Goal: Task Accomplishment & Management: Complete application form

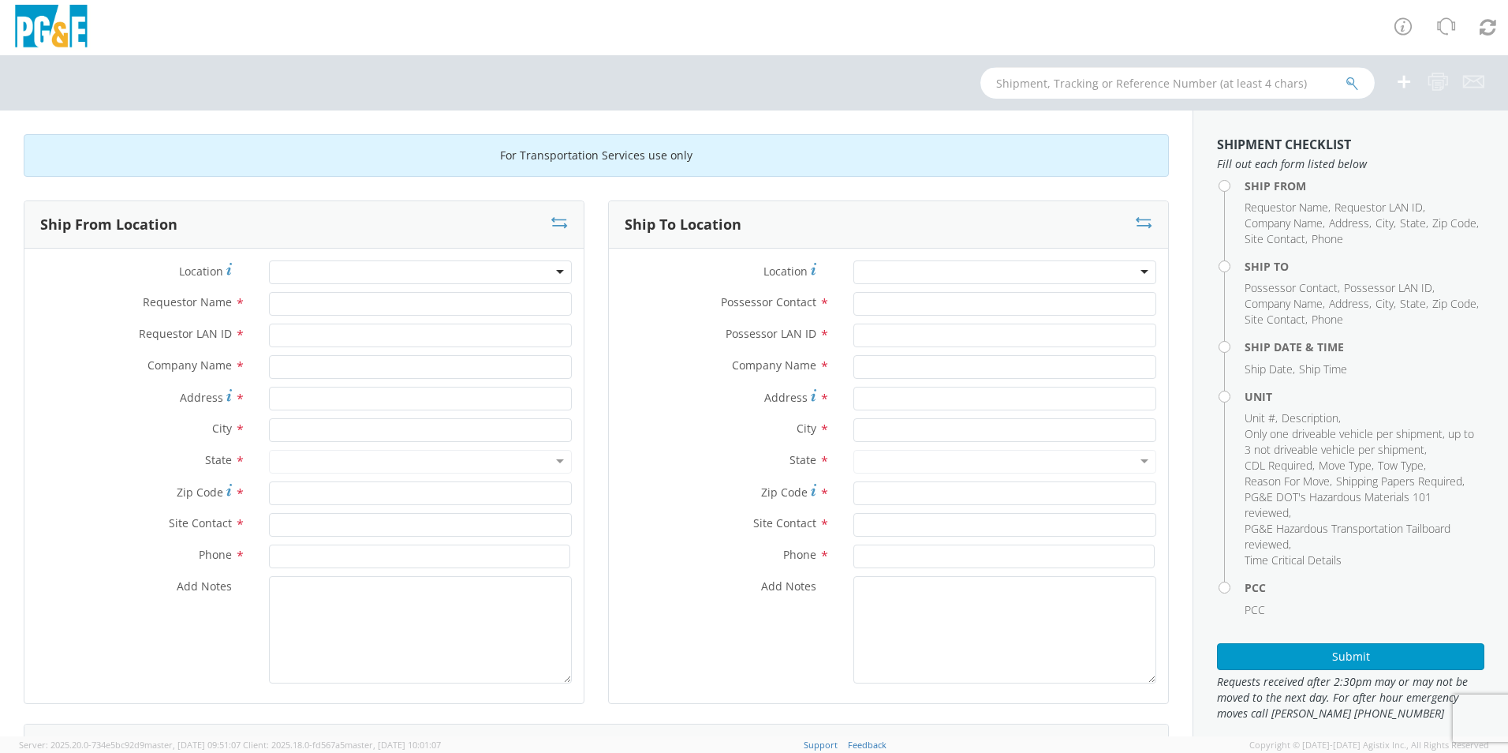
click at [1141, 84] on input "text" at bounding box center [1177, 83] width 394 height 32
type input "b33647"
click at [1346, 75] on button "submit" at bounding box center [1352, 84] width 13 height 19
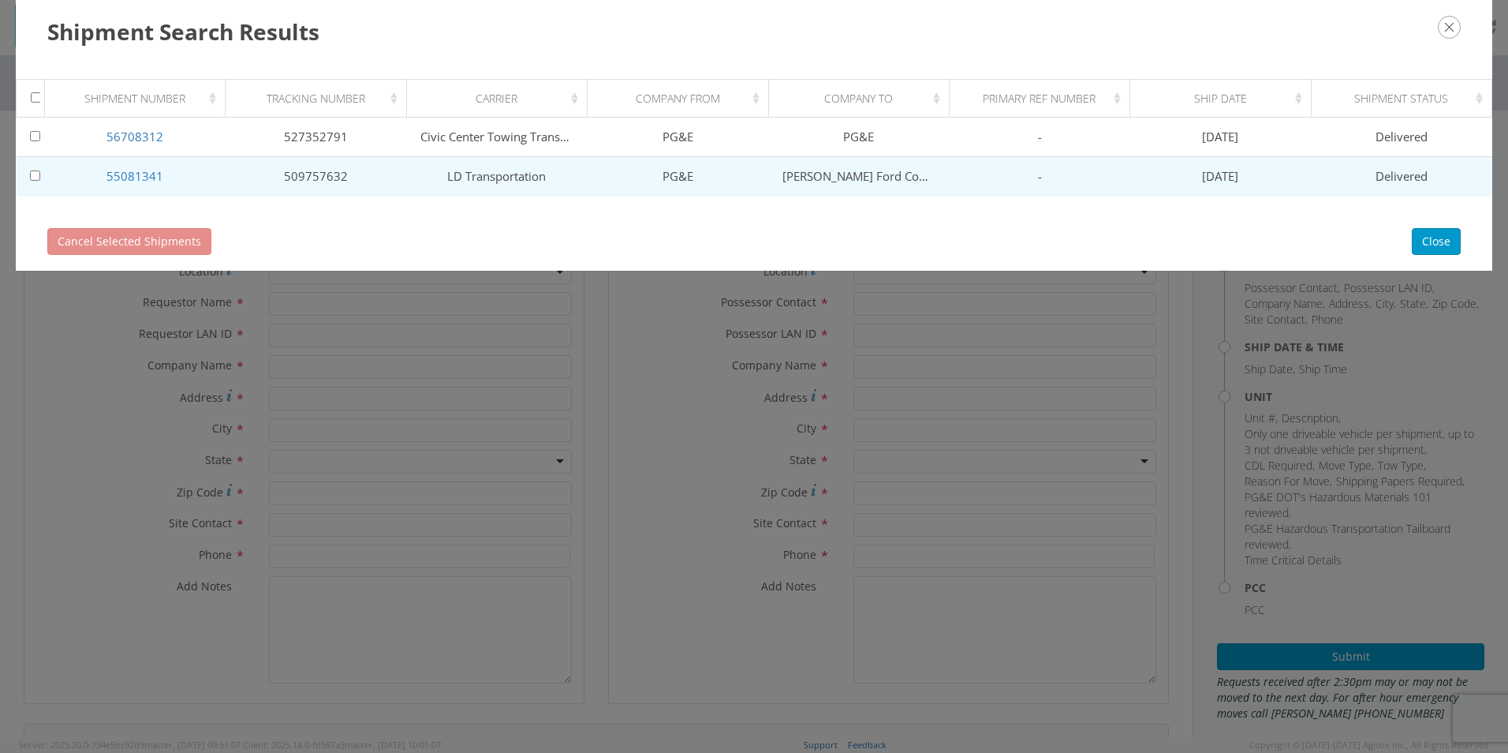
click at [140, 131] on link "56708312" at bounding box center [134, 137] width 57 height 16
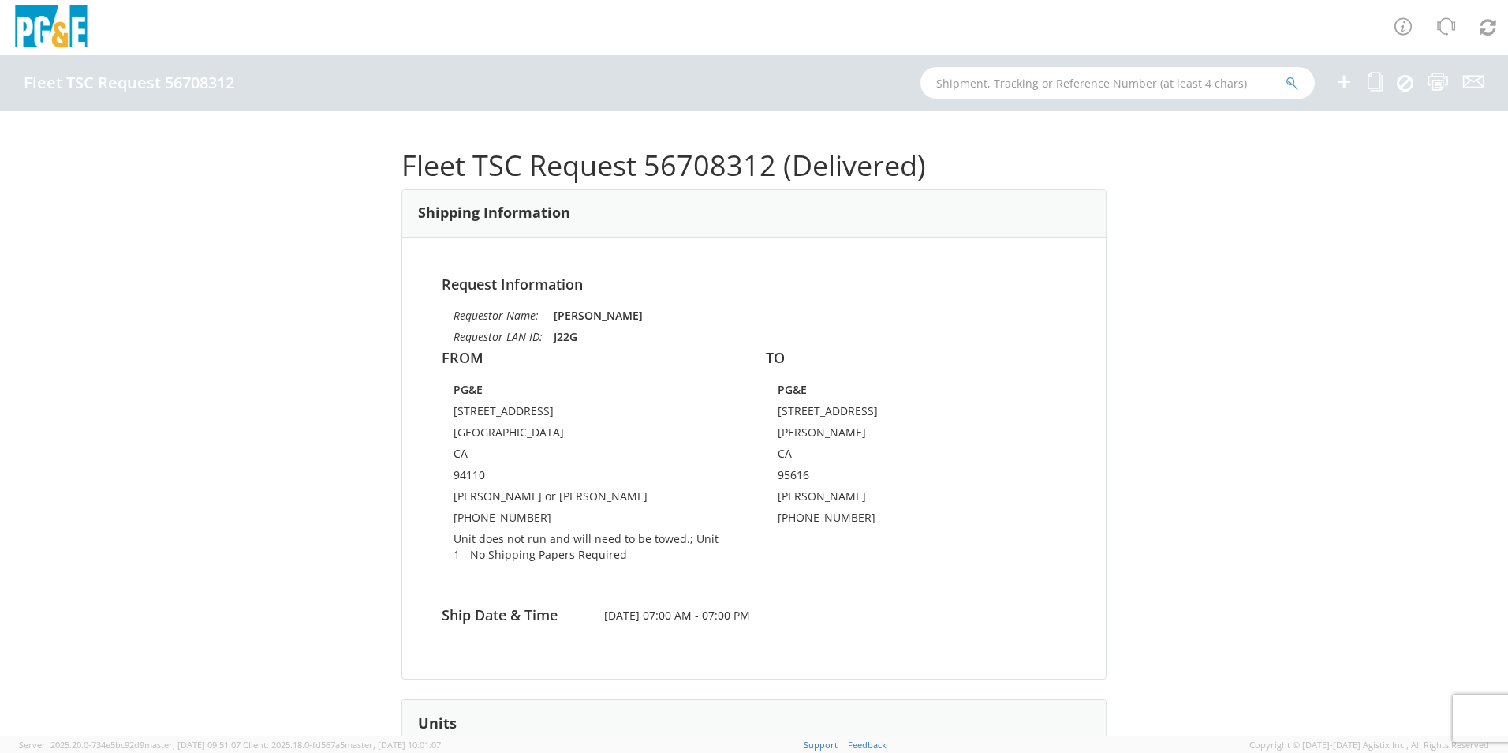
click at [1346, 86] on icon at bounding box center [1344, 82] width 19 height 20
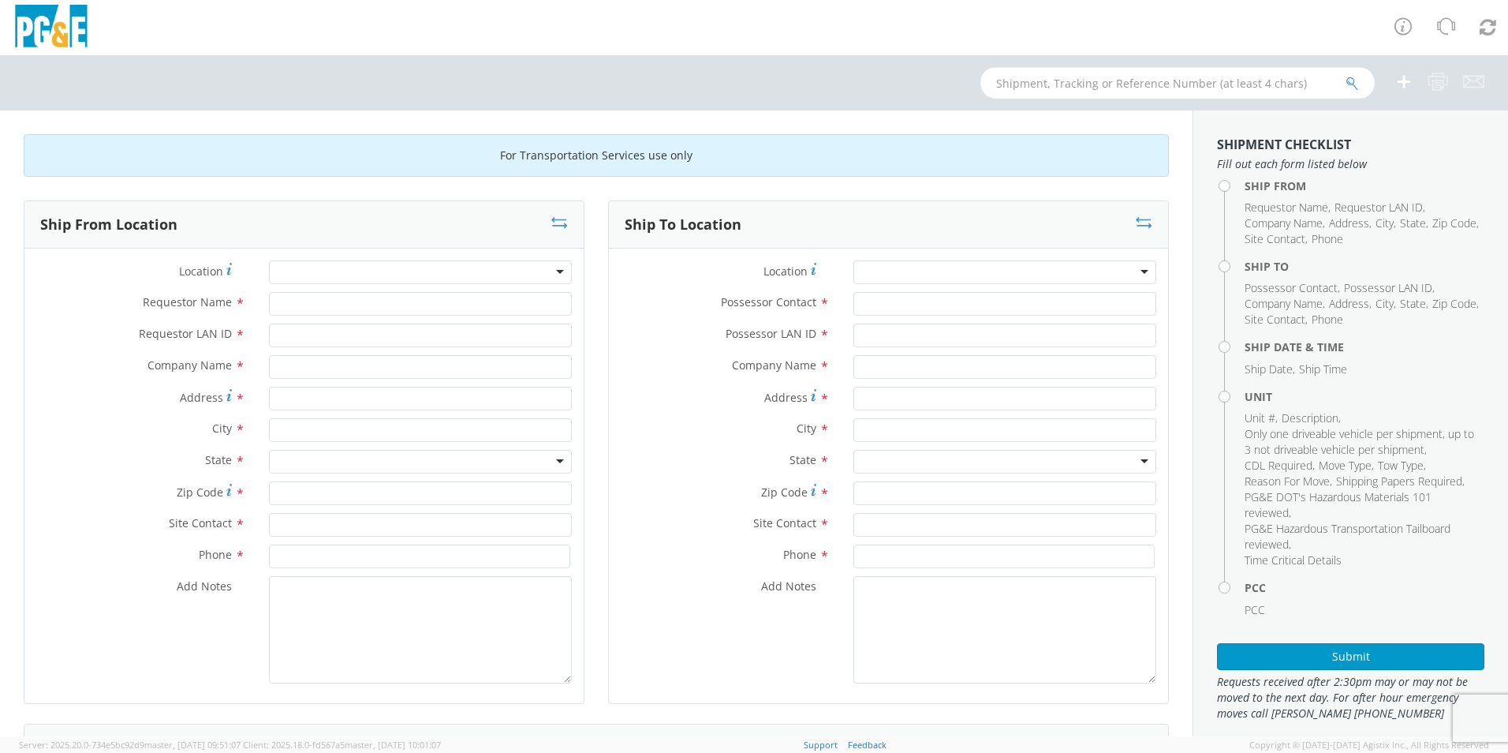
click at [1014, 91] on input "text" at bounding box center [1177, 83] width 394 height 32
type input "b33647"
click at [1346, 75] on button "submit" at bounding box center [1352, 84] width 13 height 19
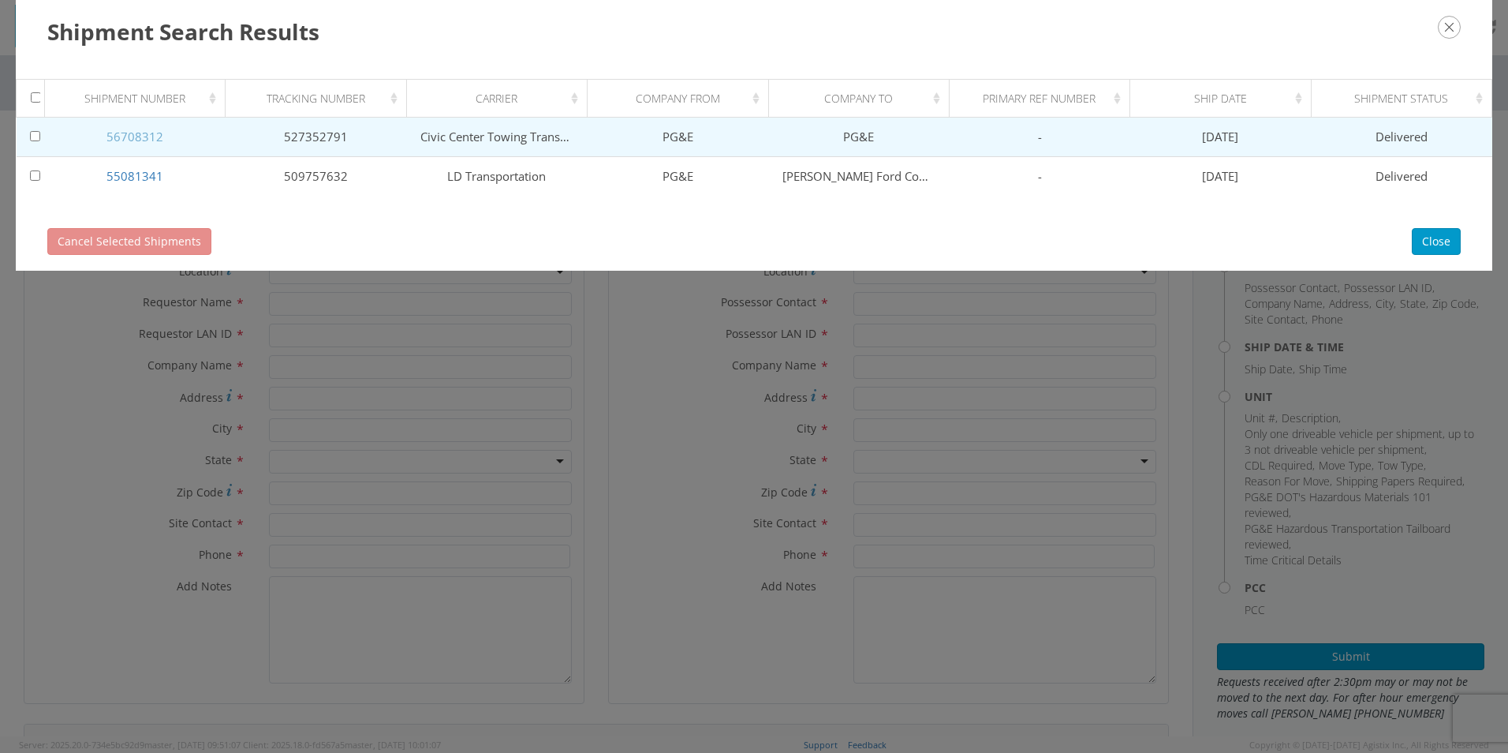
click at [151, 129] on link "56708312" at bounding box center [134, 137] width 57 height 16
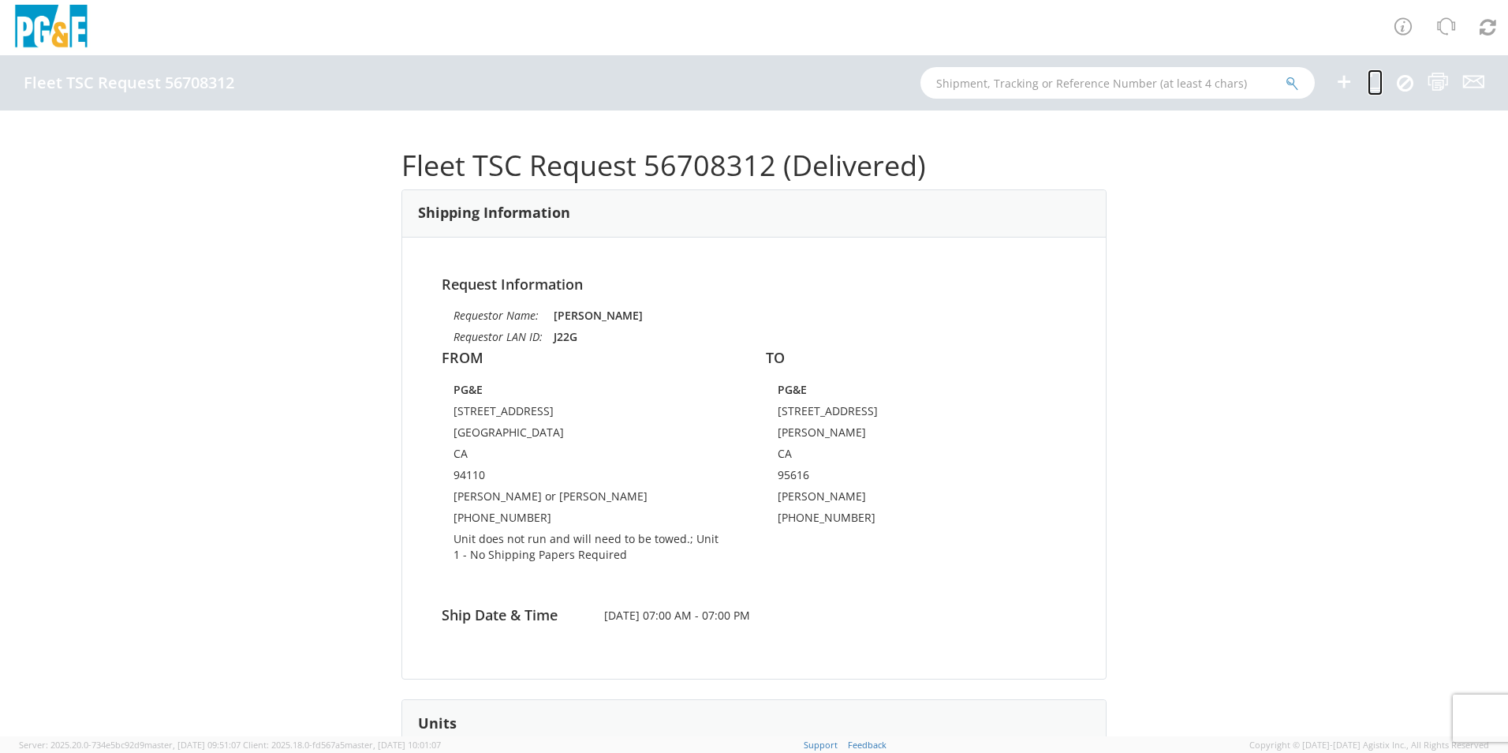
click at [1378, 81] on icon at bounding box center [1375, 82] width 15 height 20
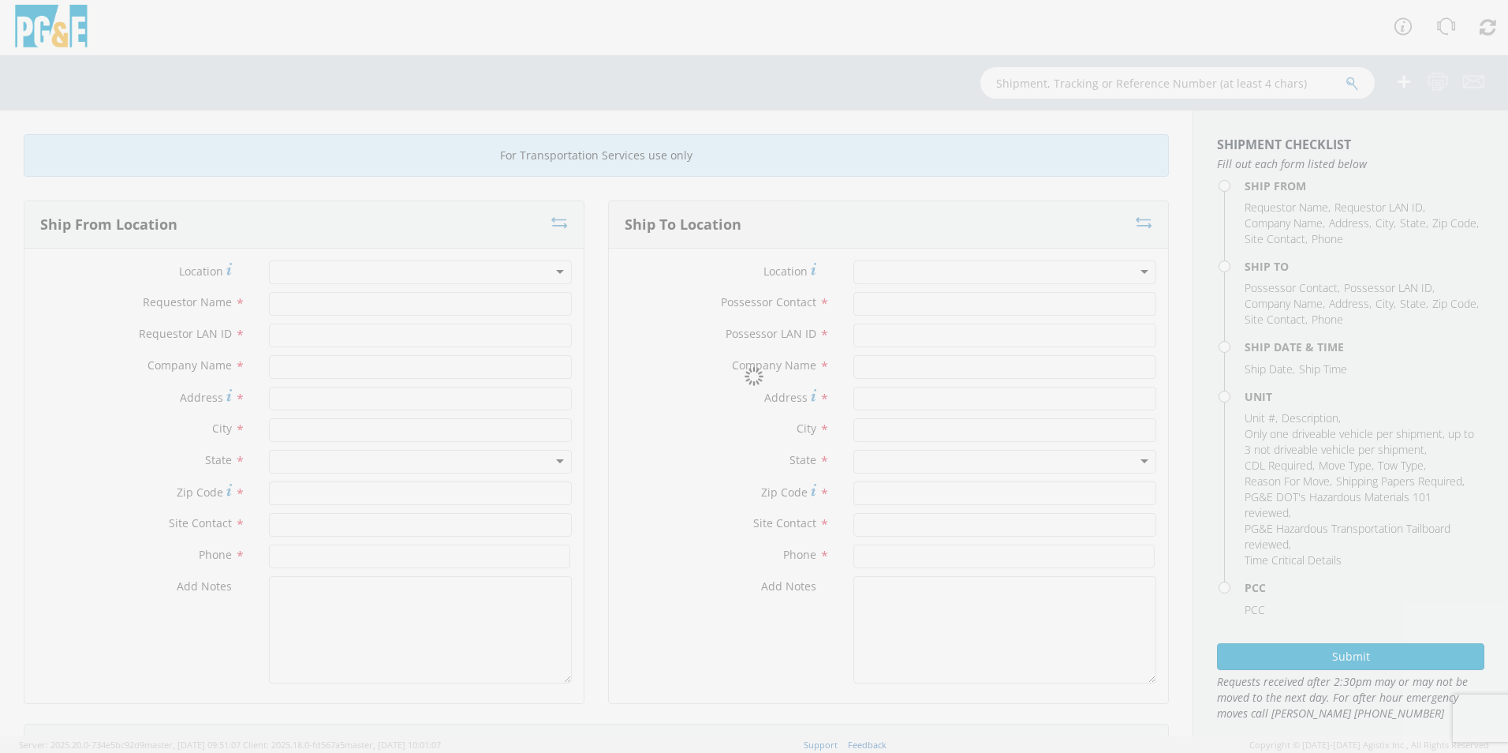
type input "[PERSON_NAME]"
type input "J22G"
type input "PG&E"
type input "[STREET_ADDRESS]"
type input "[GEOGRAPHIC_DATA]"
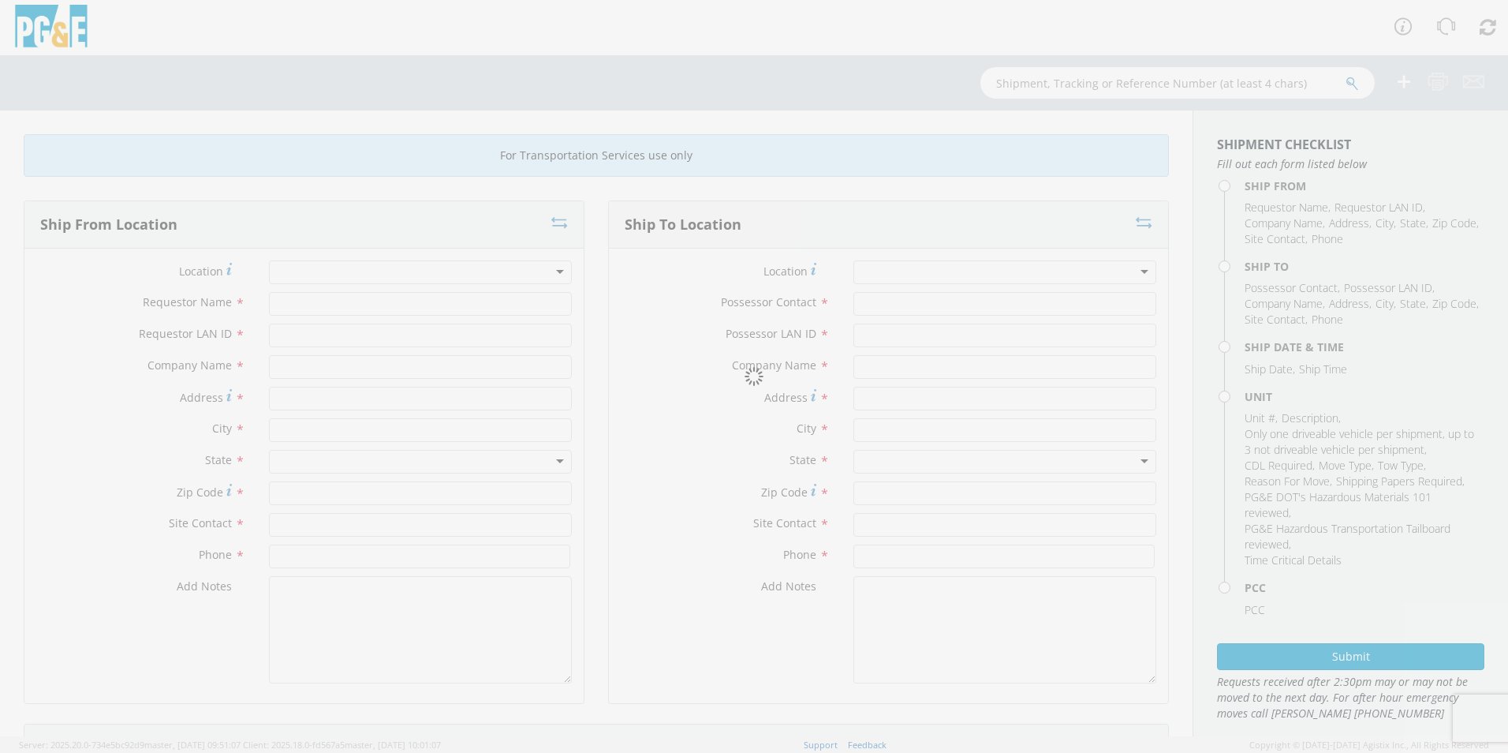
type input "94110"
type input "[PERSON_NAME] or [PERSON_NAME]"
type input "[PHONE_NUMBER]"
type input "[PERSON_NAME]"
type input "G1MN"
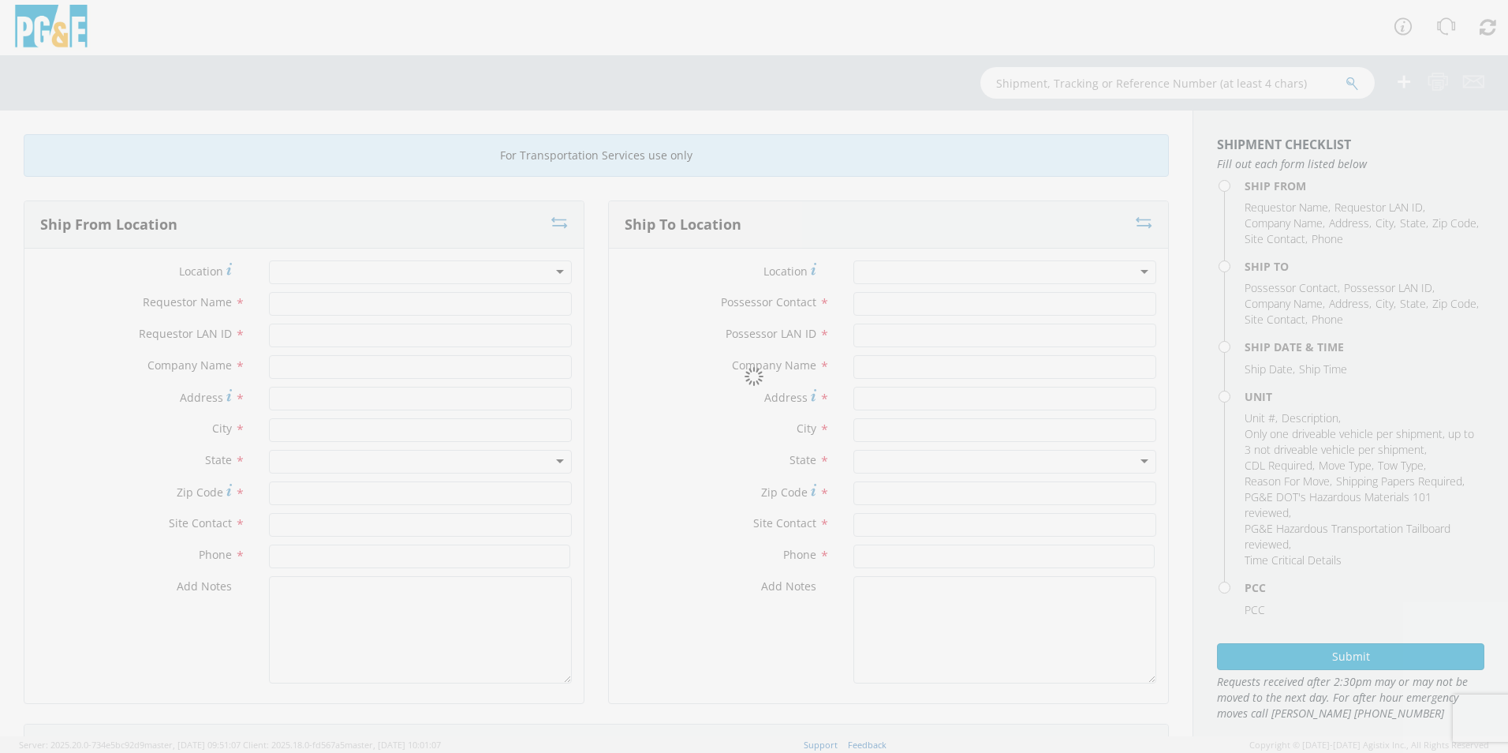
type input "PG&E"
type input "[STREET_ADDRESS]"
type input "[PERSON_NAME]"
type input "[PHONE_NUMBER]"
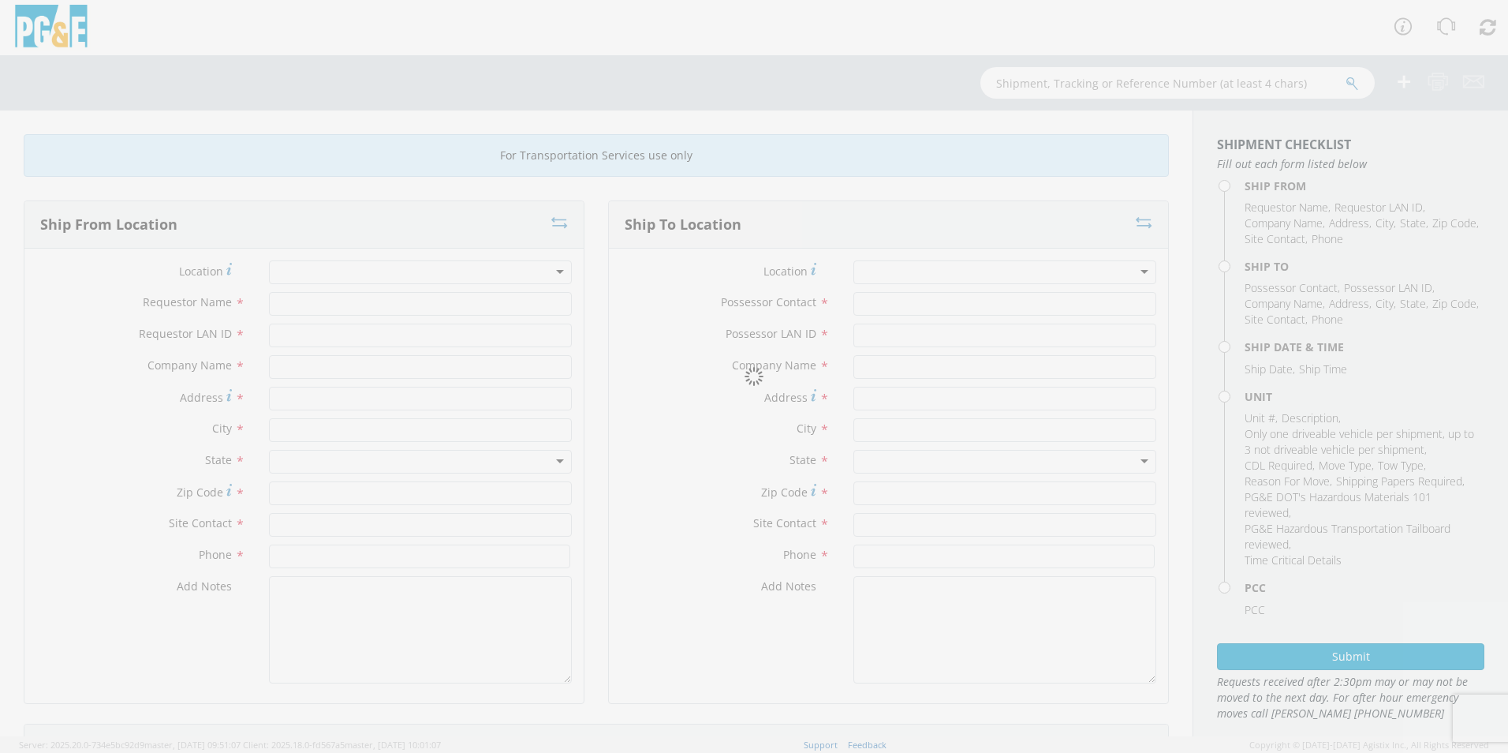
type input "[DATE]"
type input "TRUCK; CREW CAB >15001 4X4"
type input "19500"
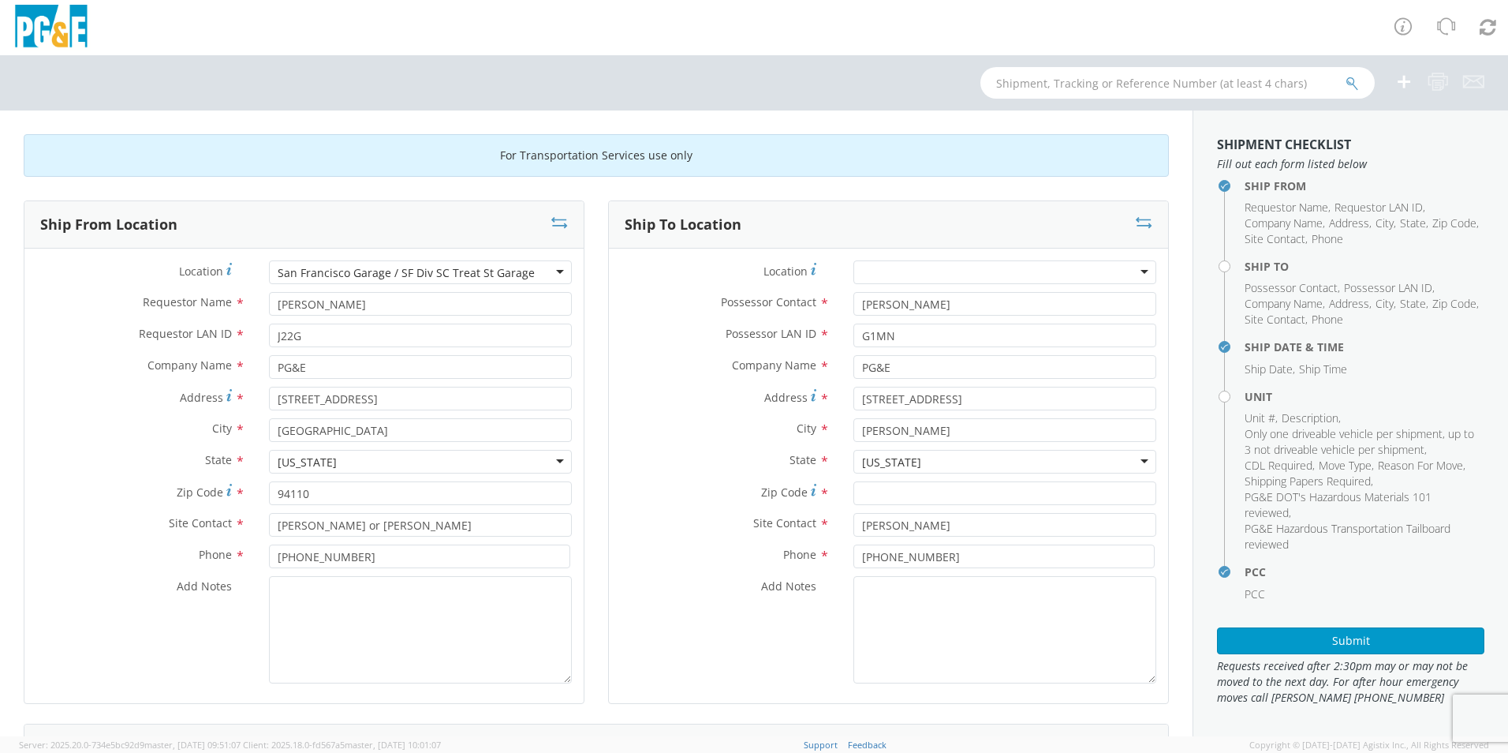
select select "B33647"
select select "11269"
click at [1136, 223] on icon at bounding box center [1144, 223] width 17 height 16
type input "[PERSON_NAME]"
type input "G1MN"
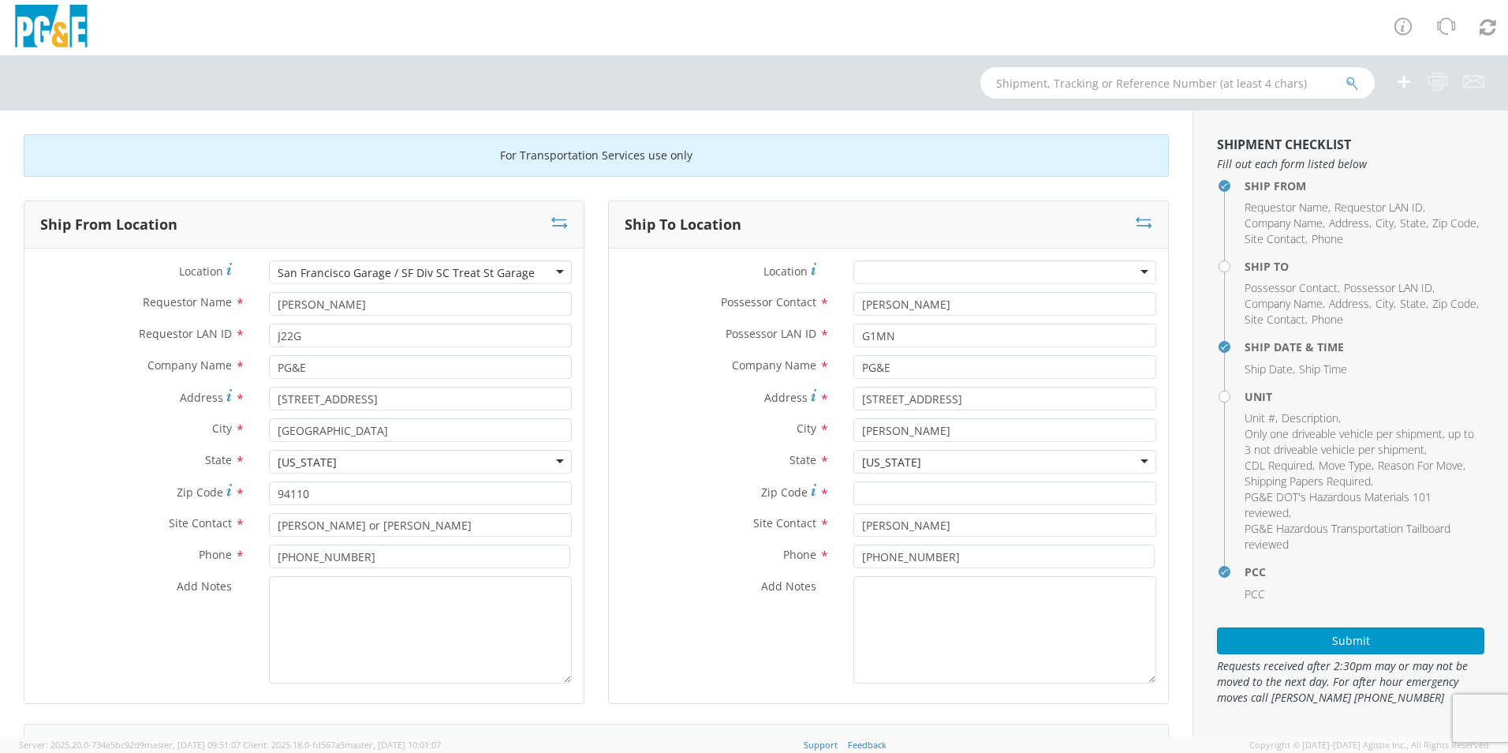
type input "[STREET_ADDRESS]"
type input "[PERSON_NAME]"
type input "[PHONE_NUMBER]"
type input "[PERSON_NAME]"
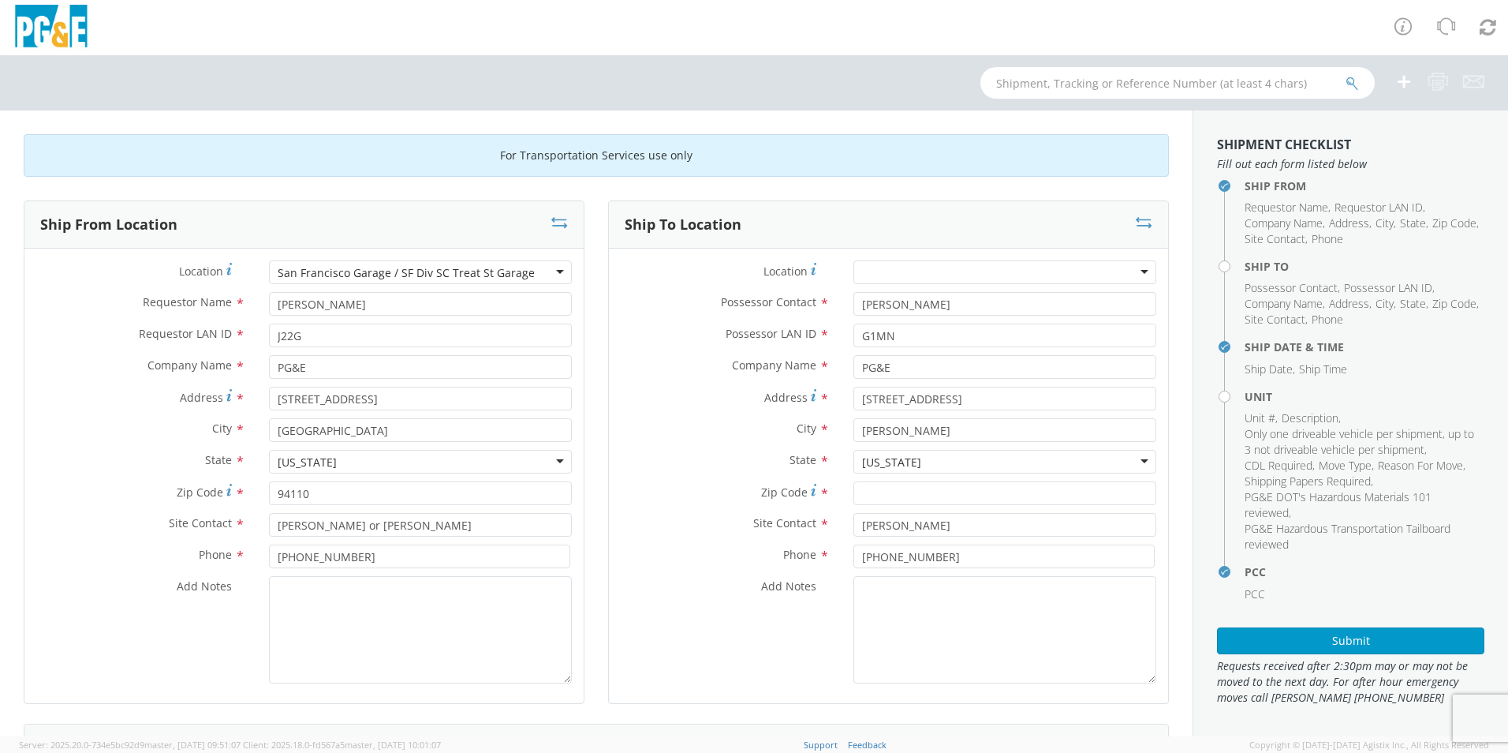
type input "J22G"
type input "[STREET_ADDRESS]"
type input "[GEOGRAPHIC_DATA]"
type input "94110"
type input "[PERSON_NAME] or [PERSON_NAME]"
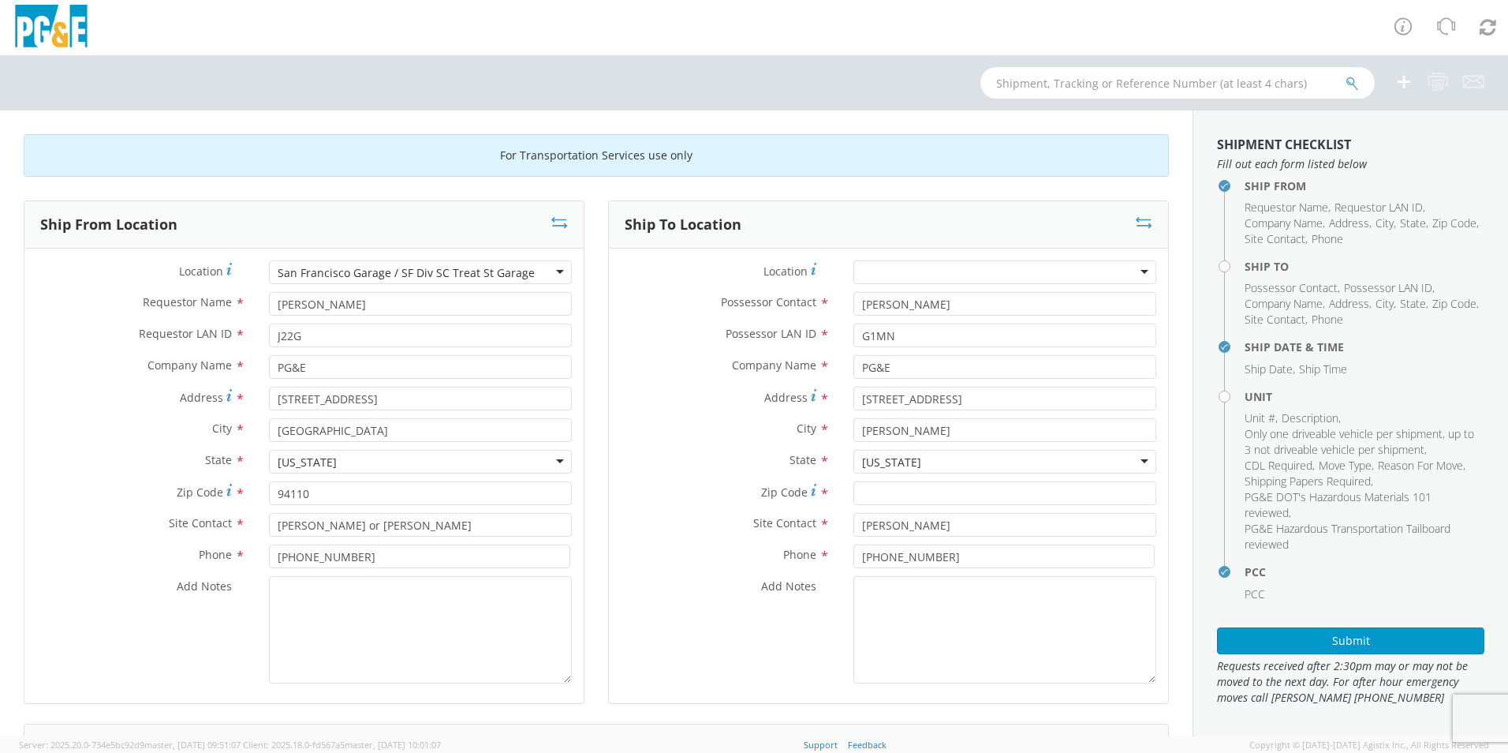
type input "[PHONE_NUMBER]"
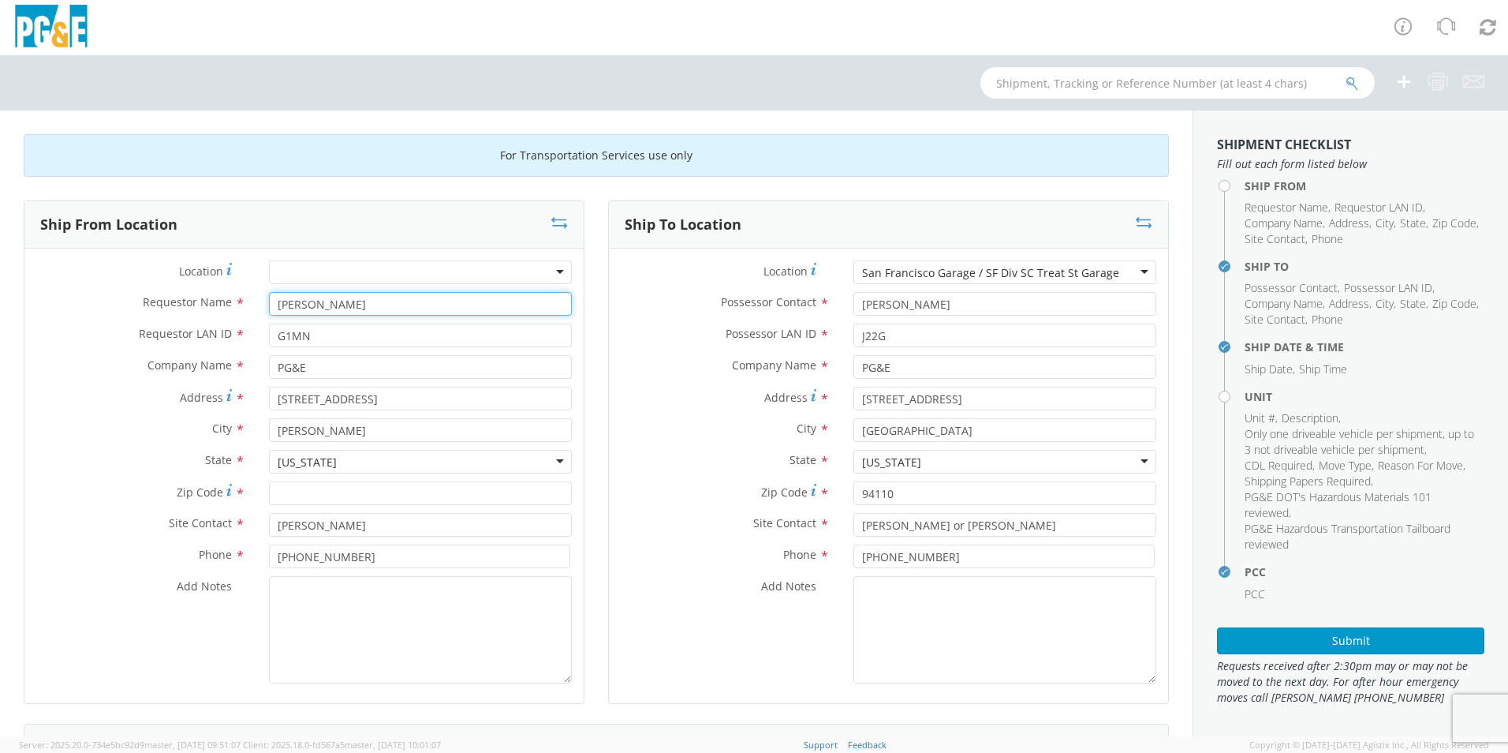
click at [379, 308] on input "[PERSON_NAME]" at bounding box center [420, 304] width 303 height 24
type input "G"
type input "[PERSON_NAME]"
type input "tsd5"
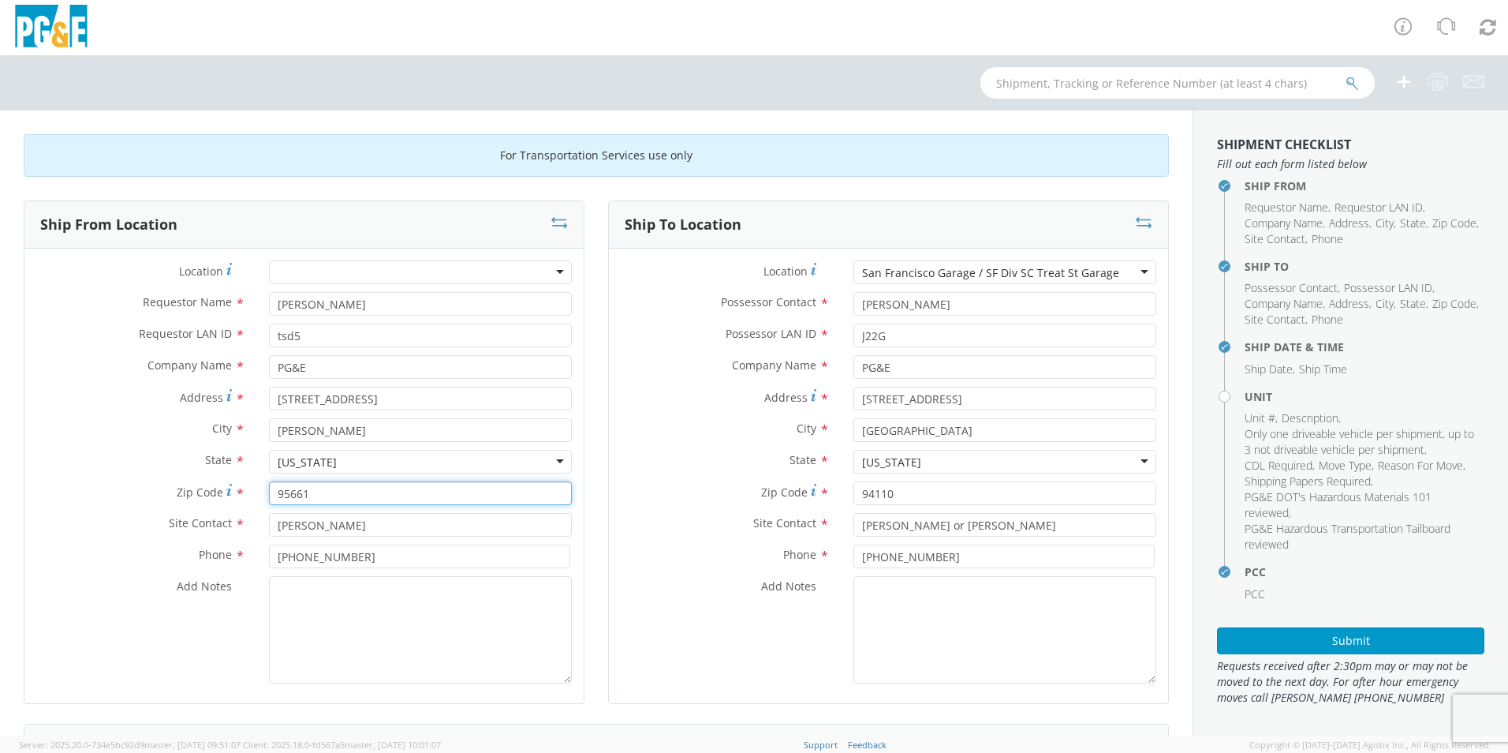
type input "95661"
click at [317, 525] on input "[PERSON_NAME]" at bounding box center [420, 525] width 303 height 24
type input "[PERSON_NAME]"
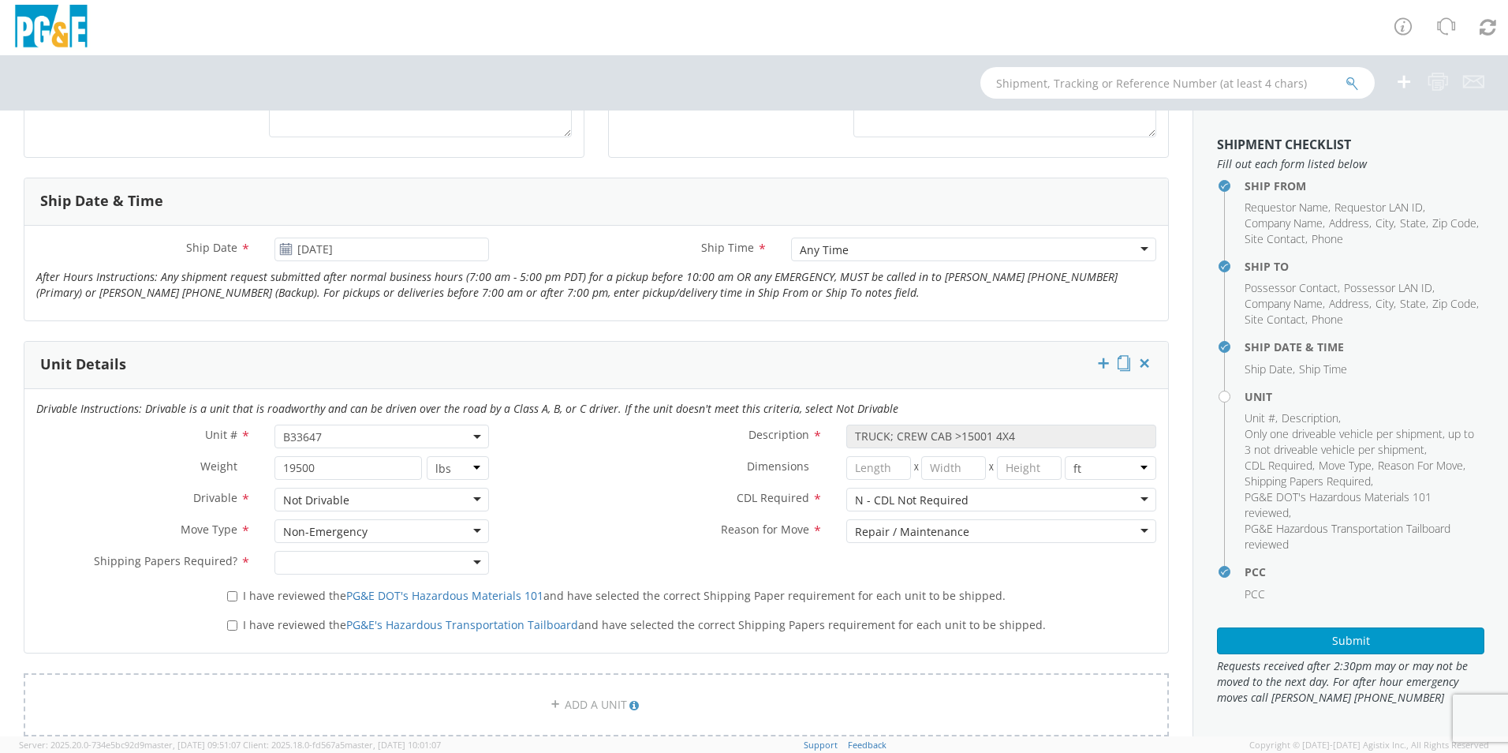
scroll to position [552, 0]
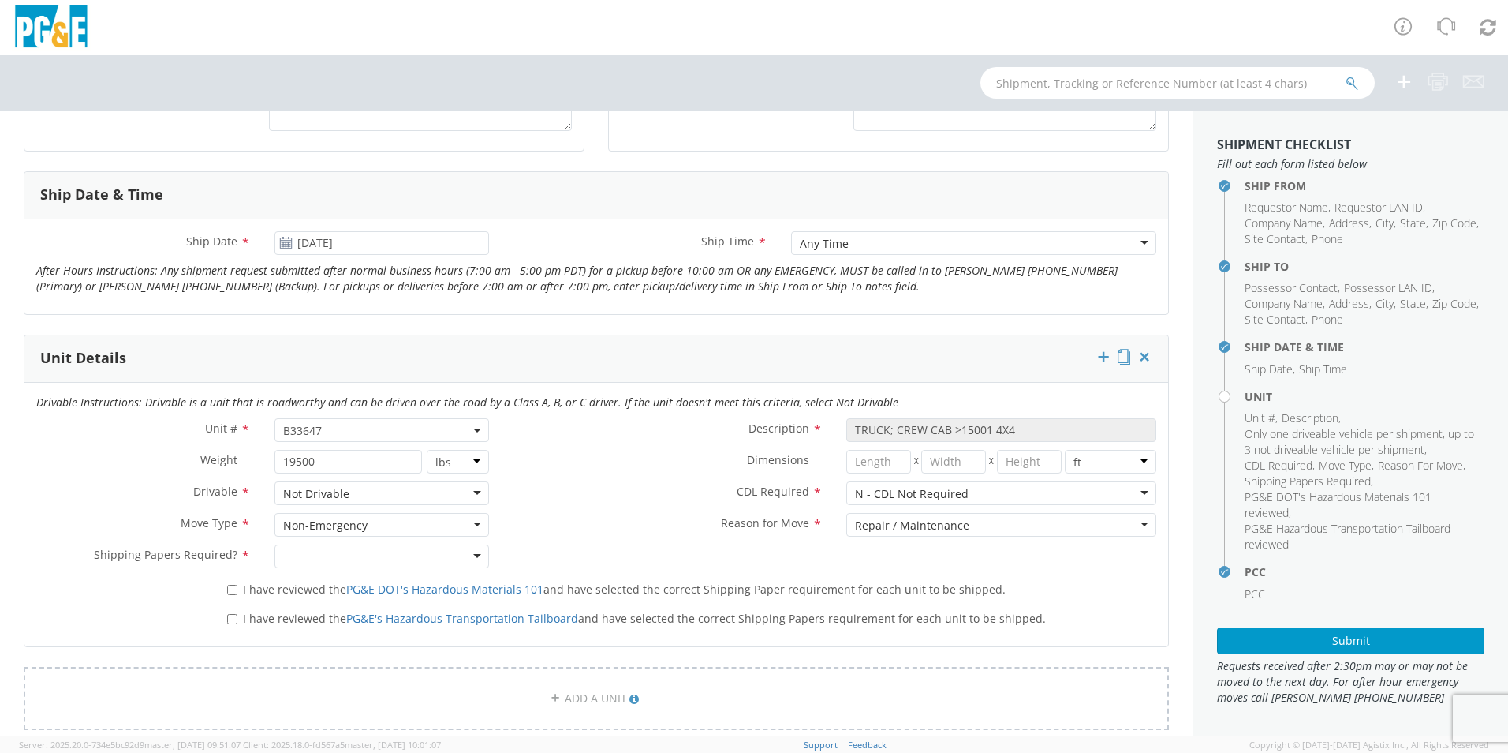
type input "[PHONE_NUMBER]"
click at [382, 248] on input "[DATE]" at bounding box center [381, 243] width 215 height 24
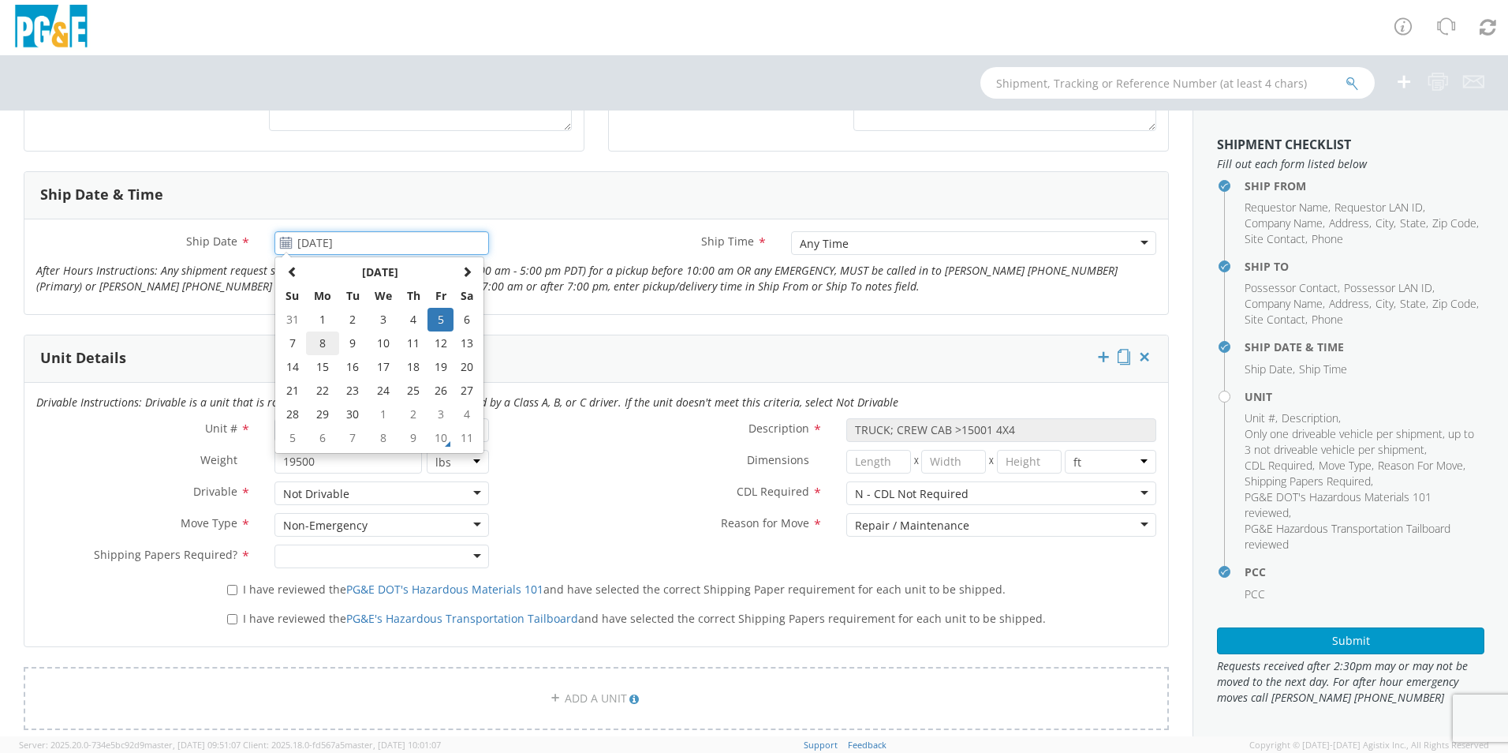
click at [319, 349] on td "8" at bounding box center [322, 343] width 33 height 24
type input "[DATE]"
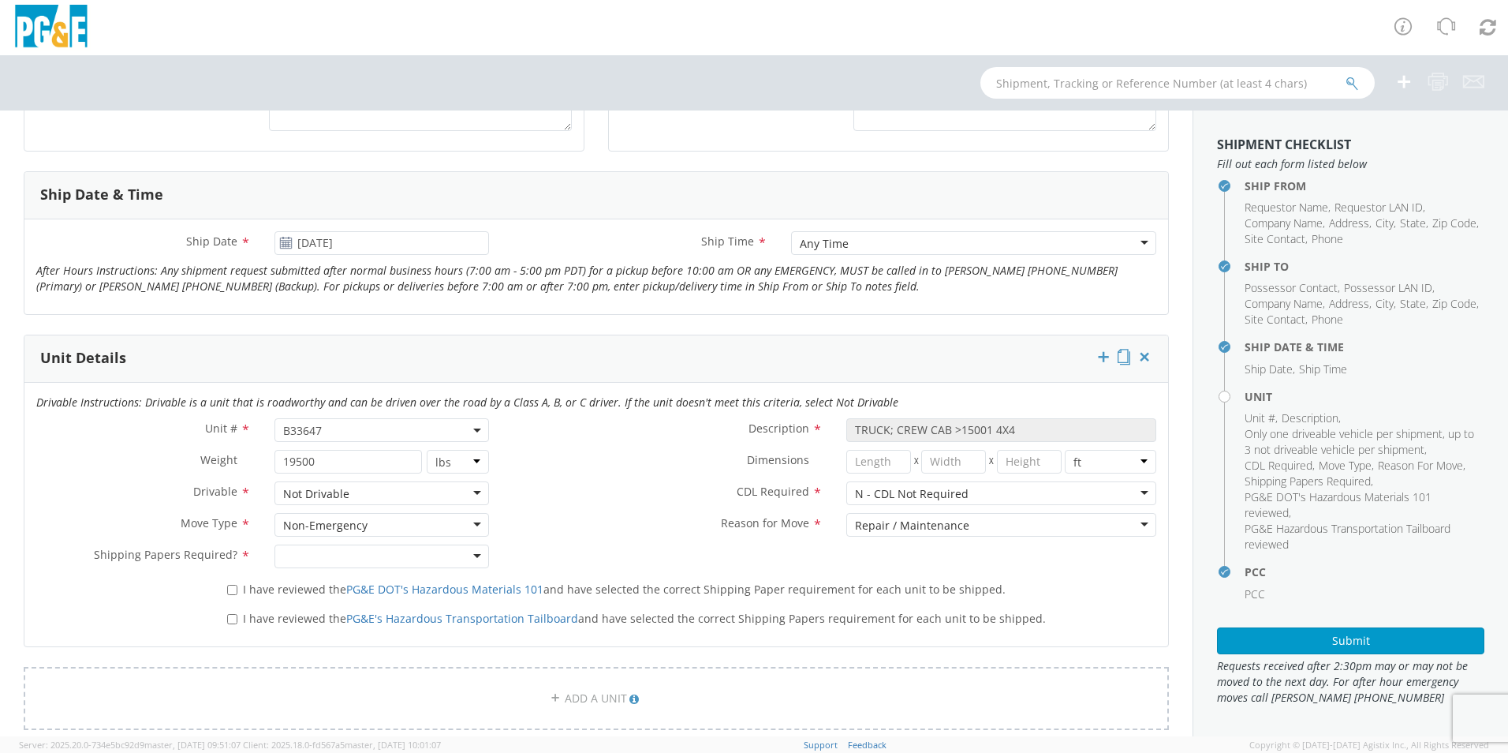
click at [416, 495] on div "Not Drivable" at bounding box center [381, 493] width 215 height 24
click at [326, 551] on div at bounding box center [381, 556] width 215 height 24
click at [229, 588] on input "I have reviewed the PG&E DOT's Hazardous Materials 101 and have selected the co…" at bounding box center [232, 589] width 10 height 10
checkbox input "true"
click at [227, 616] on input "I have reviewed the PG&E's Hazardous Transportation Tailboard and have selected…" at bounding box center [232, 619] width 10 height 10
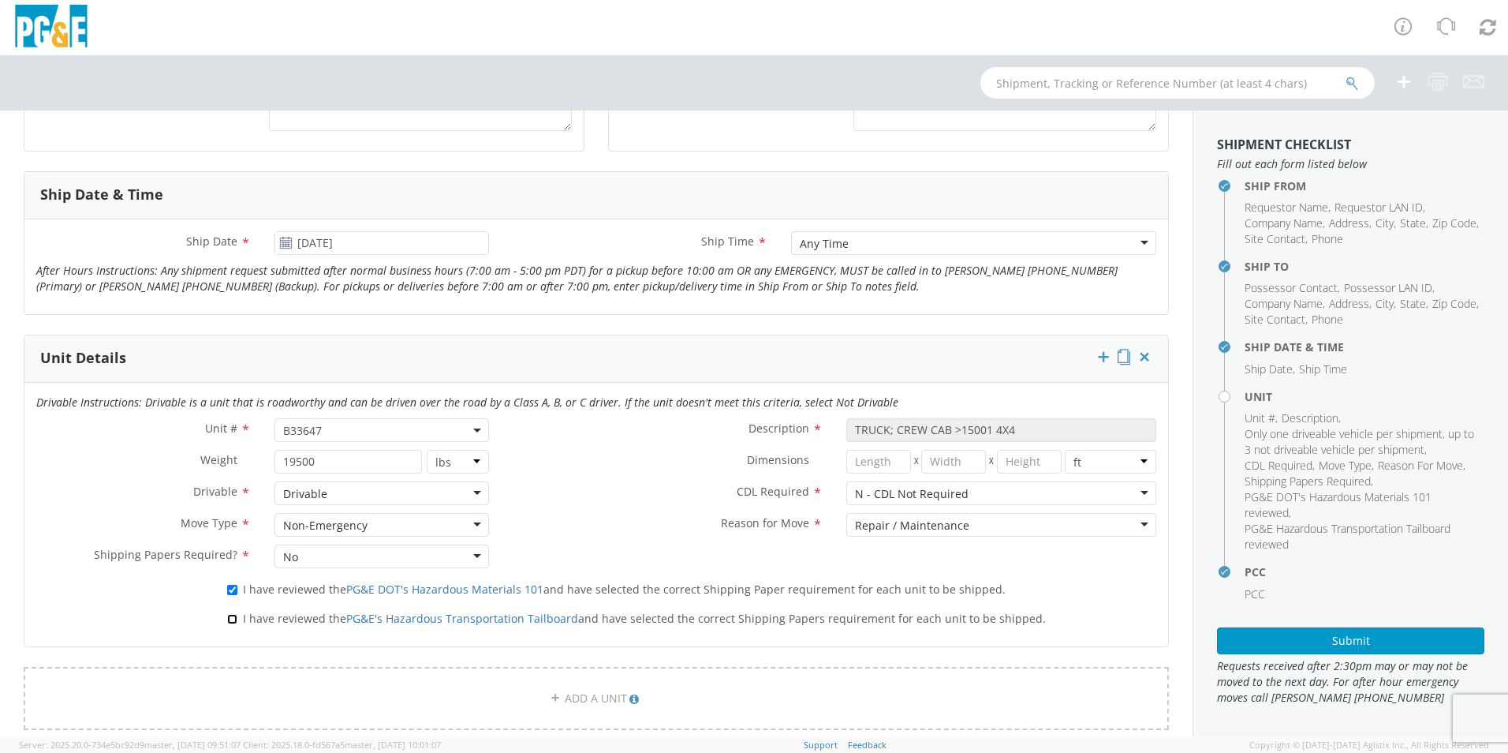
checkbox input "true"
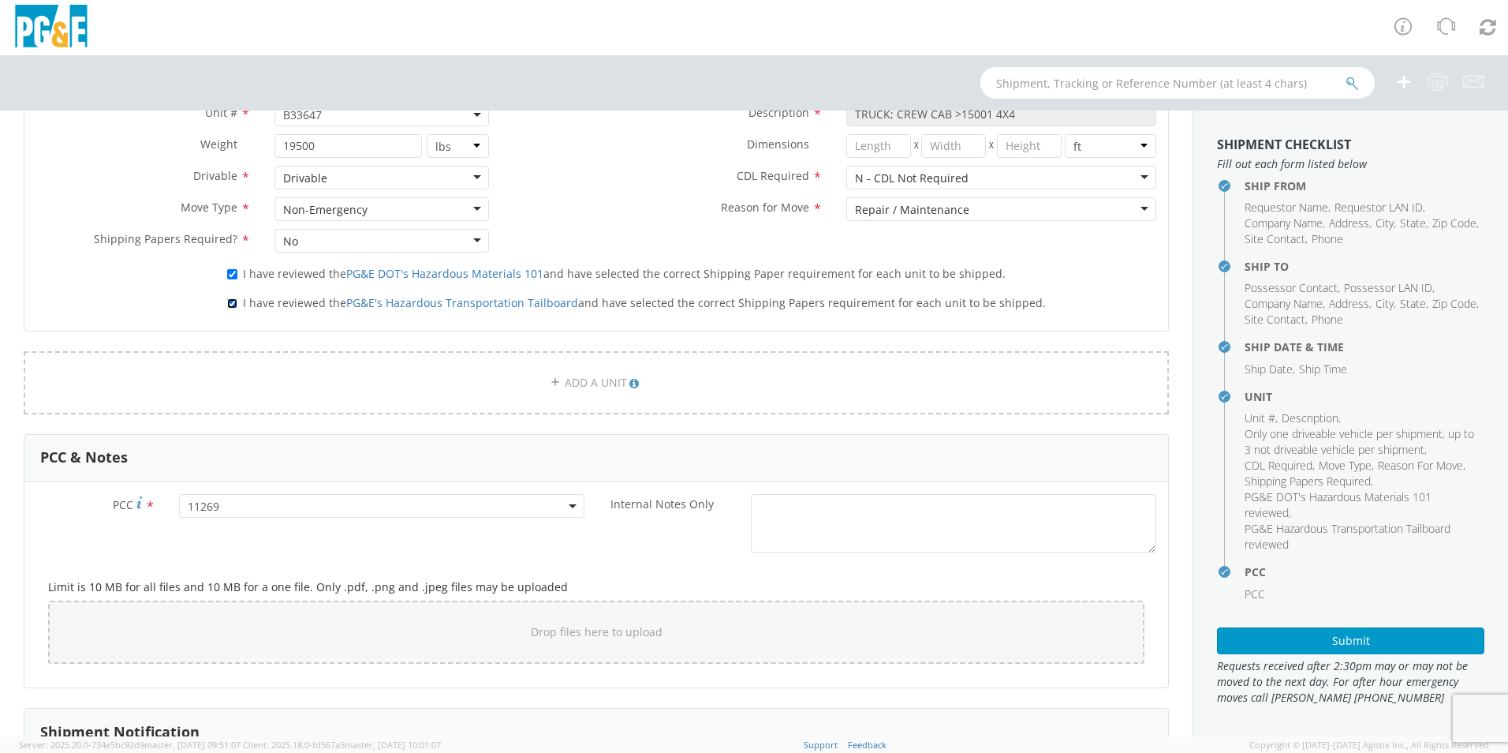
scroll to position [947, 0]
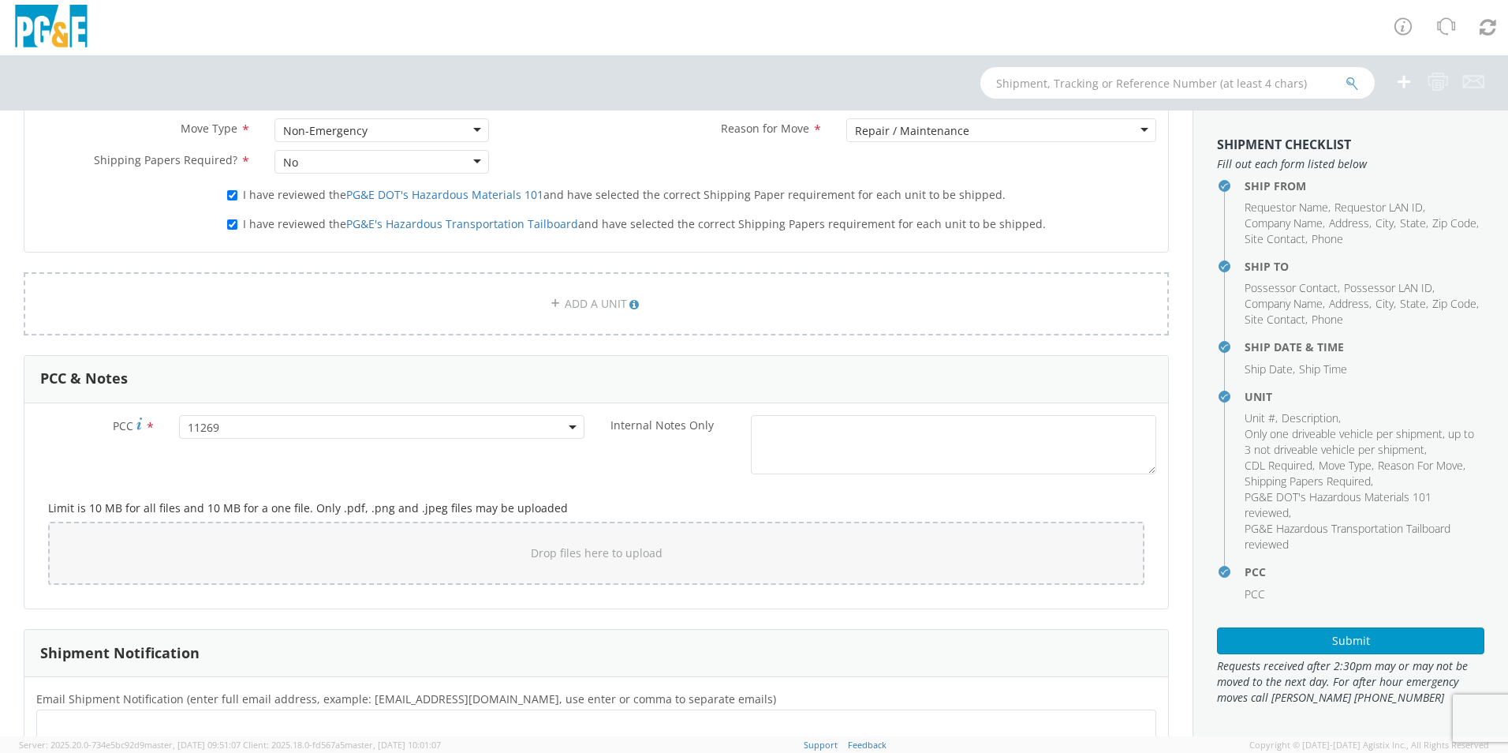
click at [216, 431] on span "11269" at bounding box center [382, 427] width 388 height 15
click at [218, 428] on span "11269" at bounding box center [382, 427] width 388 height 15
click at [208, 454] on input "number" at bounding box center [379, 453] width 393 height 24
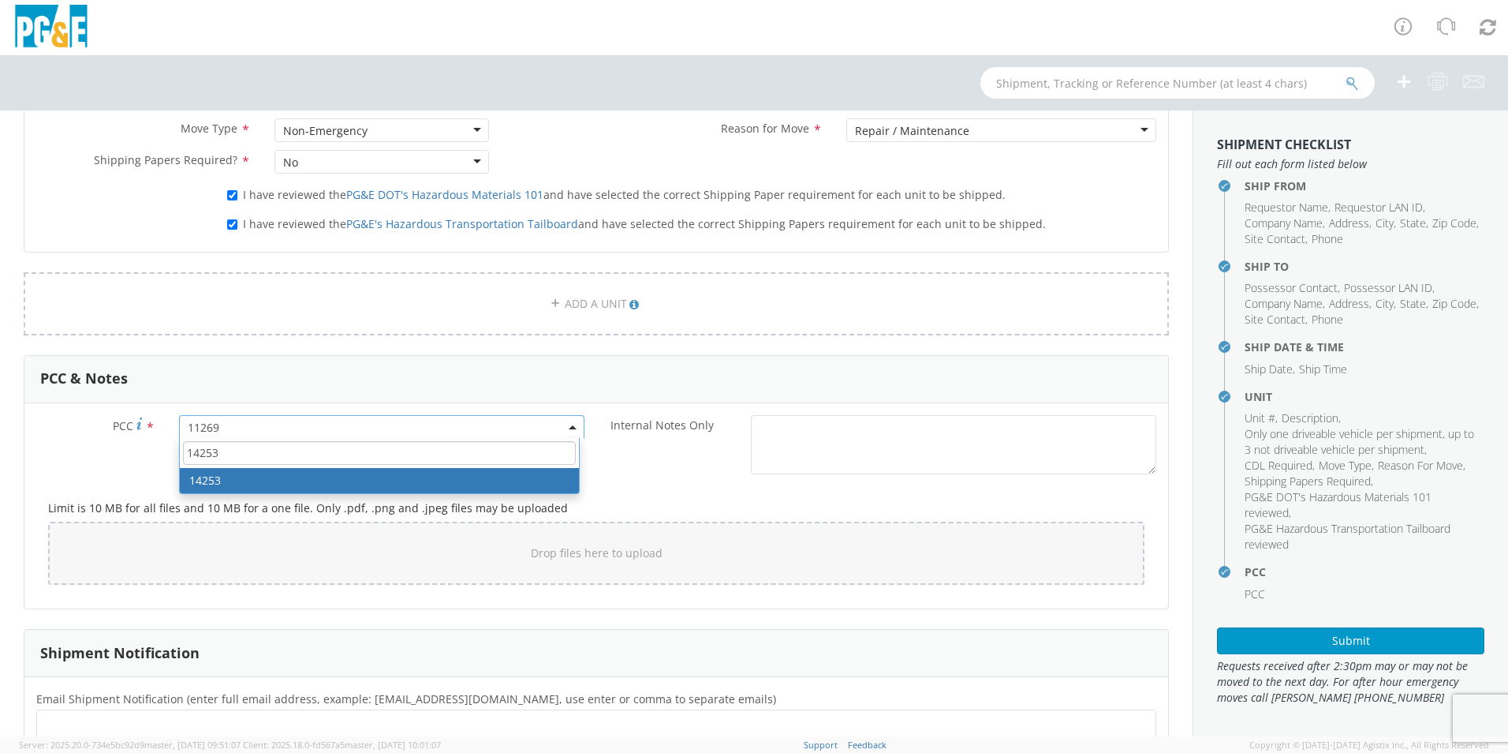
click at [228, 454] on input "14253" at bounding box center [379, 453] width 393 height 24
type input "14253"
select select "14253"
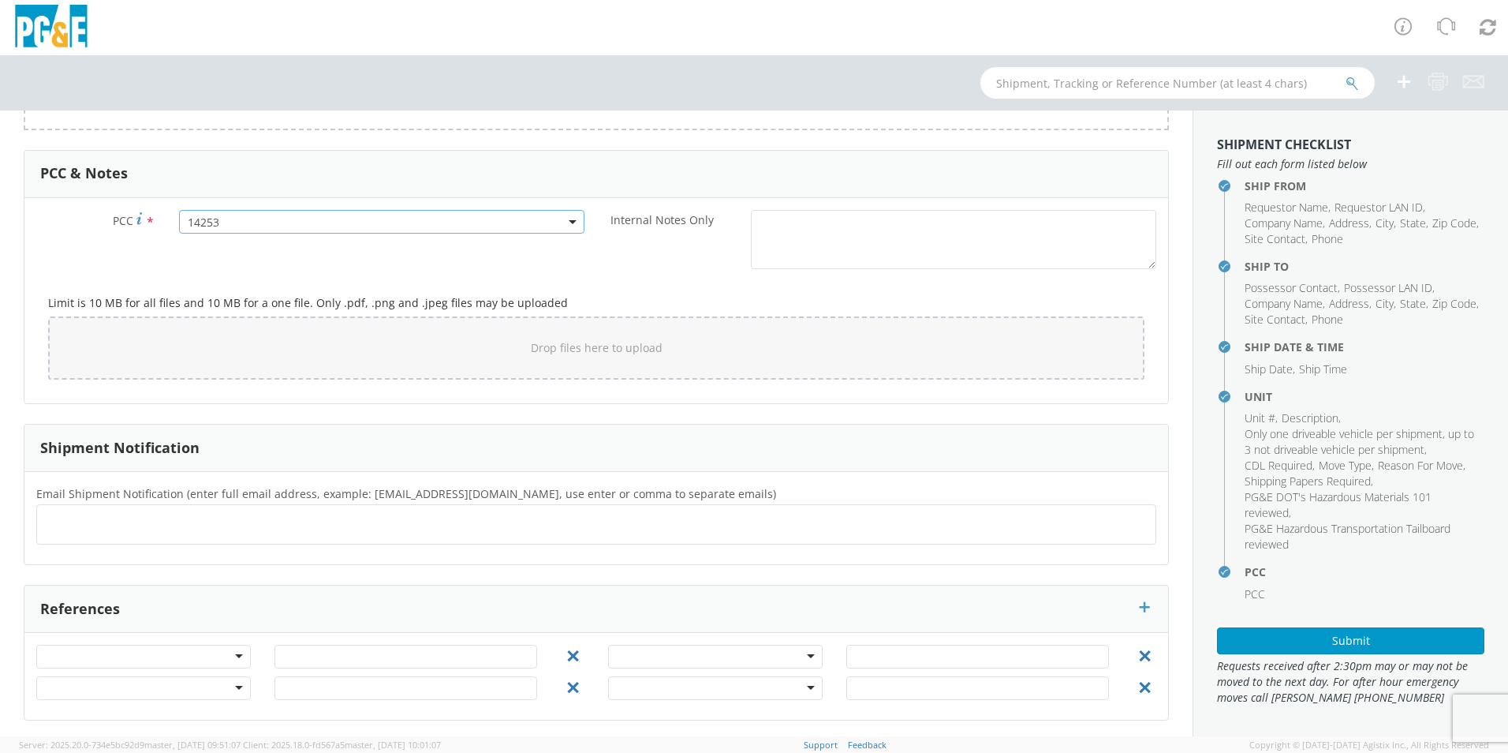
scroll to position [1156, 0]
click at [83, 521] on ul at bounding box center [596, 520] width 1106 height 26
type input "[EMAIL_ADDRESS][DOMAIN_NAME]"
click at [495, 520] on input "text" at bounding box center [503, 520] width 17 height 23
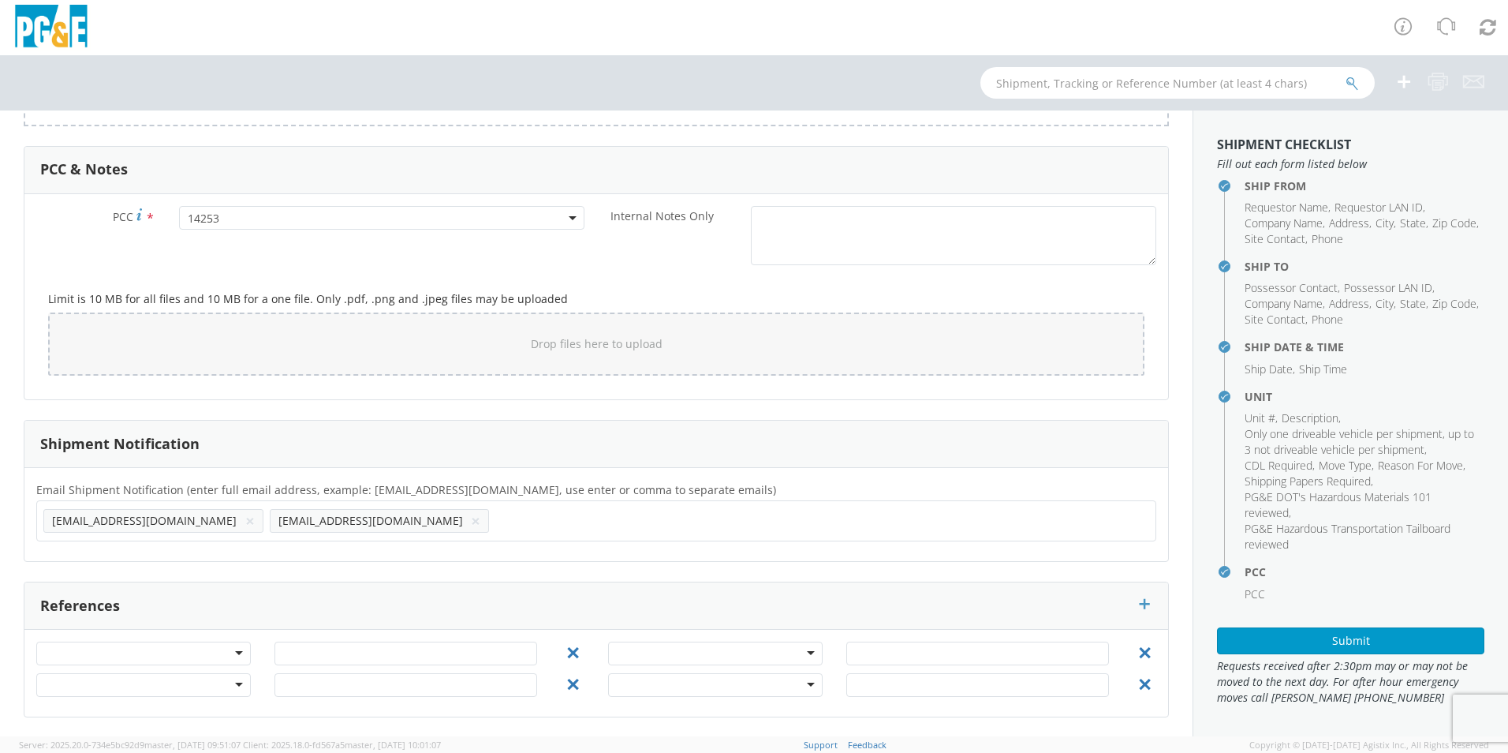
click at [155, 516] on ul "[EMAIL_ADDRESS][DOMAIN_NAME] × [EMAIL_ADDRESS][DOMAIN_NAME] ×" at bounding box center [596, 520] width 1106 height 27
click at [153, 518] on li "[EMAIL_ADDRESS][DOMAIN_NAME] ×" at bounding box center [153, 521] width 220 height 24
click at [42, 521] on div "[EMAIL_ADDRESS][DOMAIN_NAME] × [EMAIL_ADDRESS][DOMAIN_NAME] ×" at bounding box center [596, 520] width 1120 height 41
click at [495, 520] on input "text" at bounding box center [503, 520] width 17 height 23
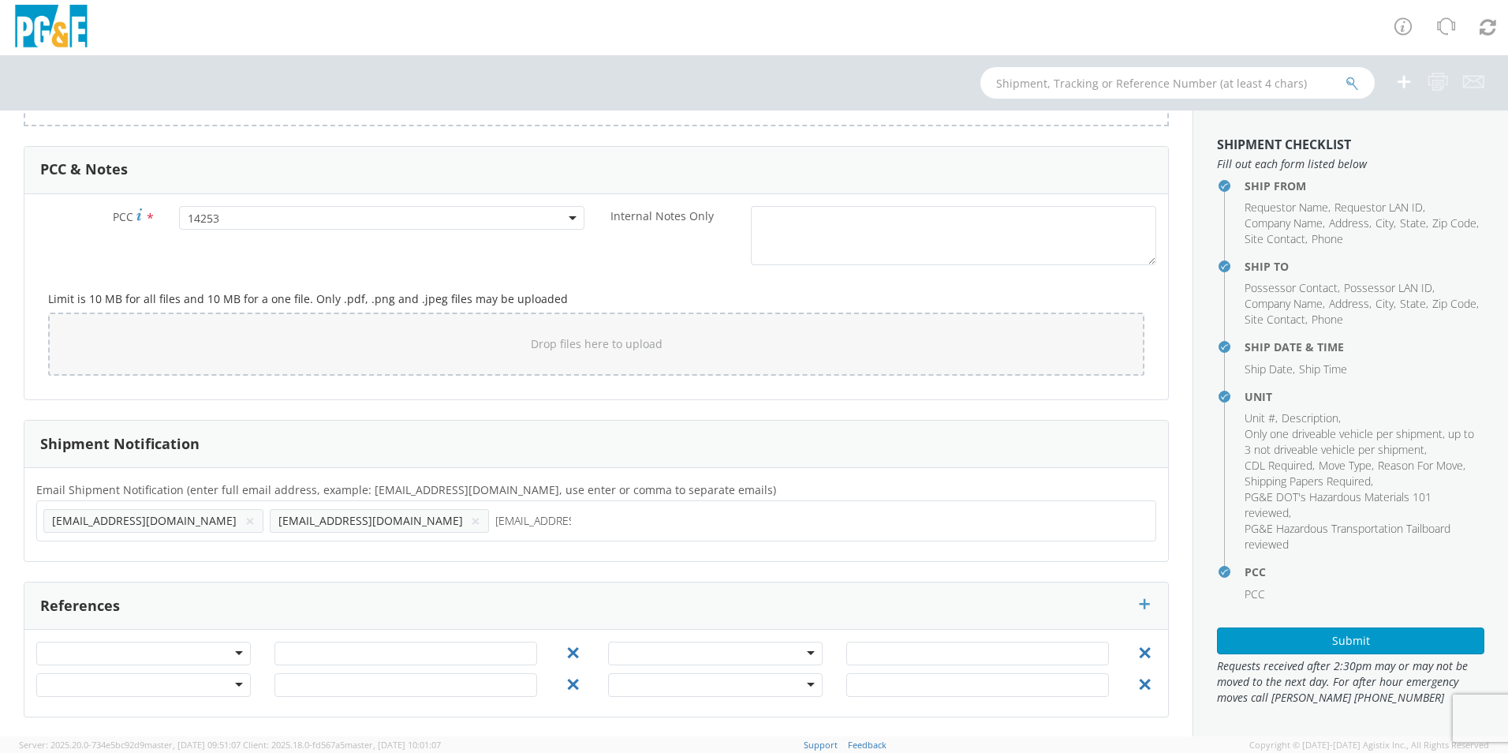
type input "[EMAIL_ADDRESS][DOMAIN_NAME]"
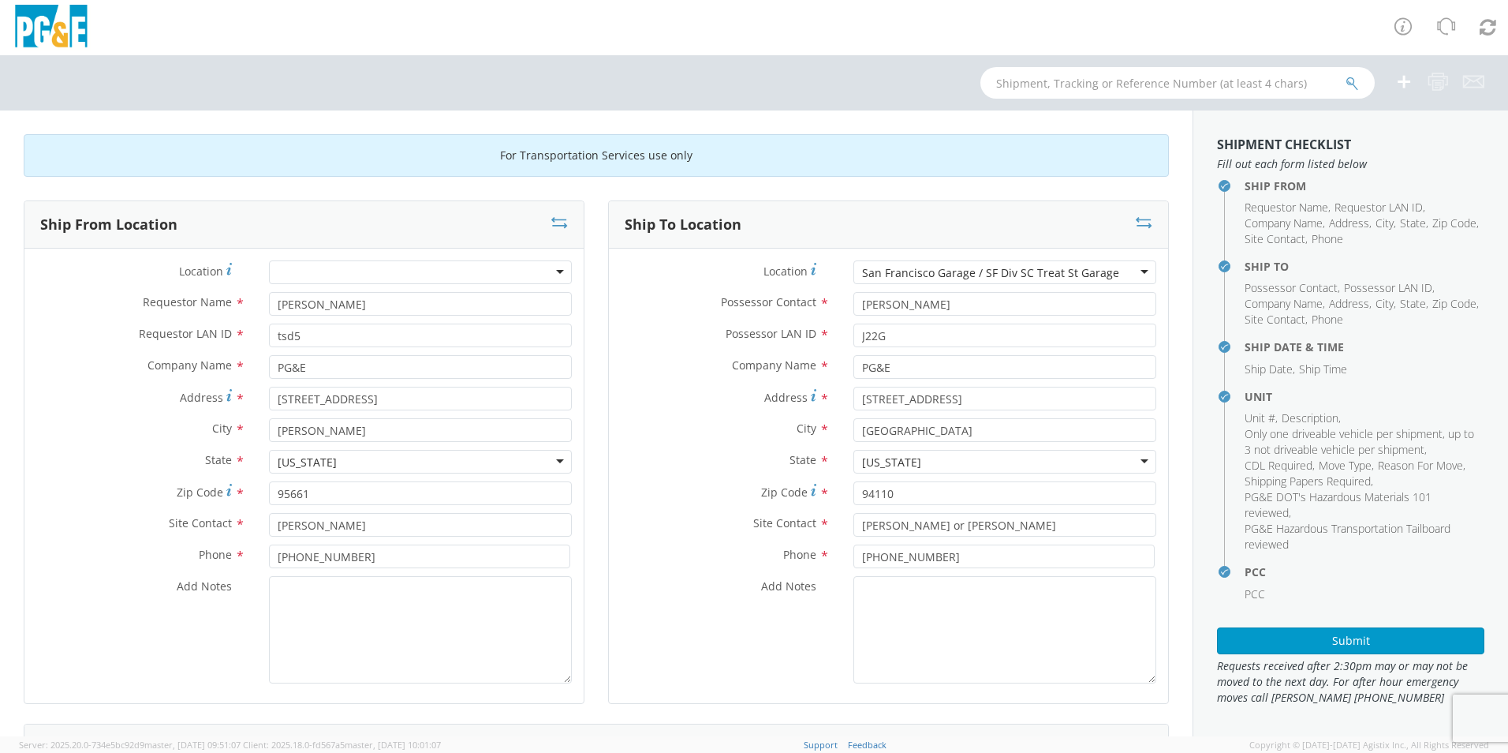
scroll to position [1, 0]
click at [1335, 638] on button "Submit" at bounding box center [1350, 639] width 267 height 27
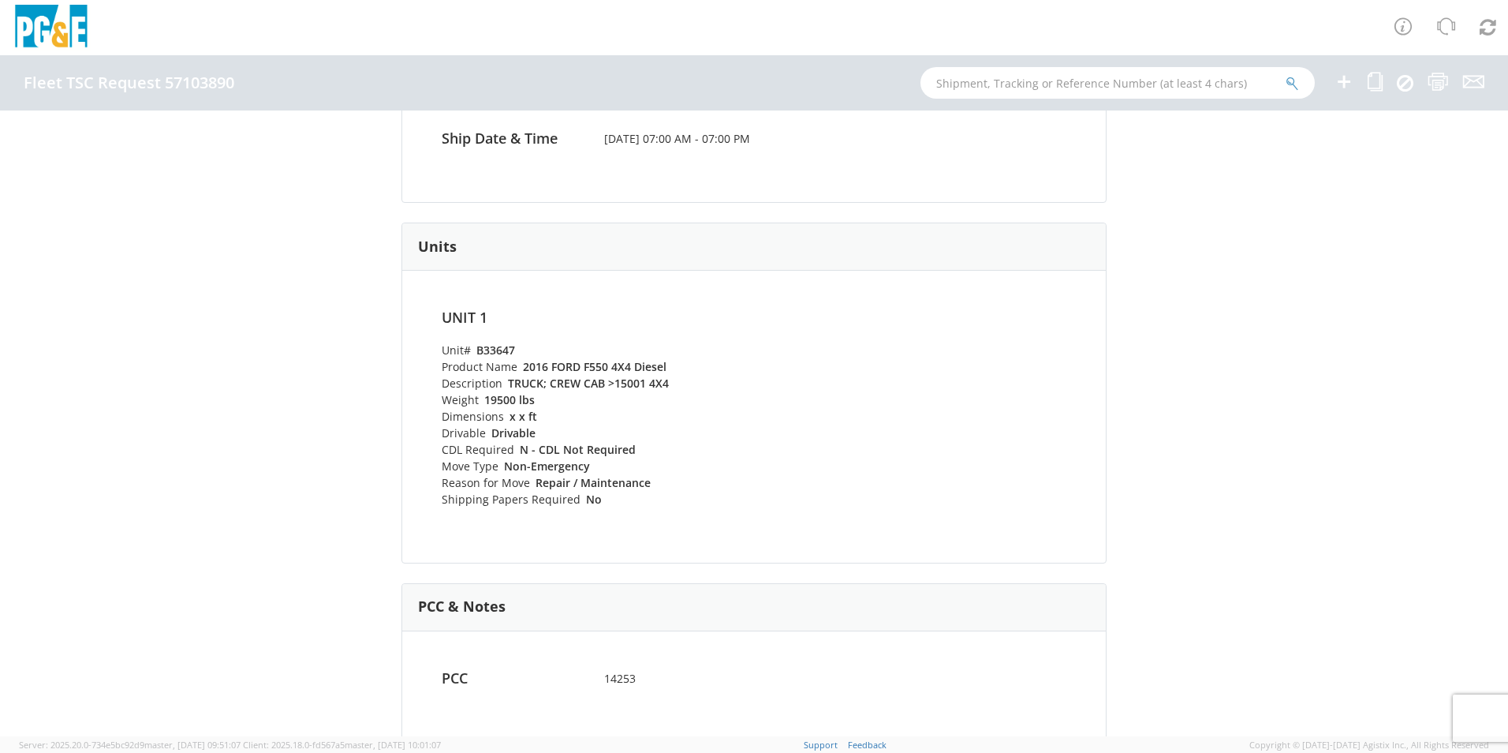
scroll to position [473, 0]
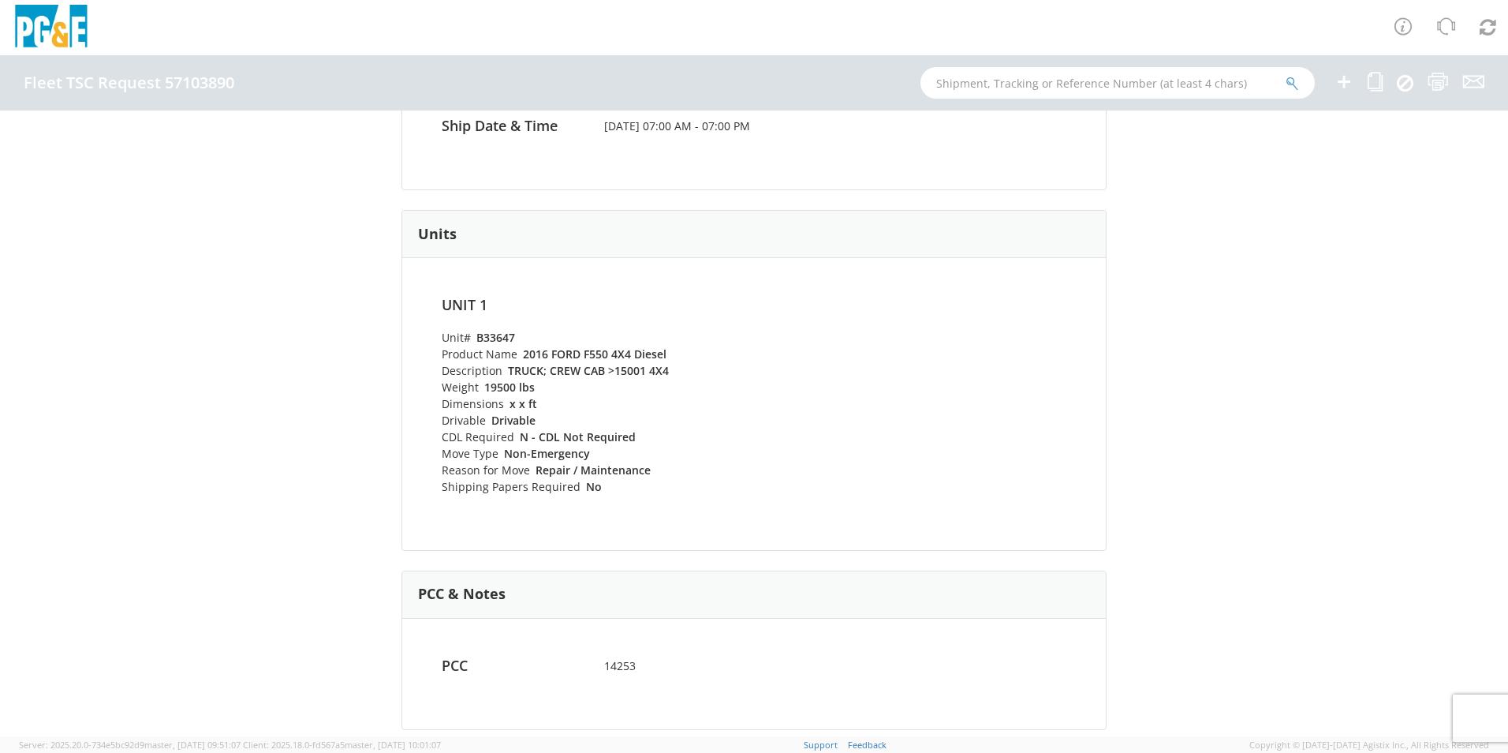
click at [1343, 81] on icon at bounding box center [1344, 82] width 19 height 20
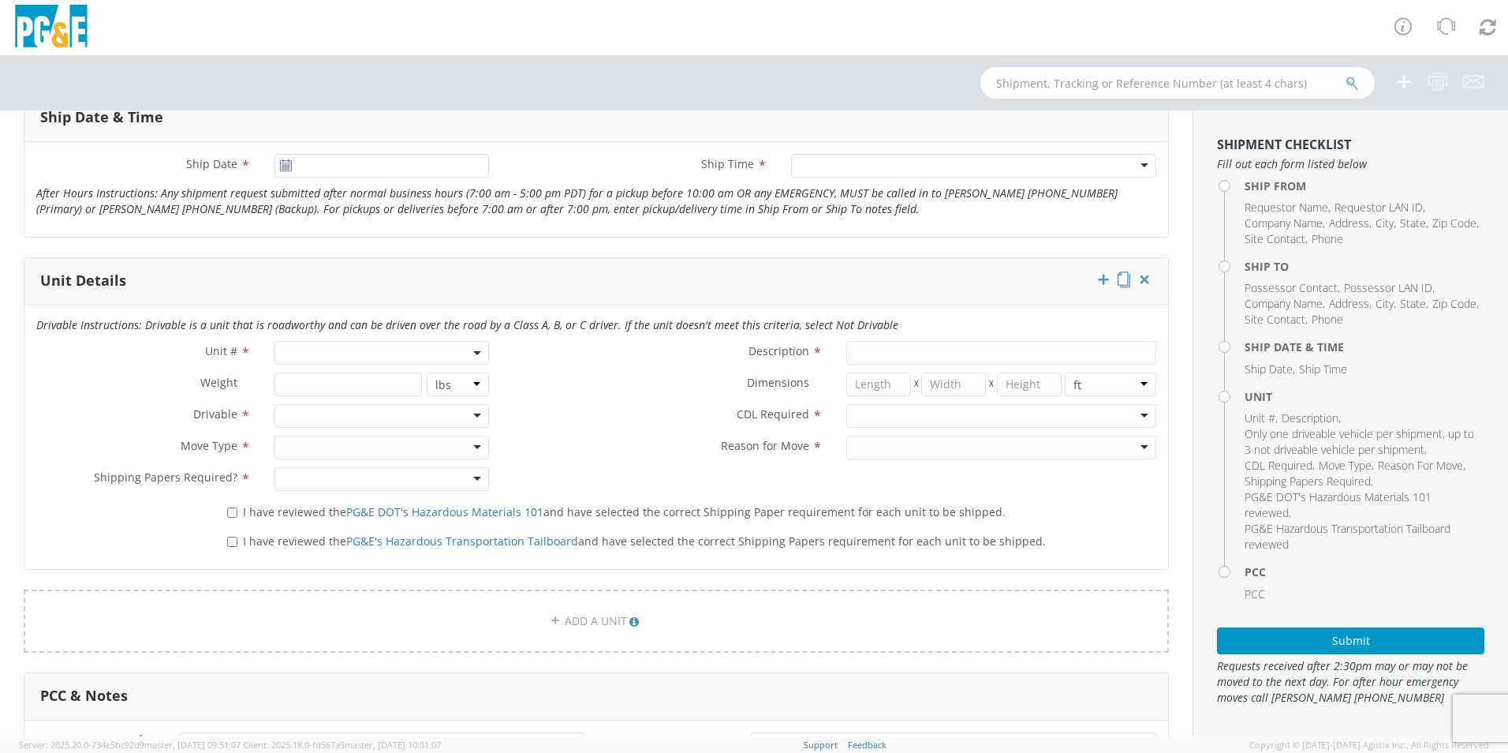
scroll to position [631, 0]
click at [341, 345] on span at bounding box center [381, 351] width 215 height 24
click at [327, 377] on input "search" at bounding box center [380, 377] width 204 height 24
type input "b32053"
type input "TRUCK; FLATBED W/CRANE 6X6"
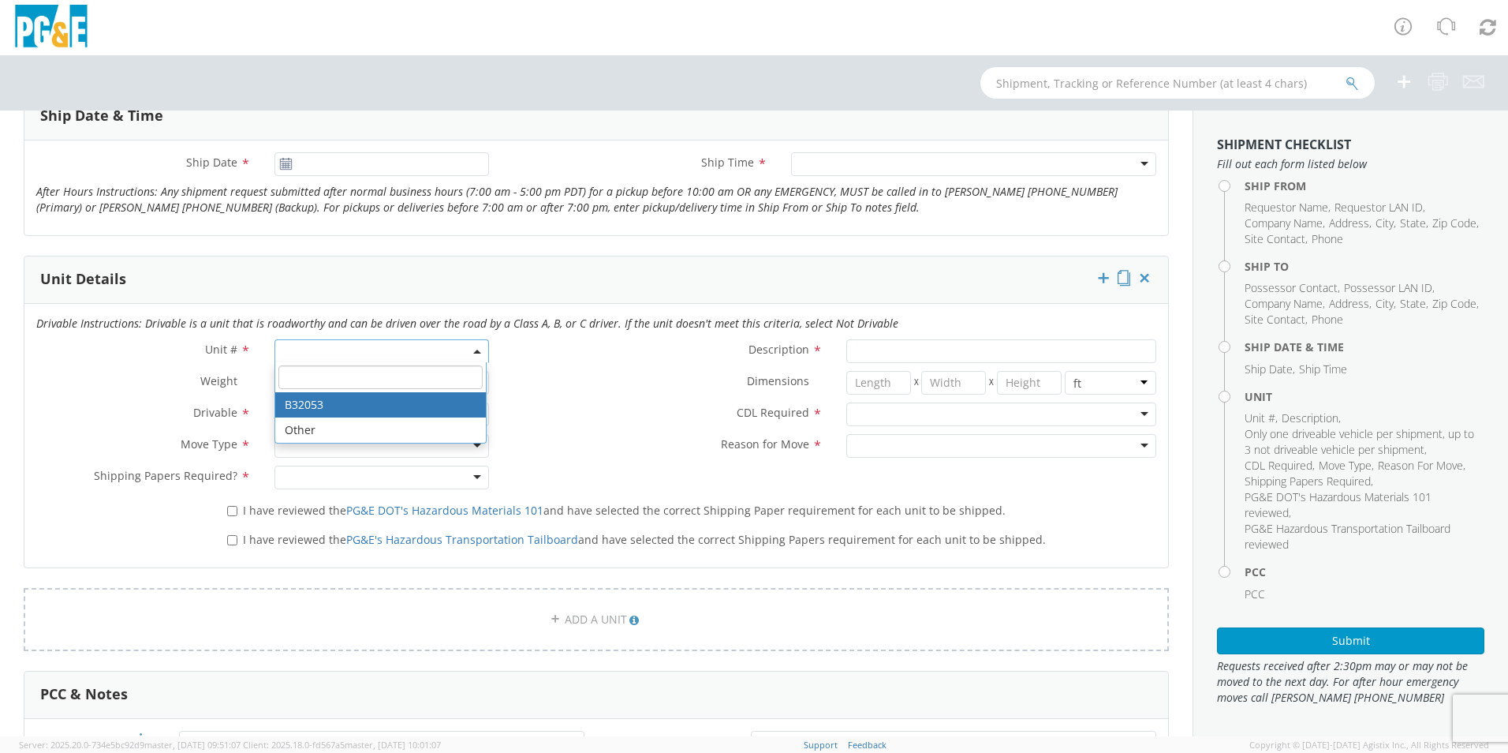
type input "66000"
select select "B32053"
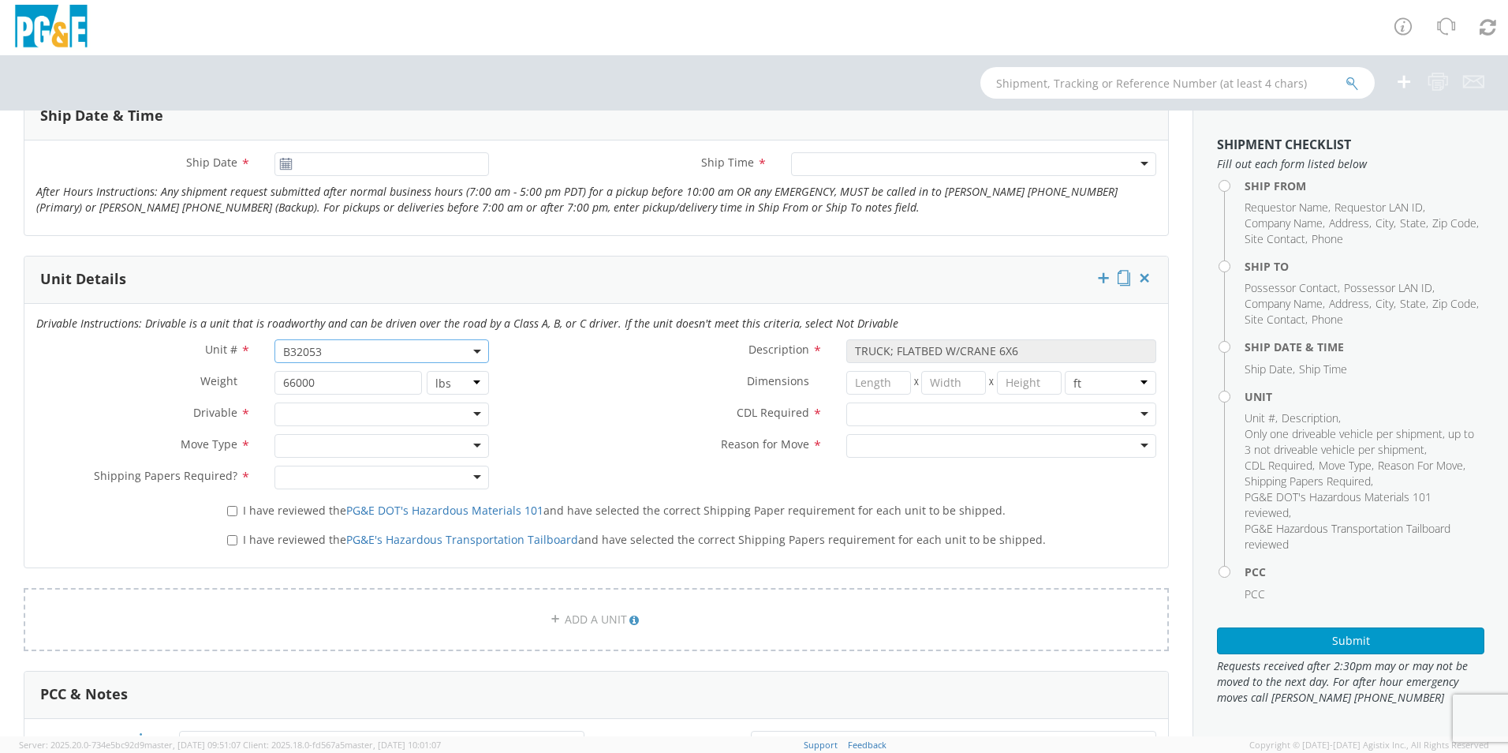
click at [308, 414] on div at bounding box center [381, 414] width 215 height 24
click at [312, 446] on div at bounding box center [381, 446] width 215 height 24
click at [308, 487] on div at bounding box center [381, 477] width 215 height 24
click at [232, 514] on input "I have reviewed the PG&E DOT's Hazardous Materials 101 and have selected the co…" at bounding box center [232, 511] width 10 height 10
checkbox input "true"
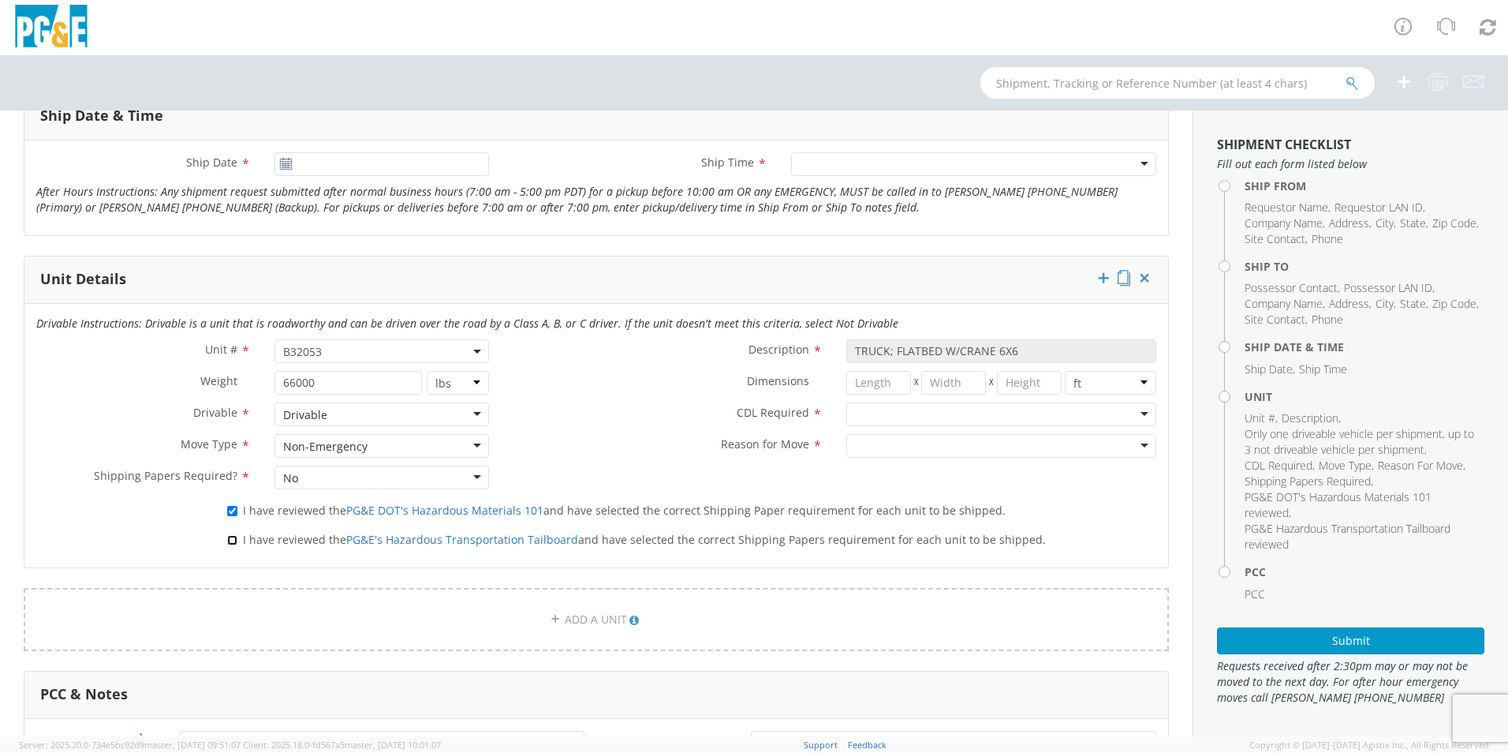
click at [227, 539] on input "I have reviewed the PG&E's Hazardous Transportation Tailboard and have selected…" at bounding box center [232, 540] width 10 height 10
checkbox input "true"
click at [855, 413] on input "select-one" at bounding box center [856, 415] width 3 height 16
click at [912, 442] on div at bounding box center [1001, 446] width 310 height 24
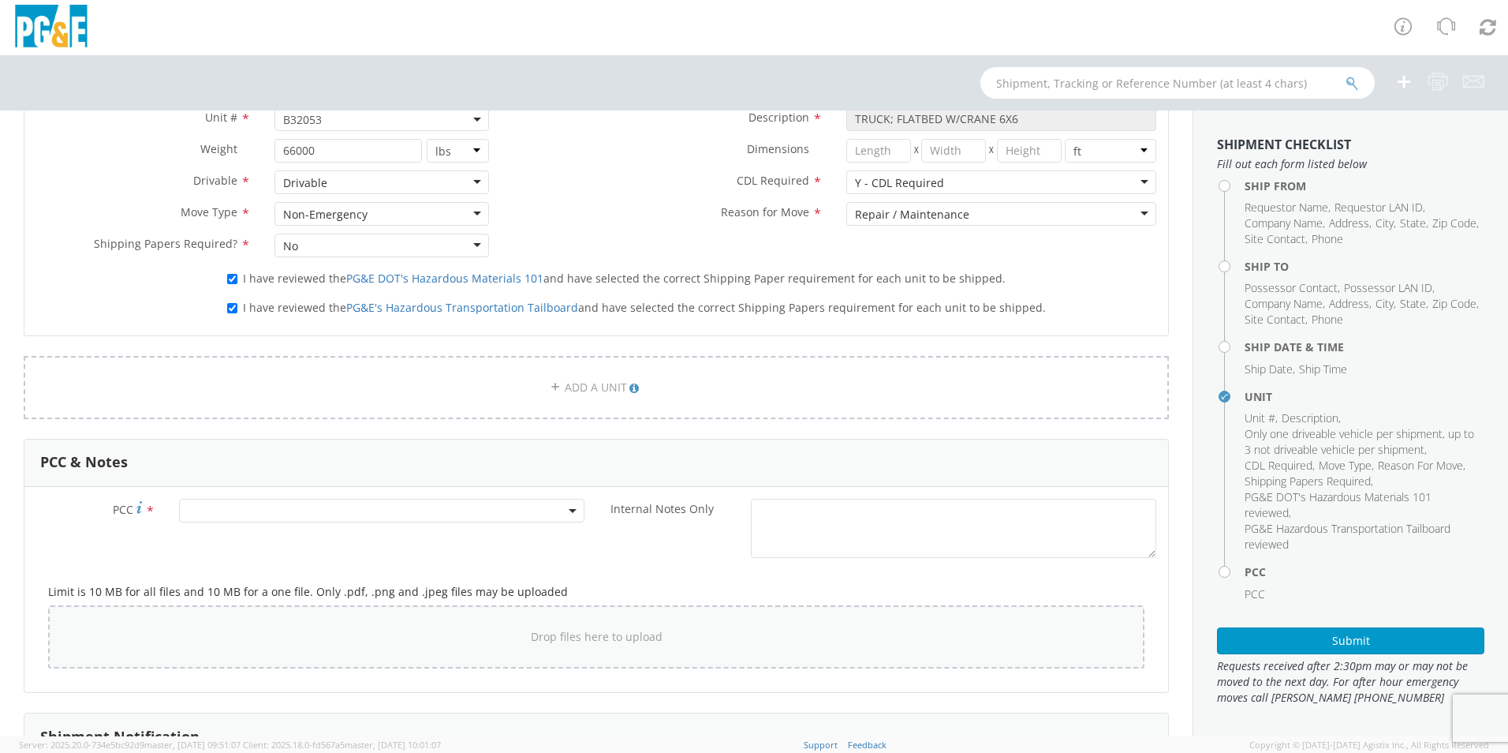
scroll to position [868, 0]
click at [251, 499] on span at bounding box center [381, 506] width 405 height 24
click at [282, 536] on input "number" at bounding box center [379, 532] width 393 height 24
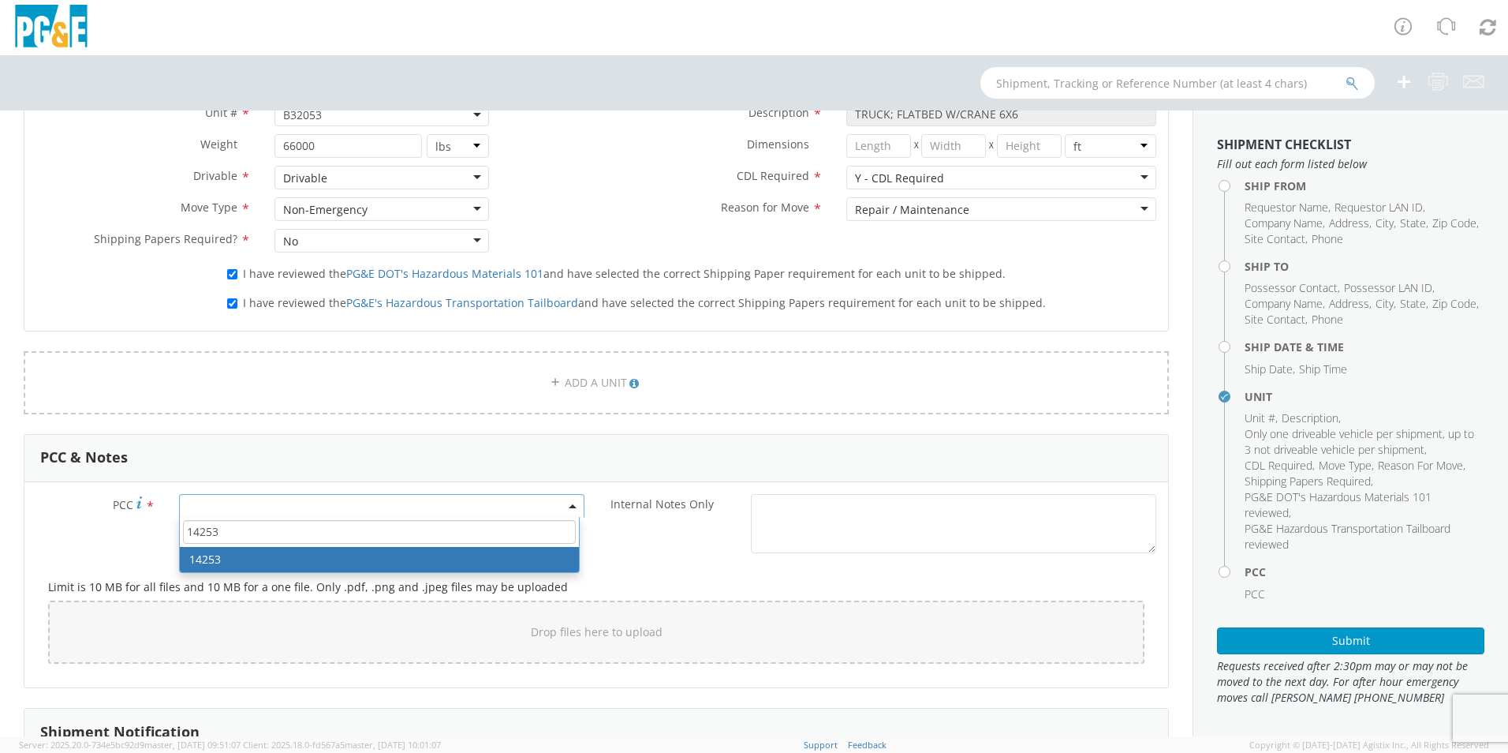
type input "14253"
select select "14253"
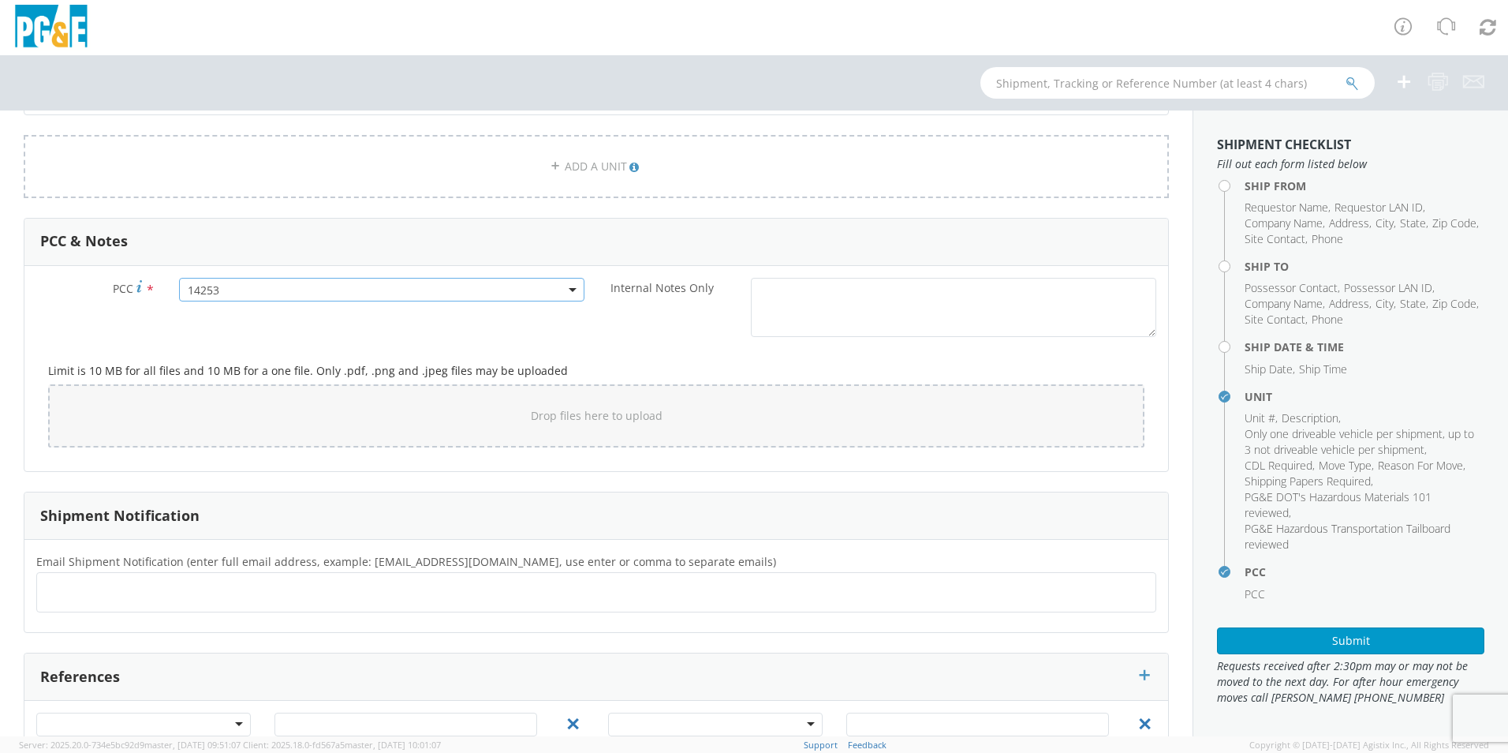
scroll to position [1104, 0]
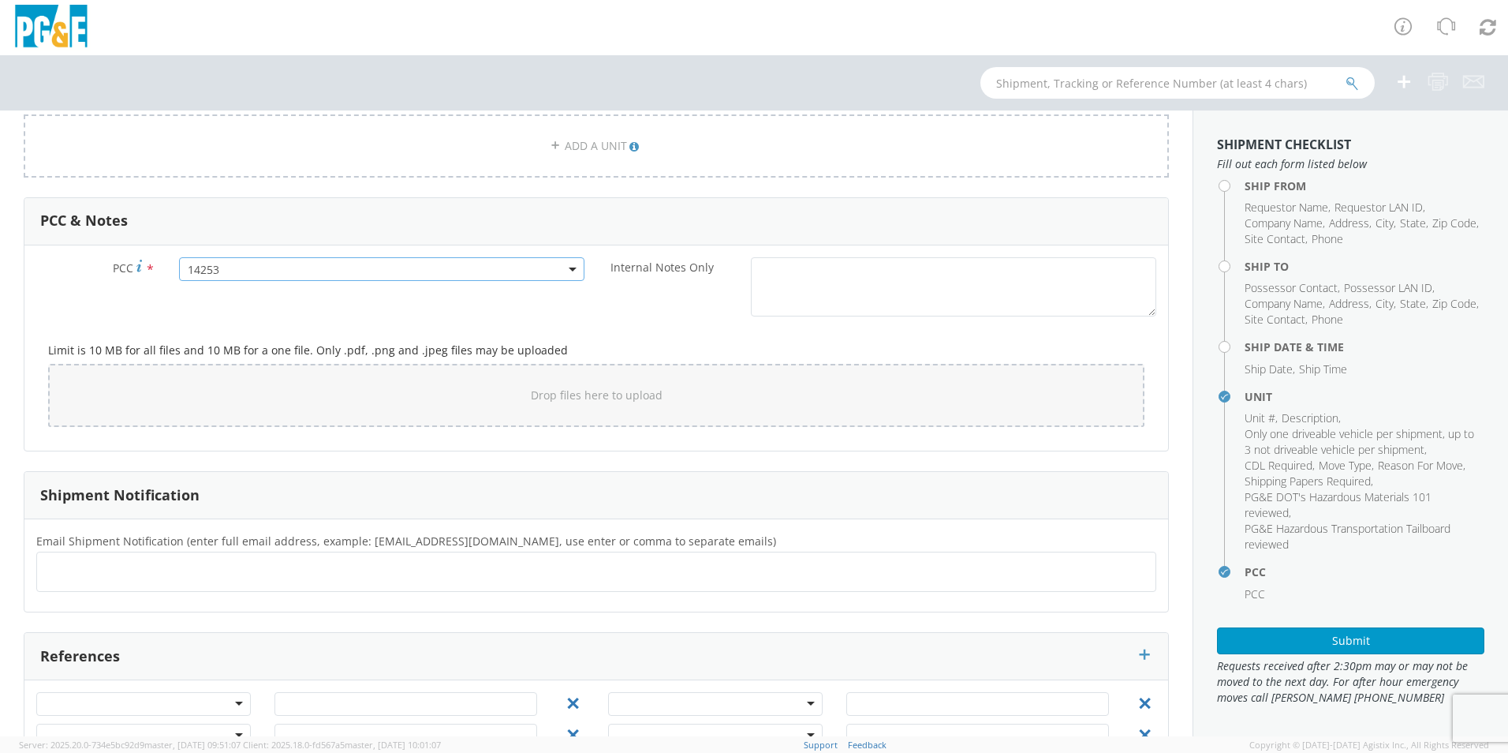
click at [108, 579] on ul at bounding box center [596, 571] width 1106 height 26
type input "[EMAIL_ADDRESS][DOMAIN_NAME]"
click at [307, 579] on ul "[EMAIL_ADDRESS][DOMAIN_NAME] × [EMAIL_ADDRESS][DOMAIN_NAME] ×" at bounding box center [596, 571] width 1106 height 27
type input "[EMAIL_ADDRESS][DOMAIN_NAME]"
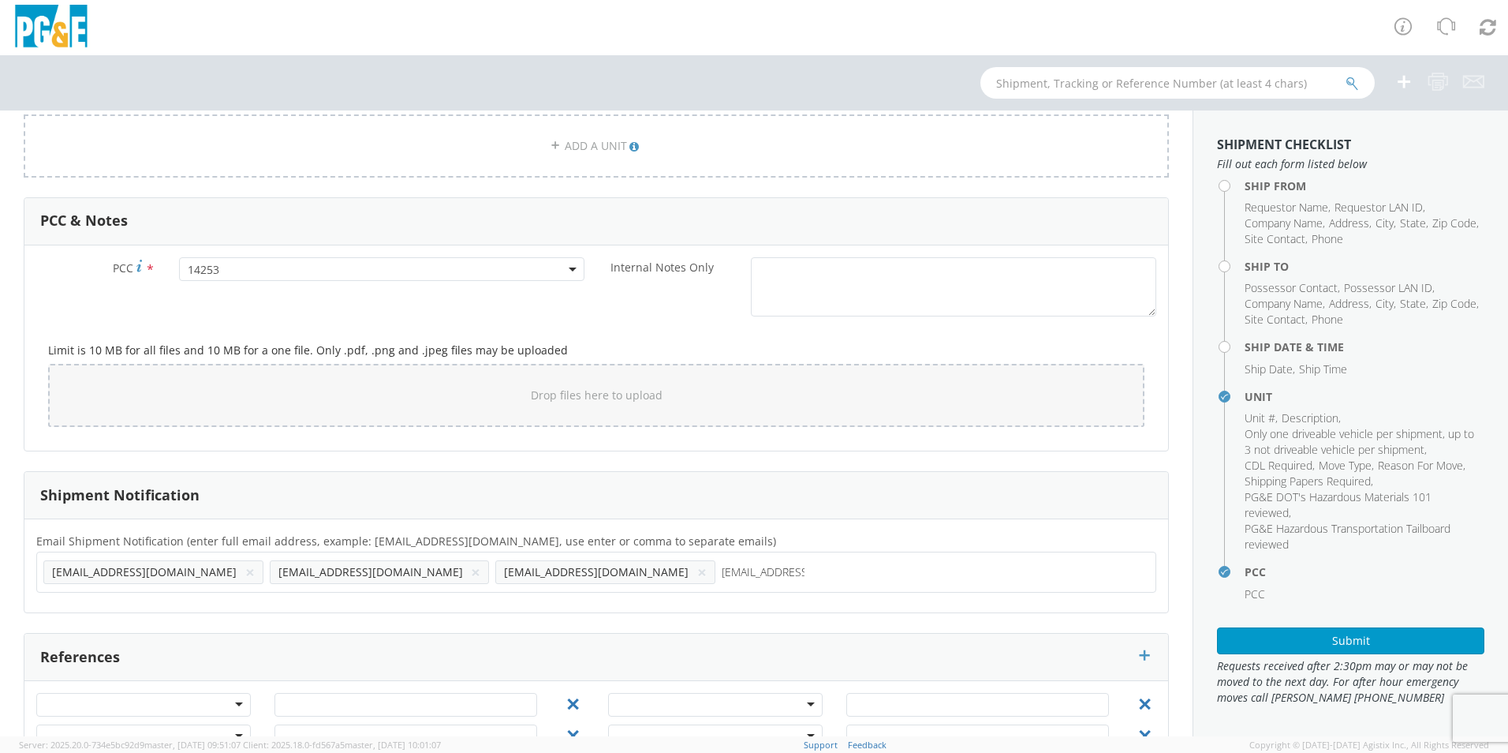
type input "[EMAIL_ADDRESS][DOMAIN_NAME]"
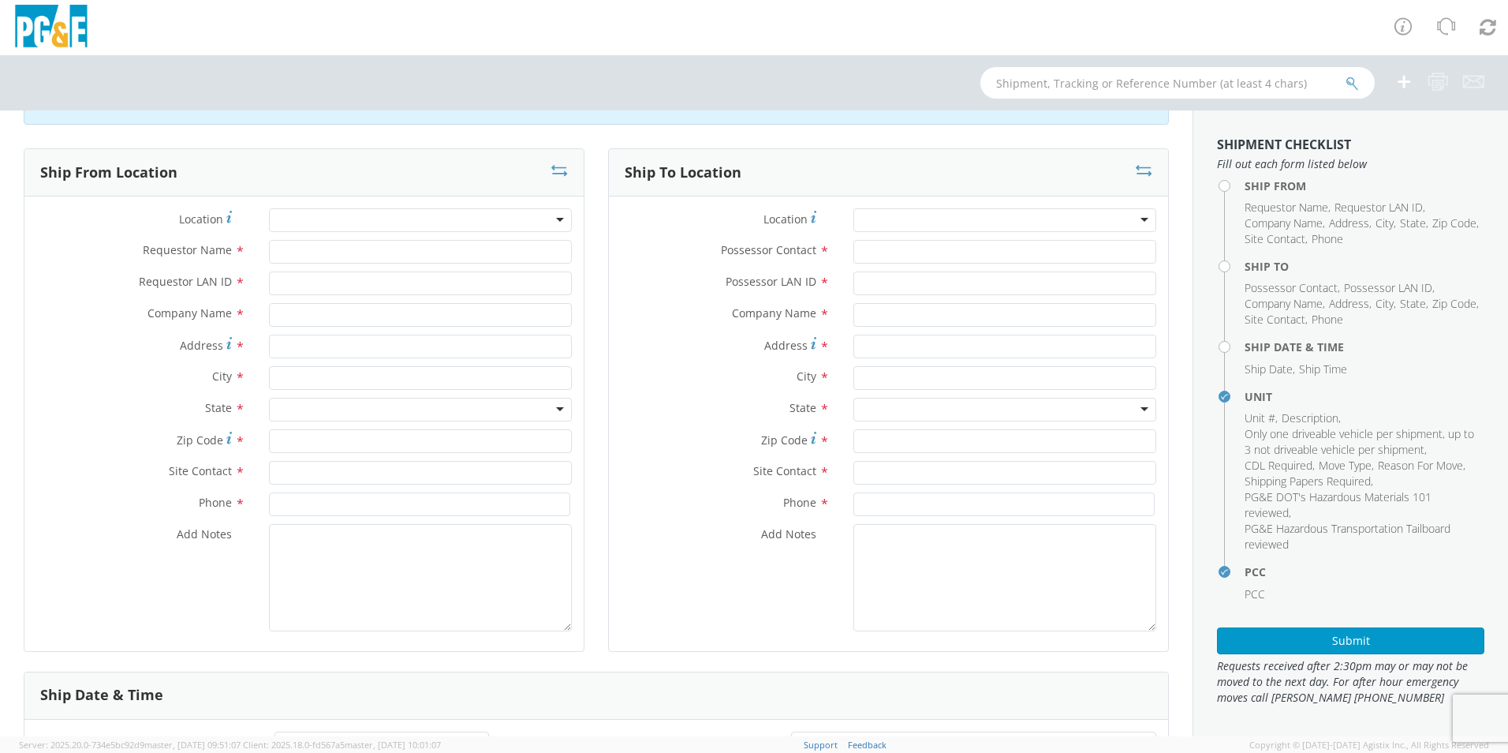
scroll to position [0, 0]
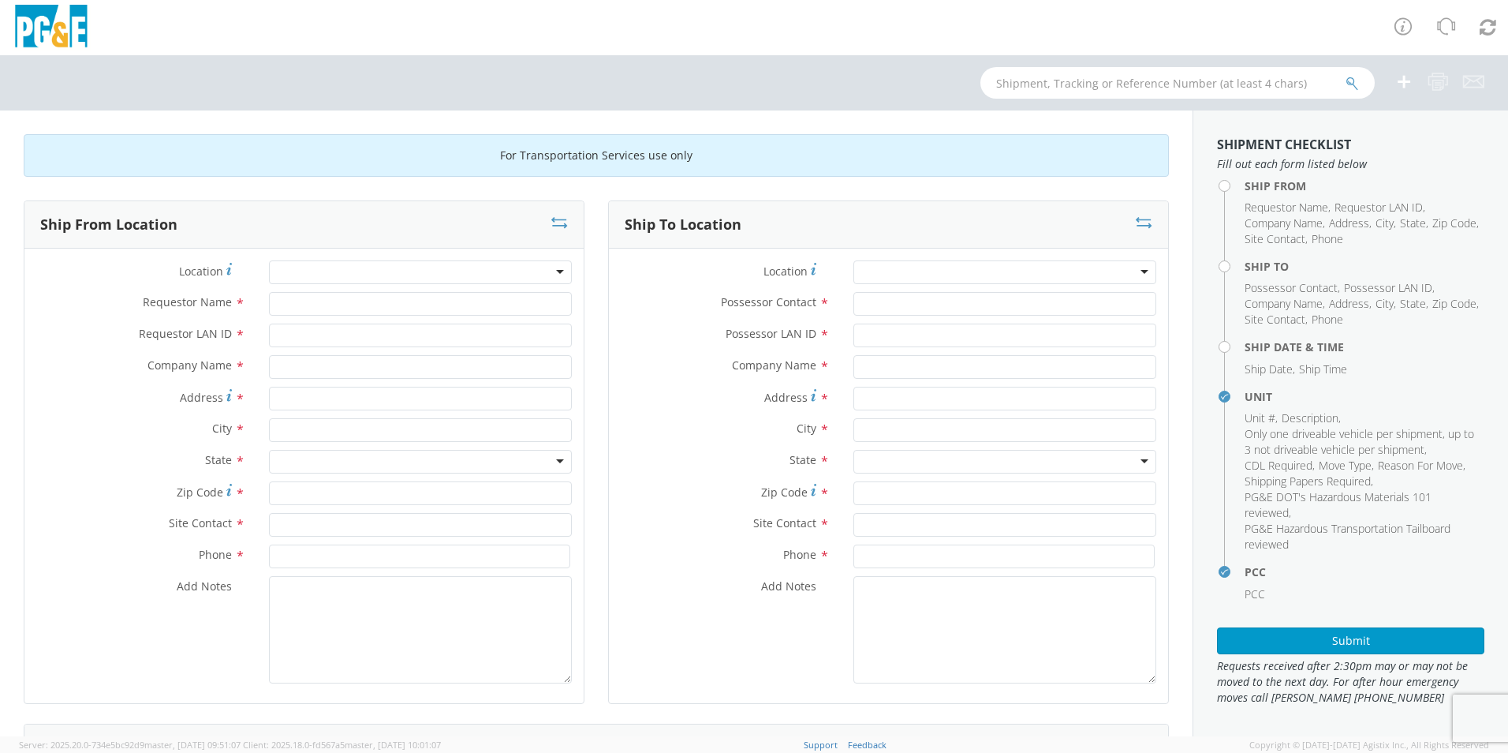
click at [892, 268] on div at bounding box center [1004, 272] width 303 height 24
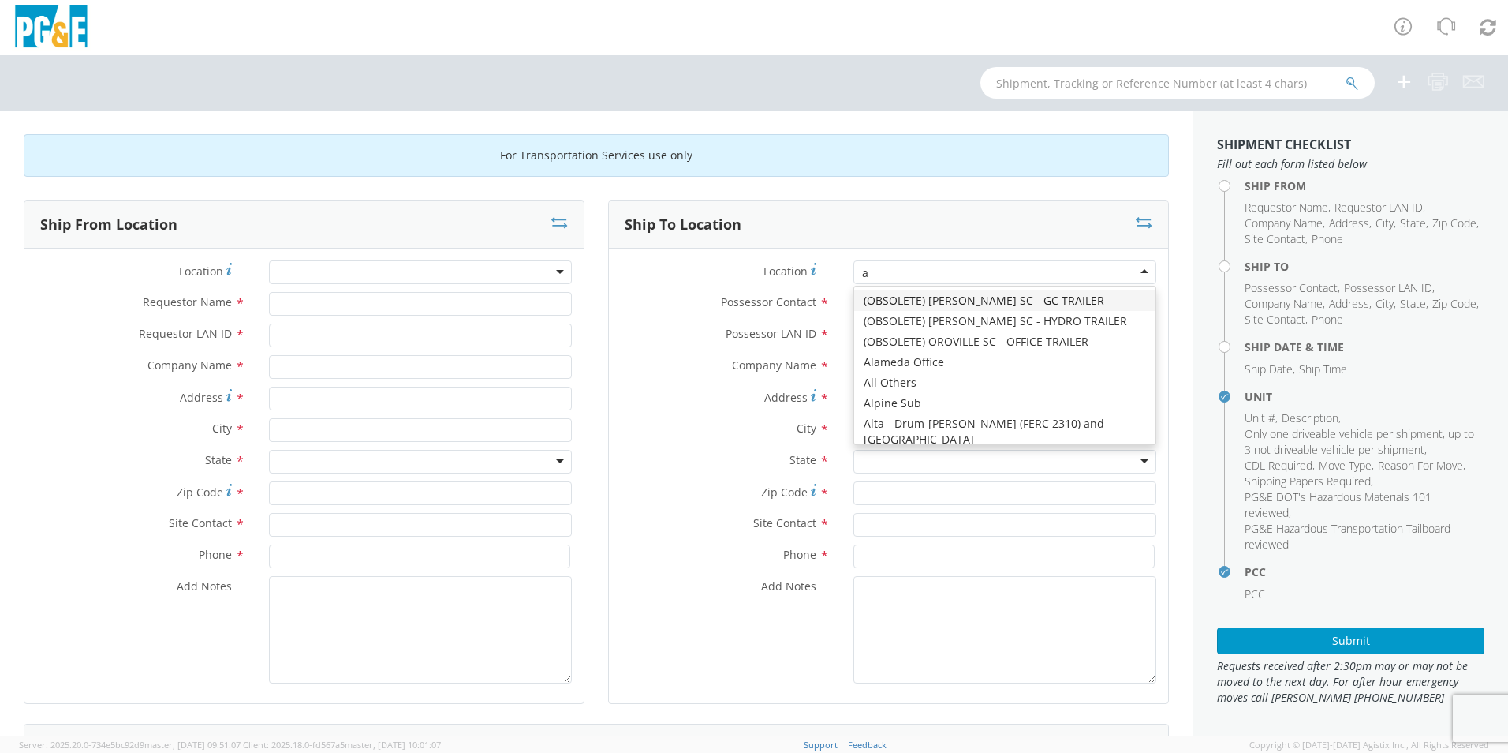
scroll to position [6437, 0]
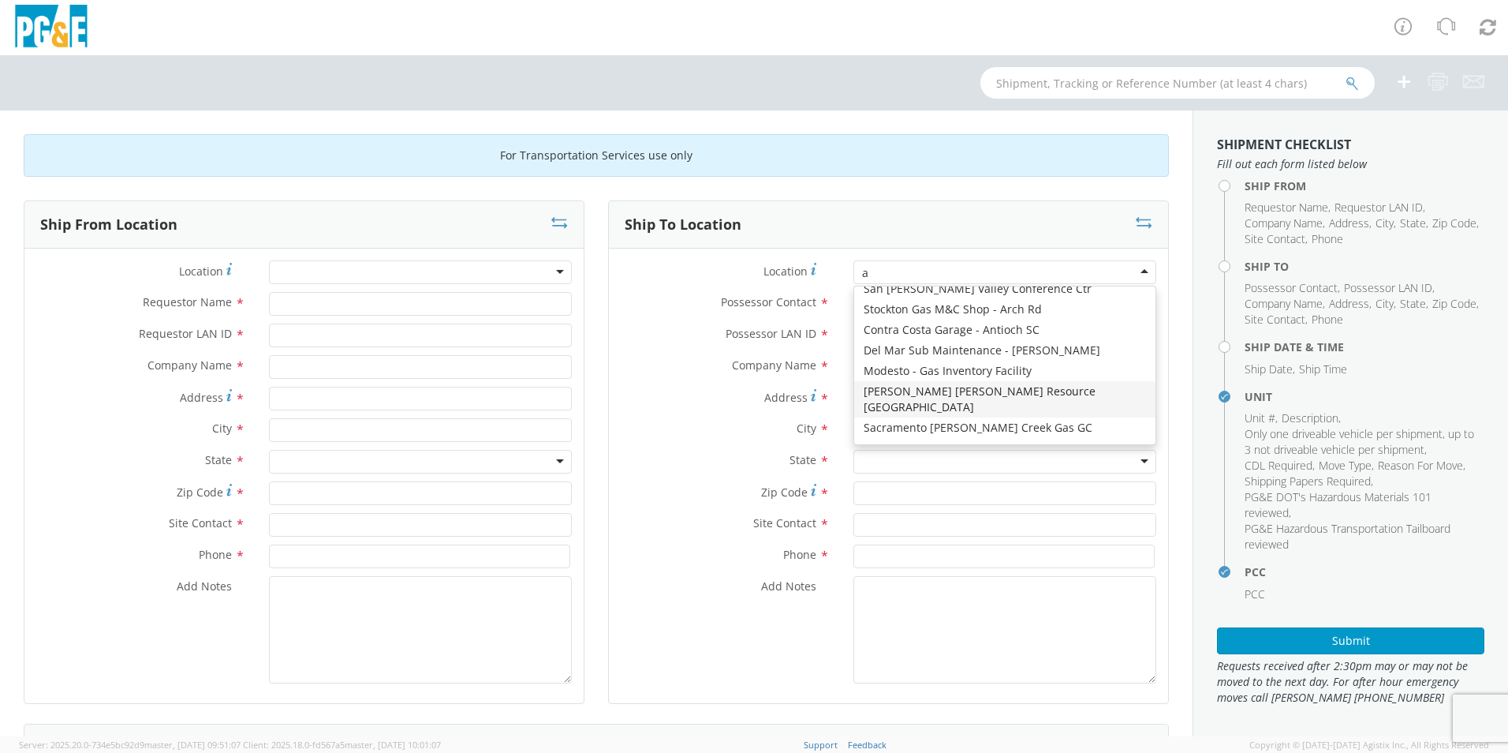
type input "au"
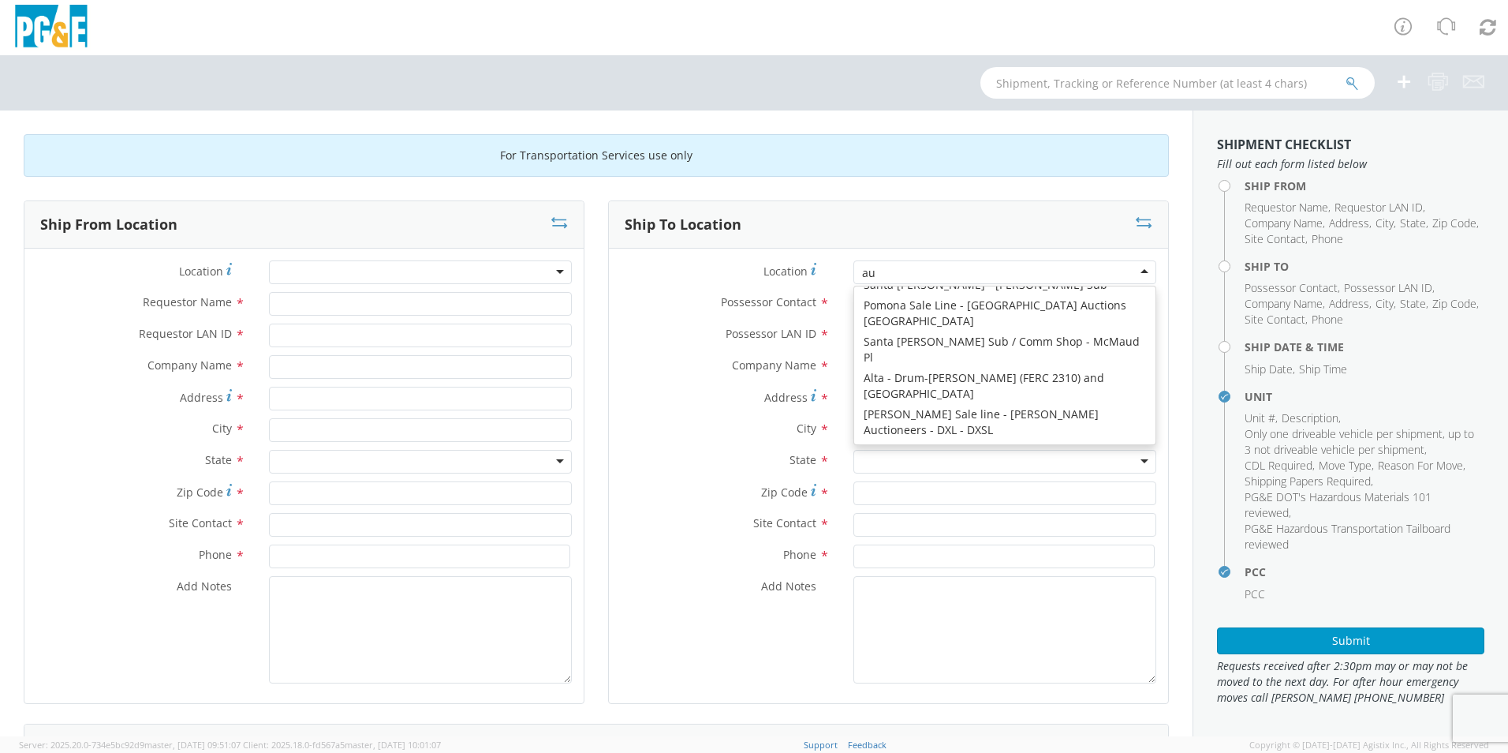
scroll to position [4, 0]
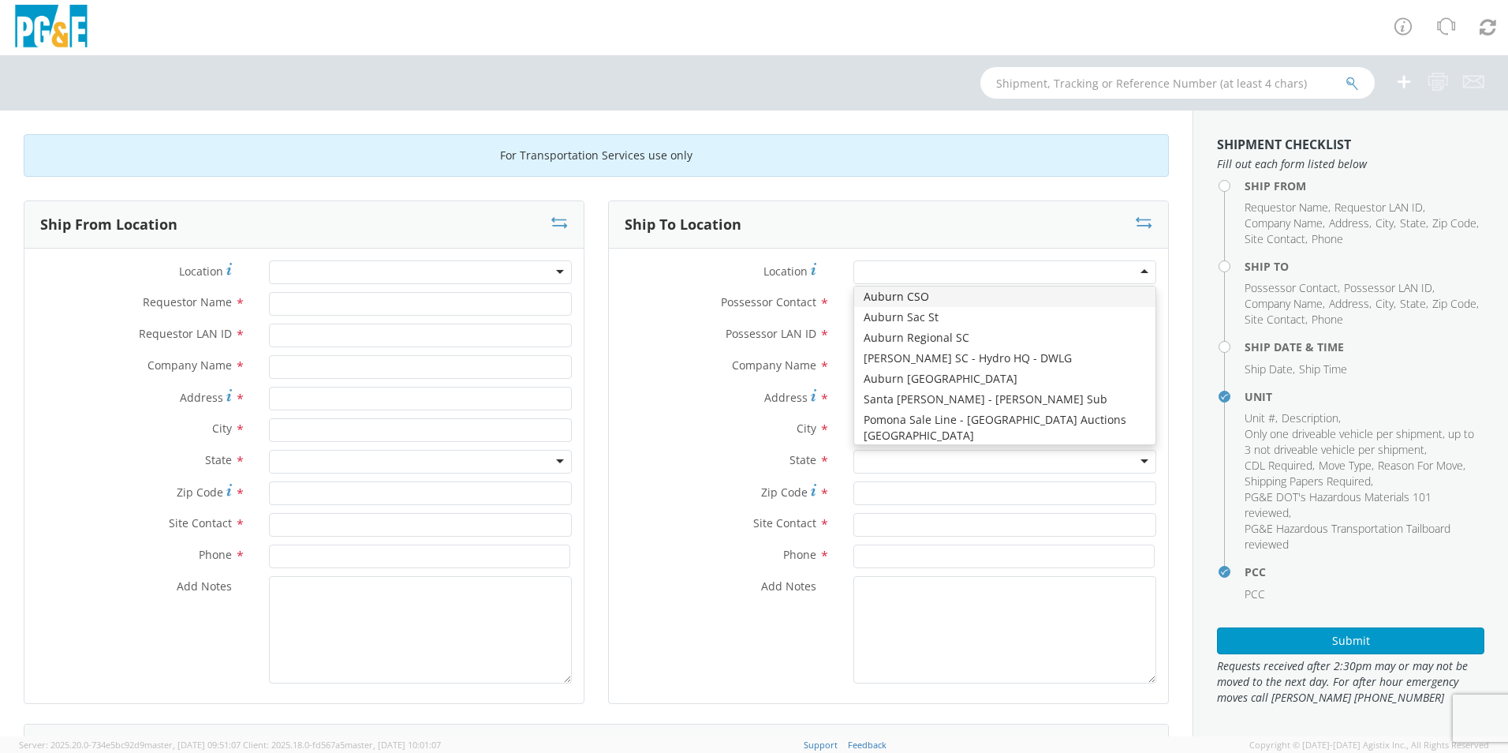
type input "PG&E"
type input "[STREET_ADDRESS]"
type input "AUBURN"
type input "95603"
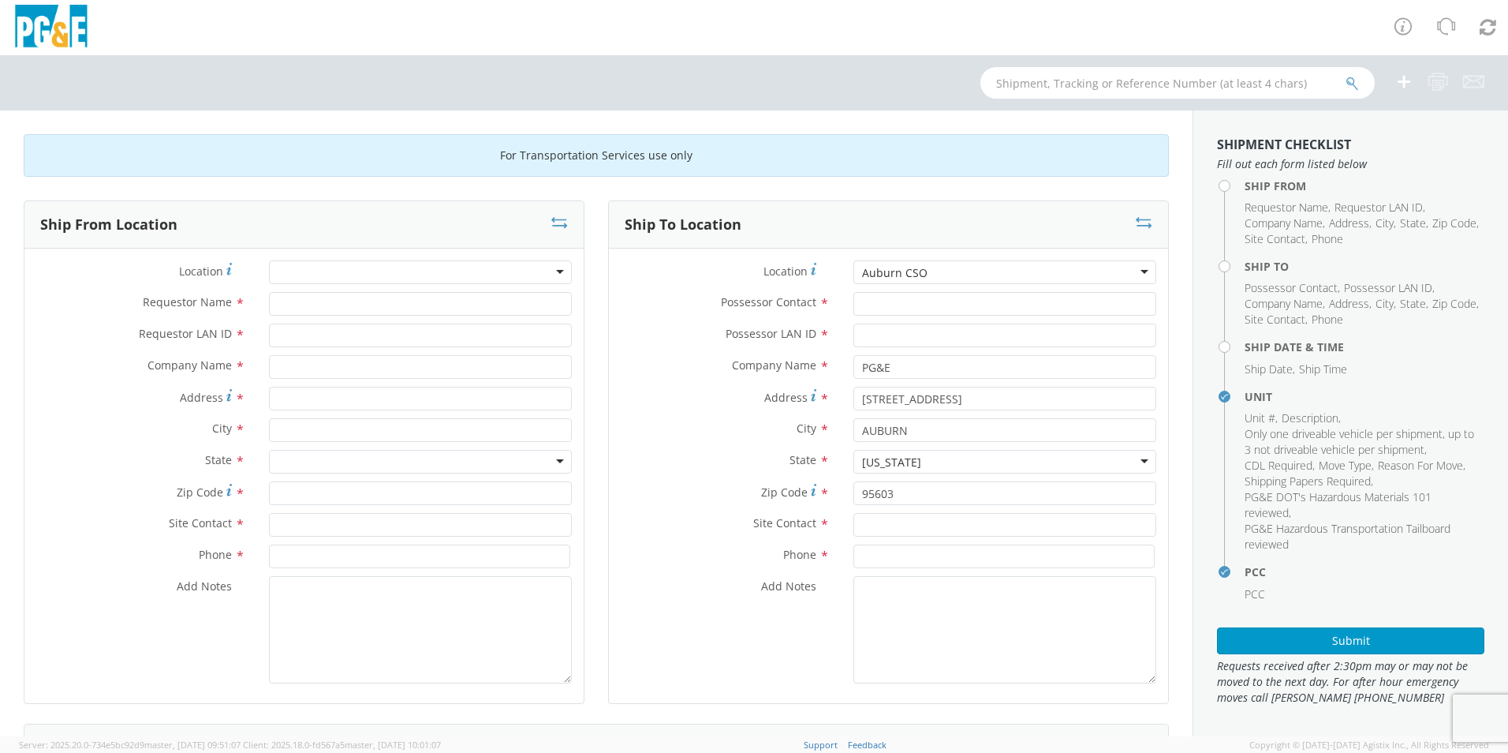
click at [935, 272] on div "Auburn CSO" at bounding box center [1004, 272] width 303 height 24
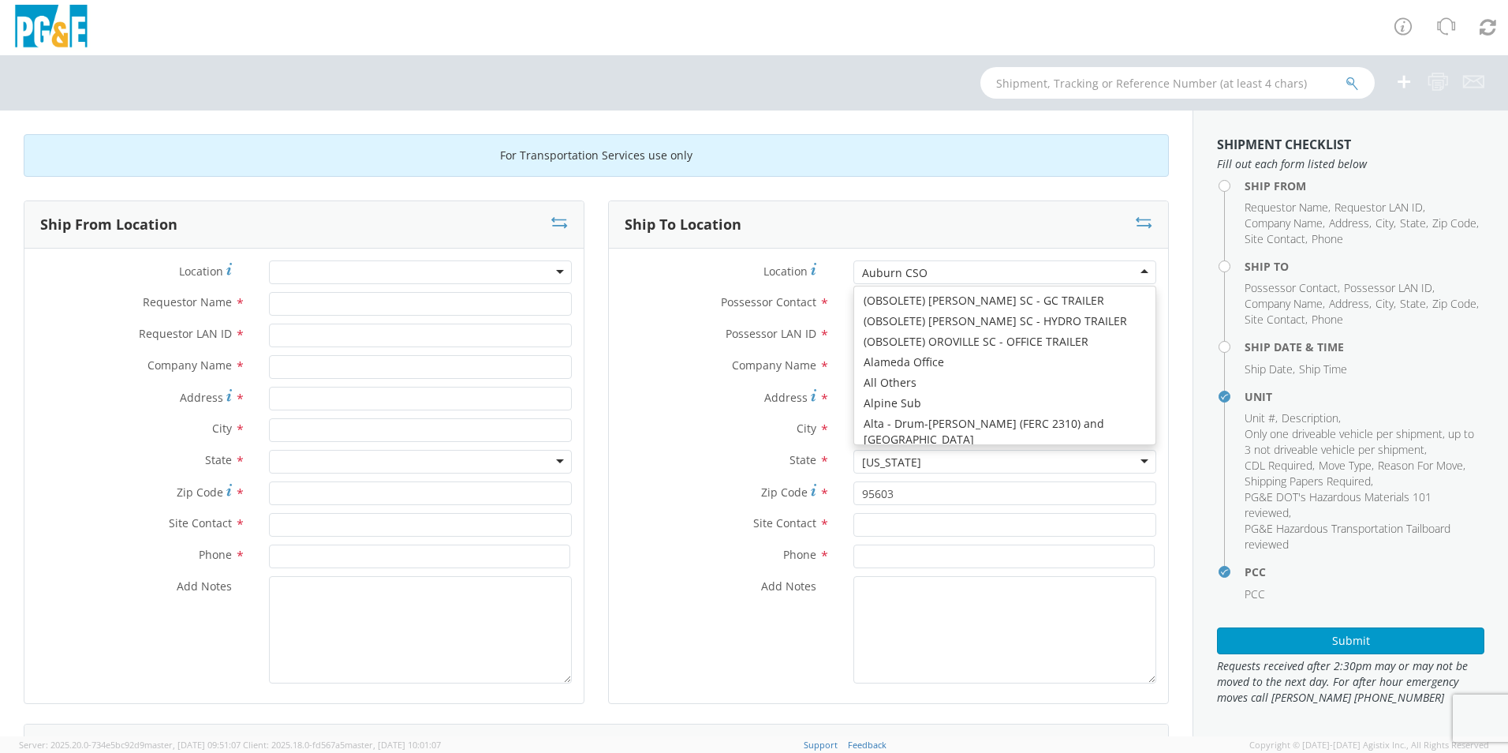
type input "[STREET_ADDRESS][PERSON_NAME]"
type input "95602"
click at [968, 272] on div "Auburn Regional SC" at bounding box center [1004, 272] width 303 height 24
type input "[STREET_ADDRESS]"
type input "95603"
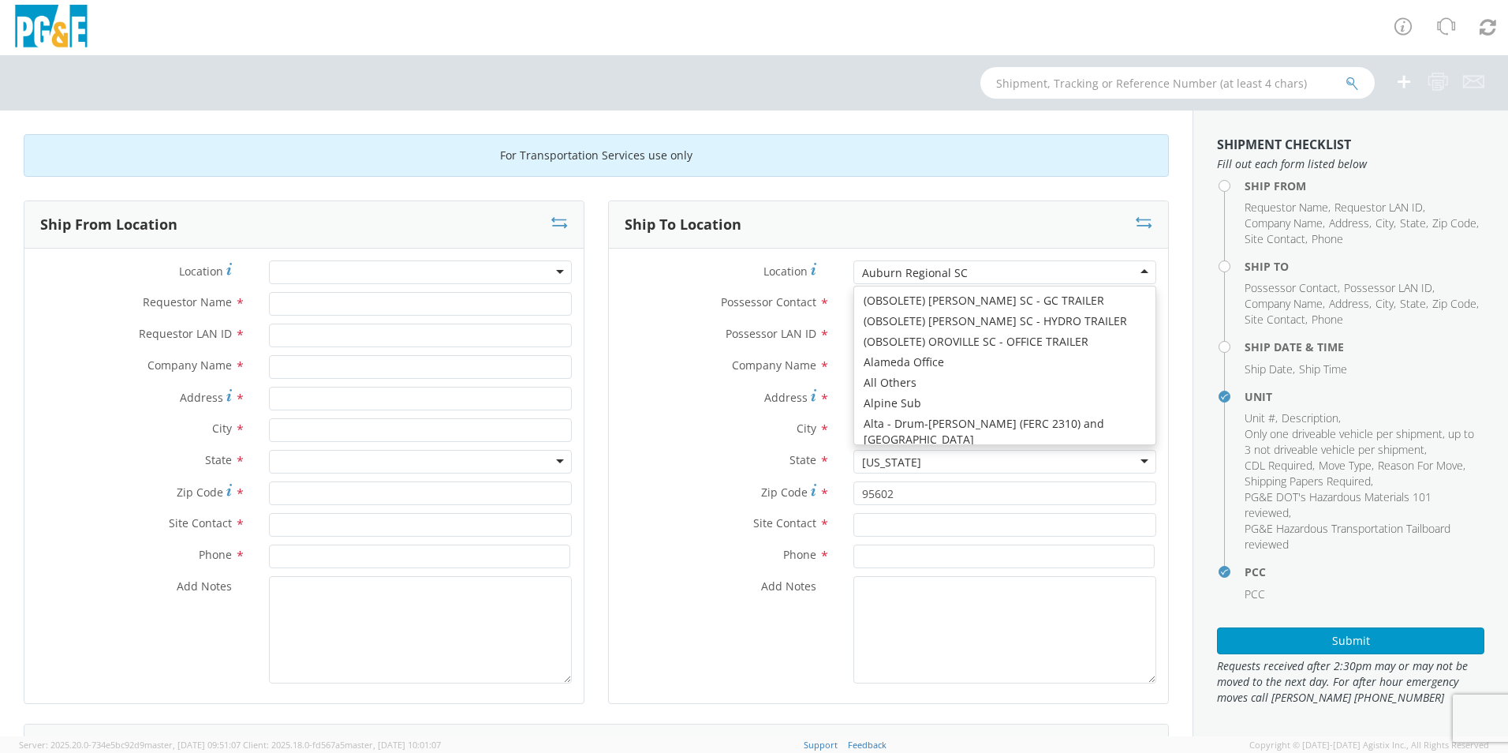
type input "[PHONE_NUMBER]"
click at [939, 271] on div "Auburn Sac St" at bounding box center [1004, 272] width 303 height 24
type input "[STREET_ADDRESS]"
type input "Auburn"
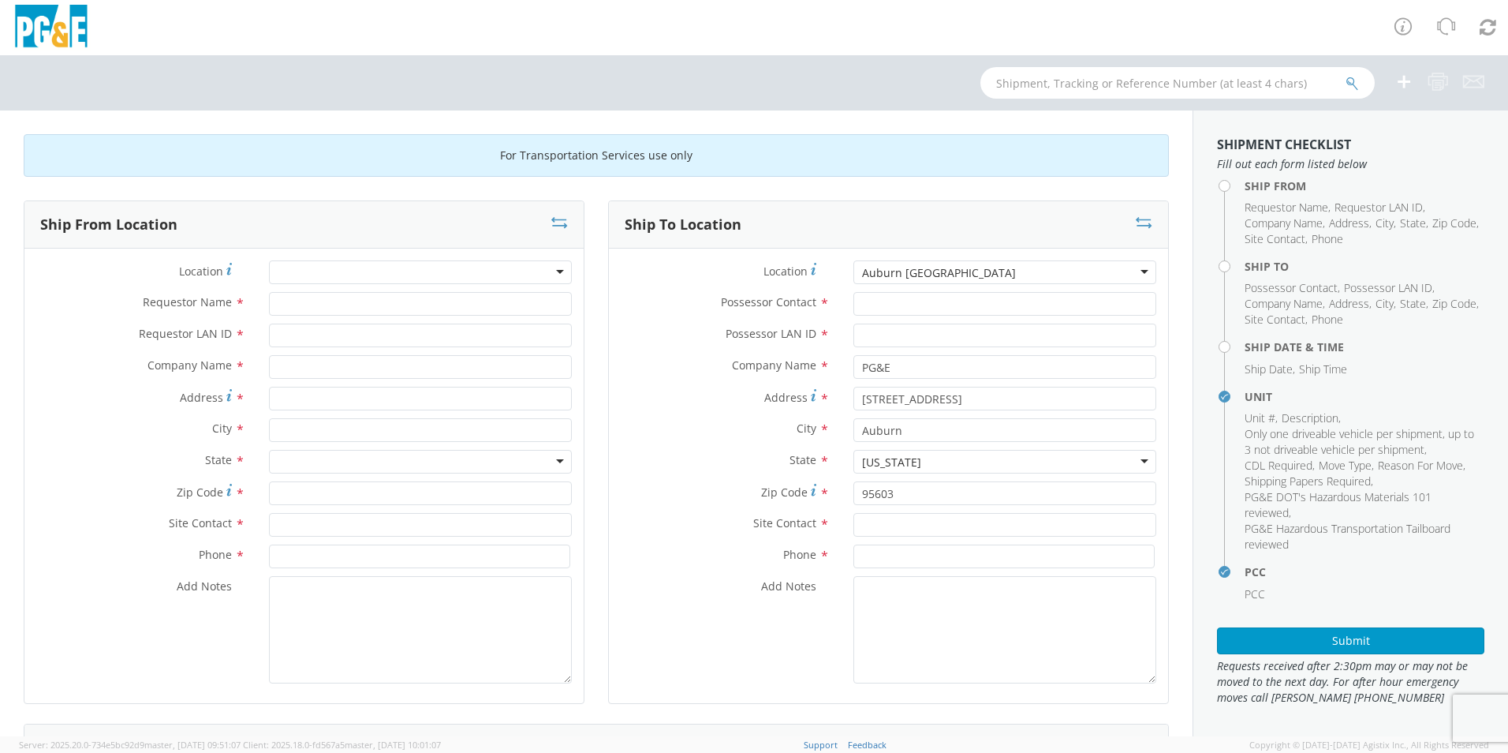
click at [995, 269] on div "Auburn [GEOGRAPHIC_DATA]" at bounding box center [939, 273] width 154 height 16
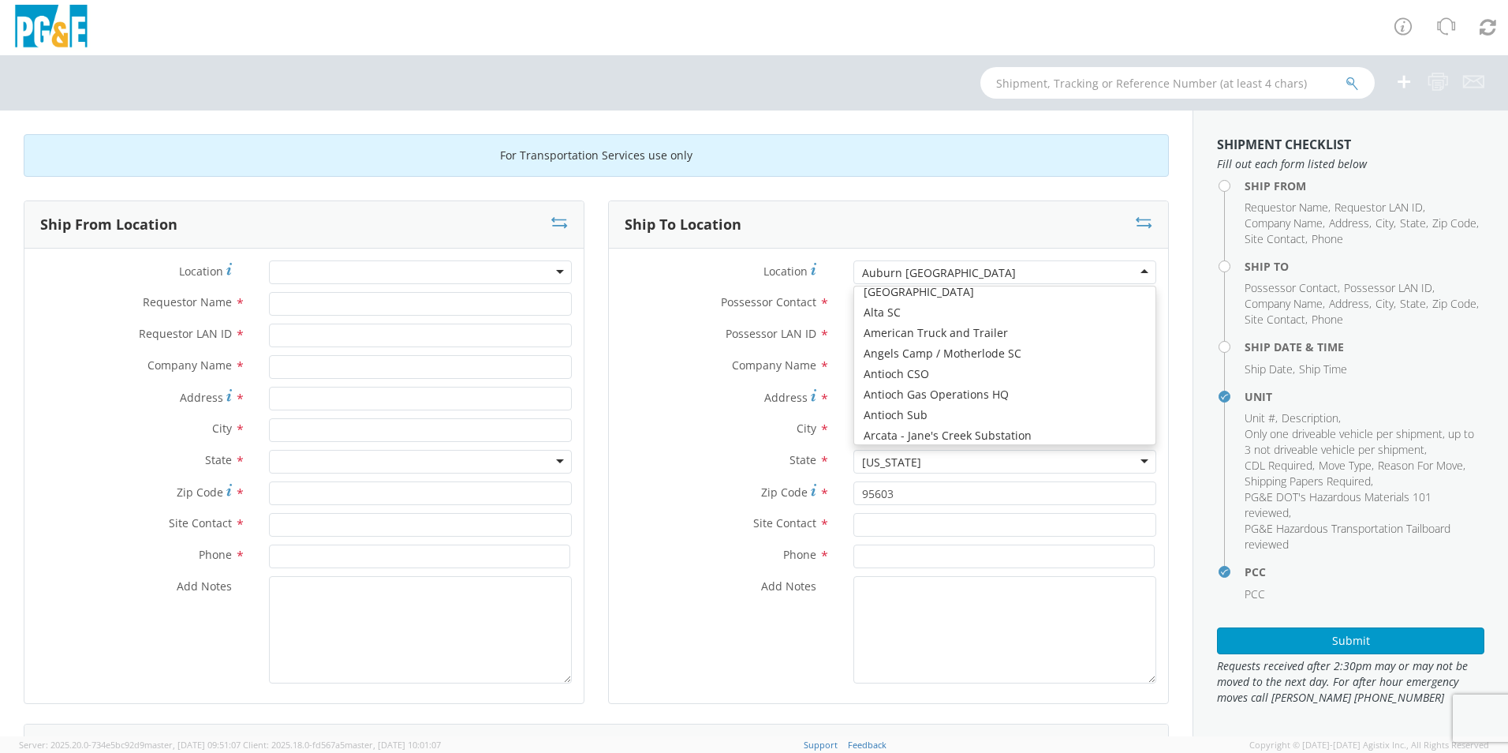
scroll to position [69, 0]
click at [1052, 272] on div "Auburn [GEOGRAPHIC_DATA]" at bounding box center [1004, 272] width 303 height 24
click at [842, 300] on div at bounding box center [1005, 304] width 327 height 24
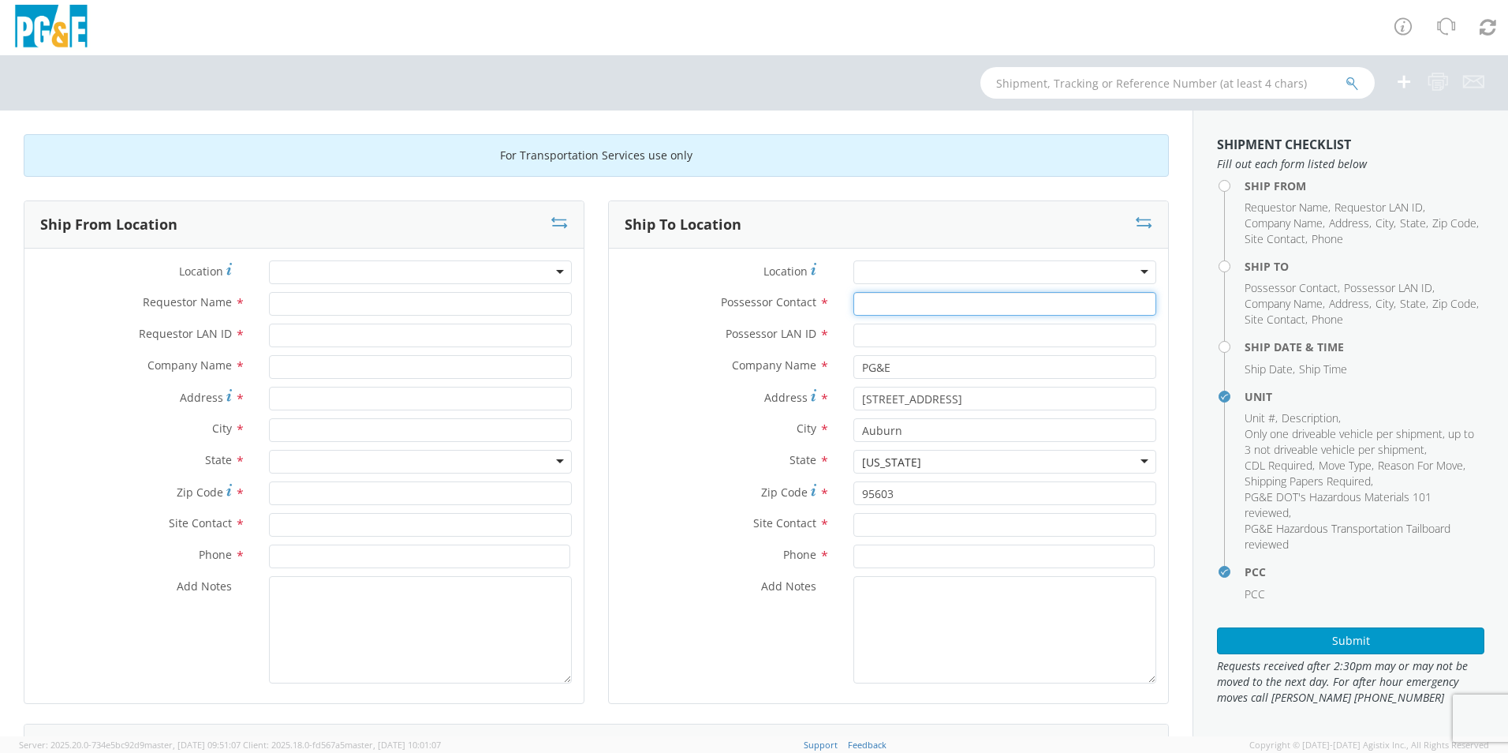
click at [862, 304] on input "Possessor Contact *" at bounding box center [1004, 304] width 303 height 24
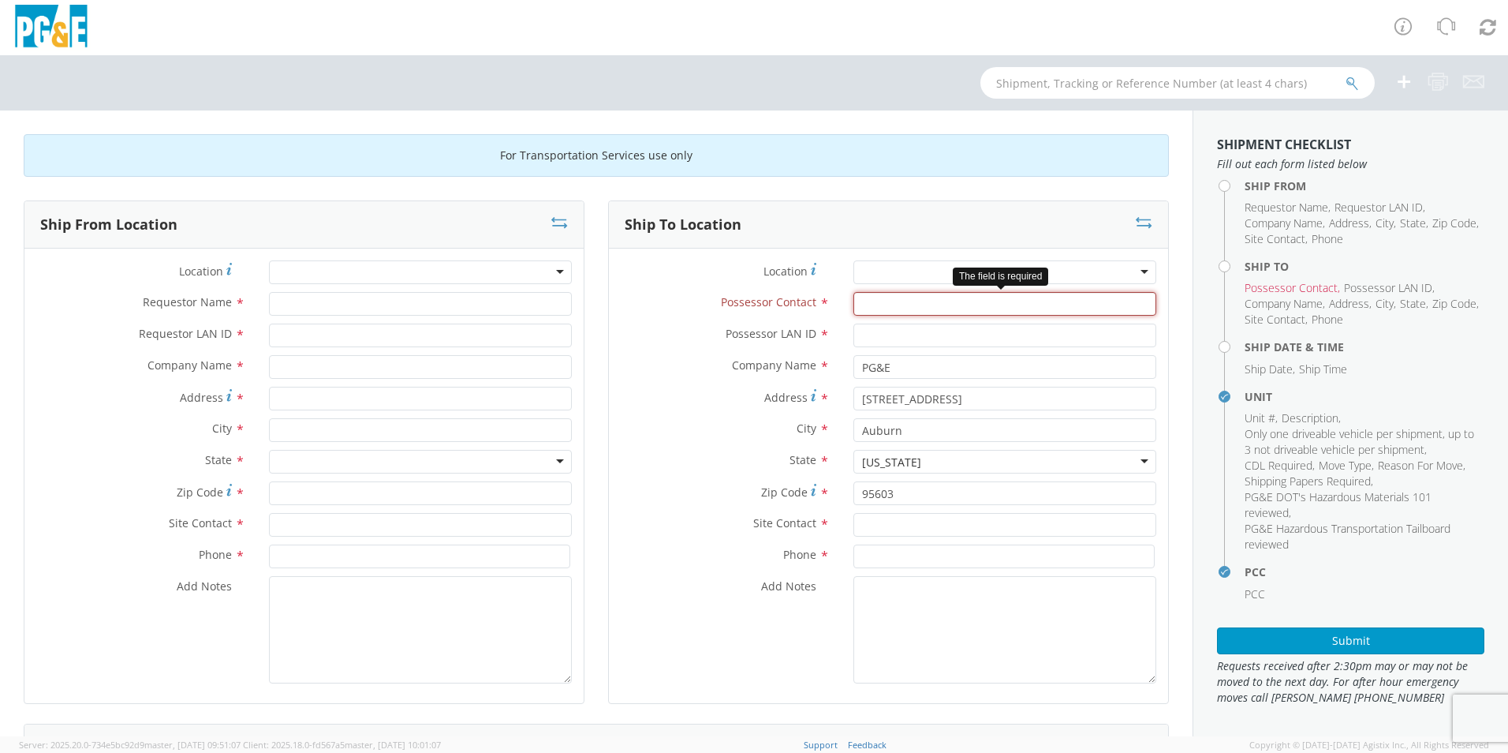
click at [898, 305] on input "Possessor Contact *" at bounding box center [1004, 304] width 303 height 24
type input "[MEDICAL_DATA][PERSON_NAME]"
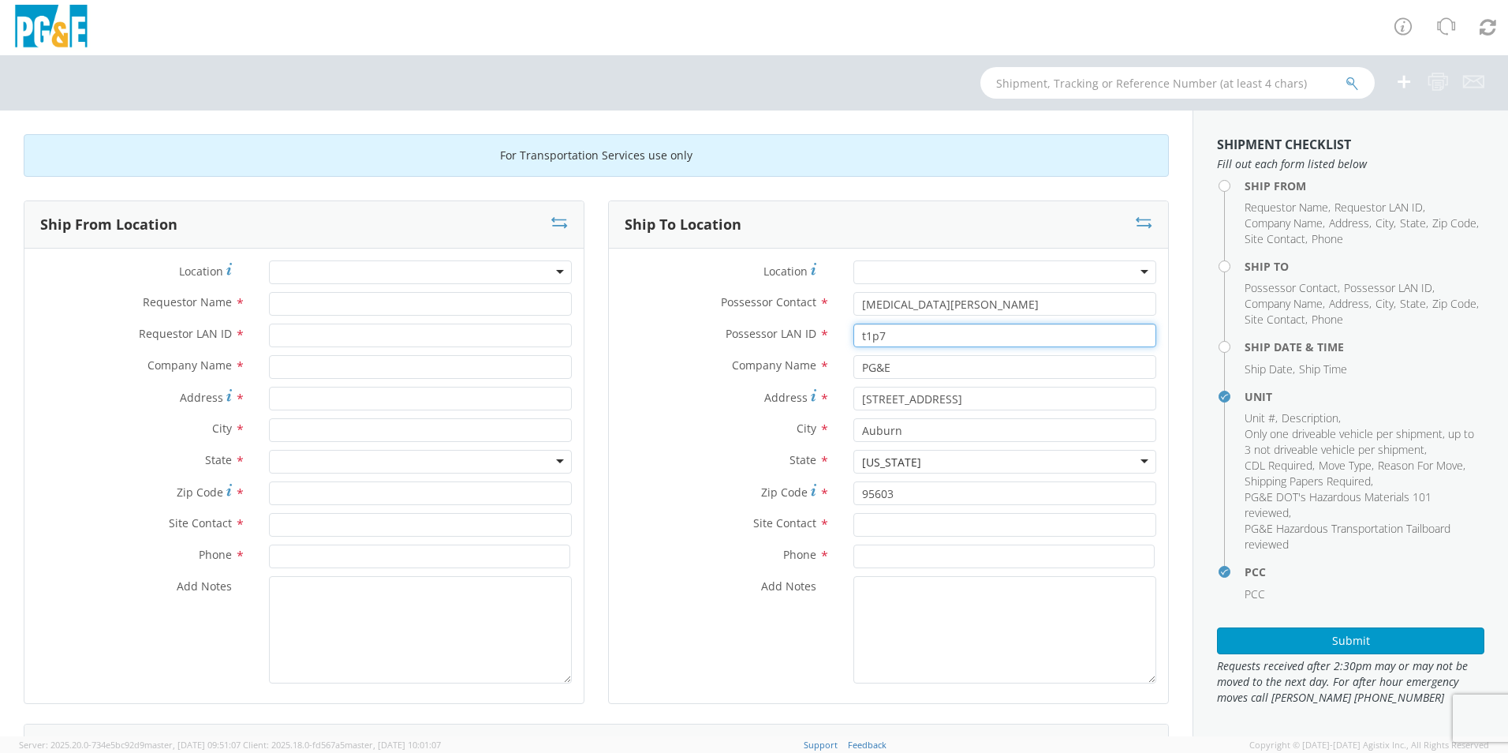
type input "t1p7"
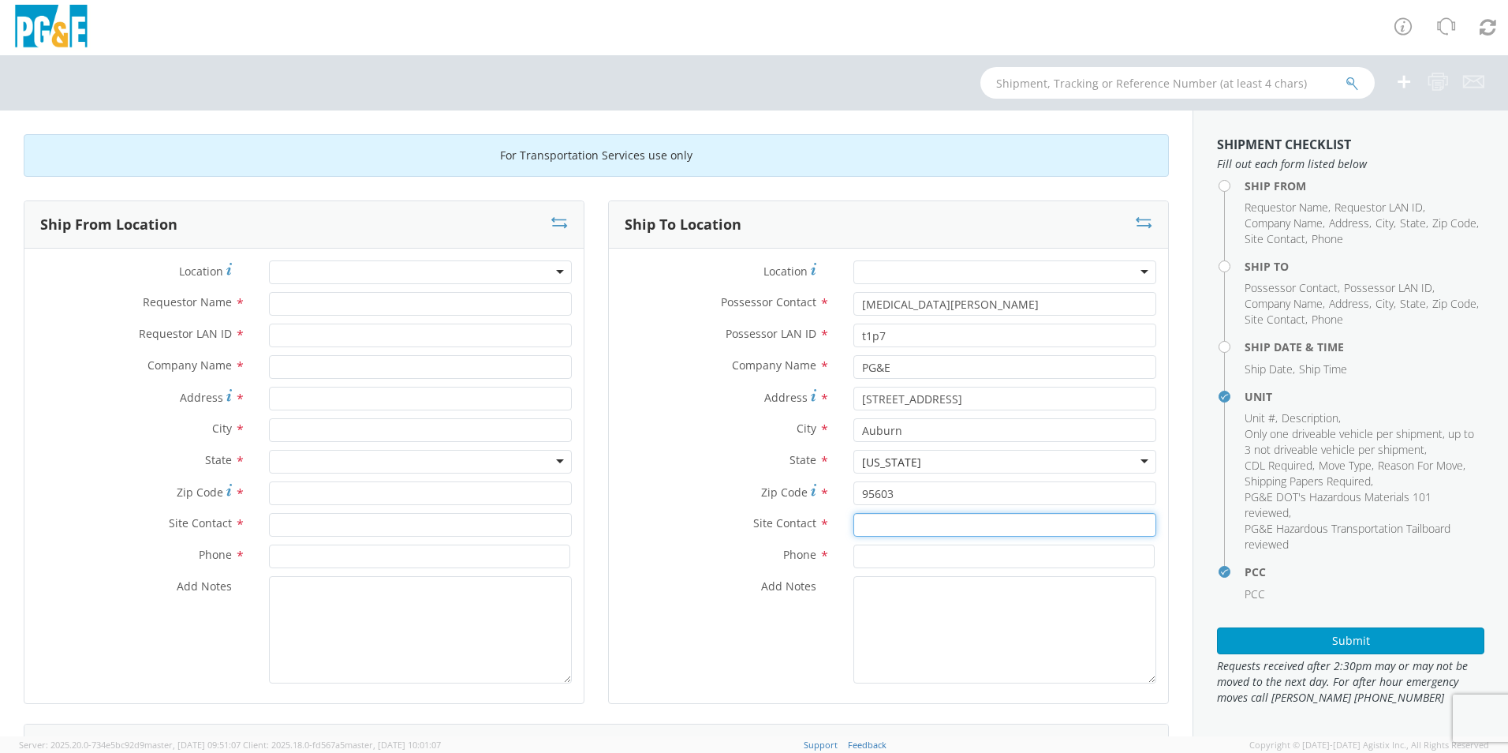
click at [881, 524] on input "text" at bounding box center [1004, 525] width 303 height 24
type input "[MEDICAL_DATA][PERSON_NAME]"
click at [898, 558] on input "530-5374194" at bounding box center [1003, 556] width 301 height 24
type input "[PHONE_NUMBER]"
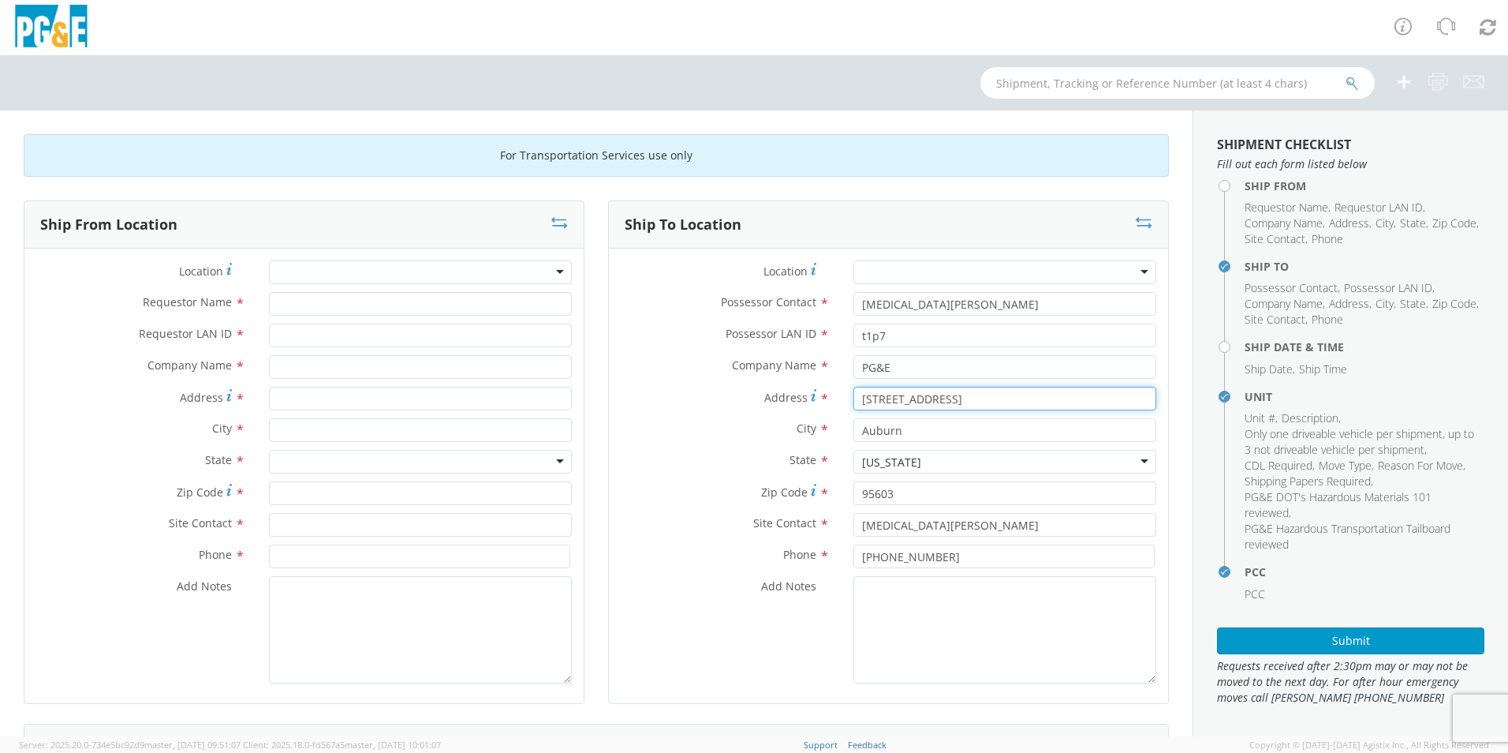
drag, startPoint x: 854, startPoint y: 405, endPoint x: 984, endPoint y: 411, distance: 129.5
click at [984, 411] on div "Address * [STREET_ADDRESS]" at bounding box center [888, 403] width 559 height 32
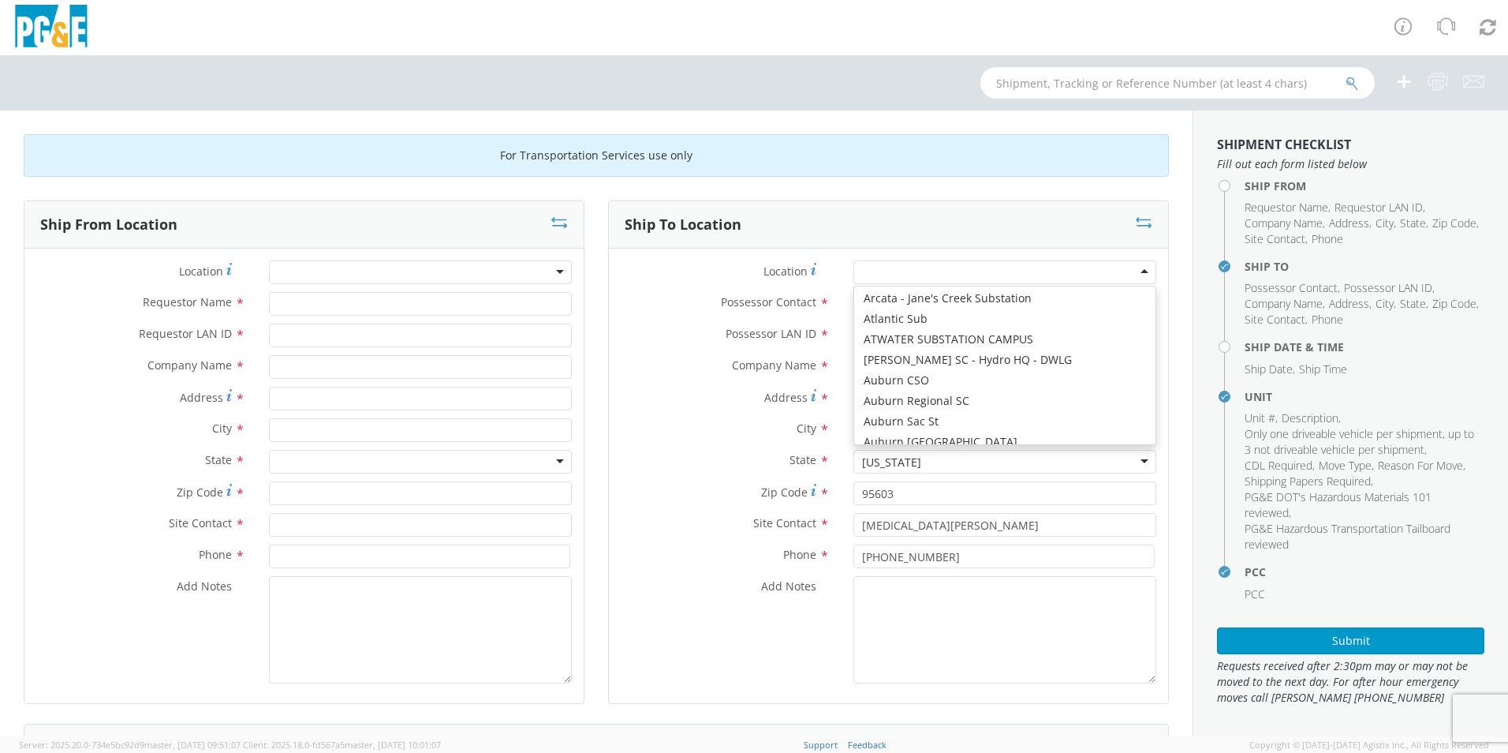
click at [963, 274] on div at bounding box center [1004, 272] width 303 height 24
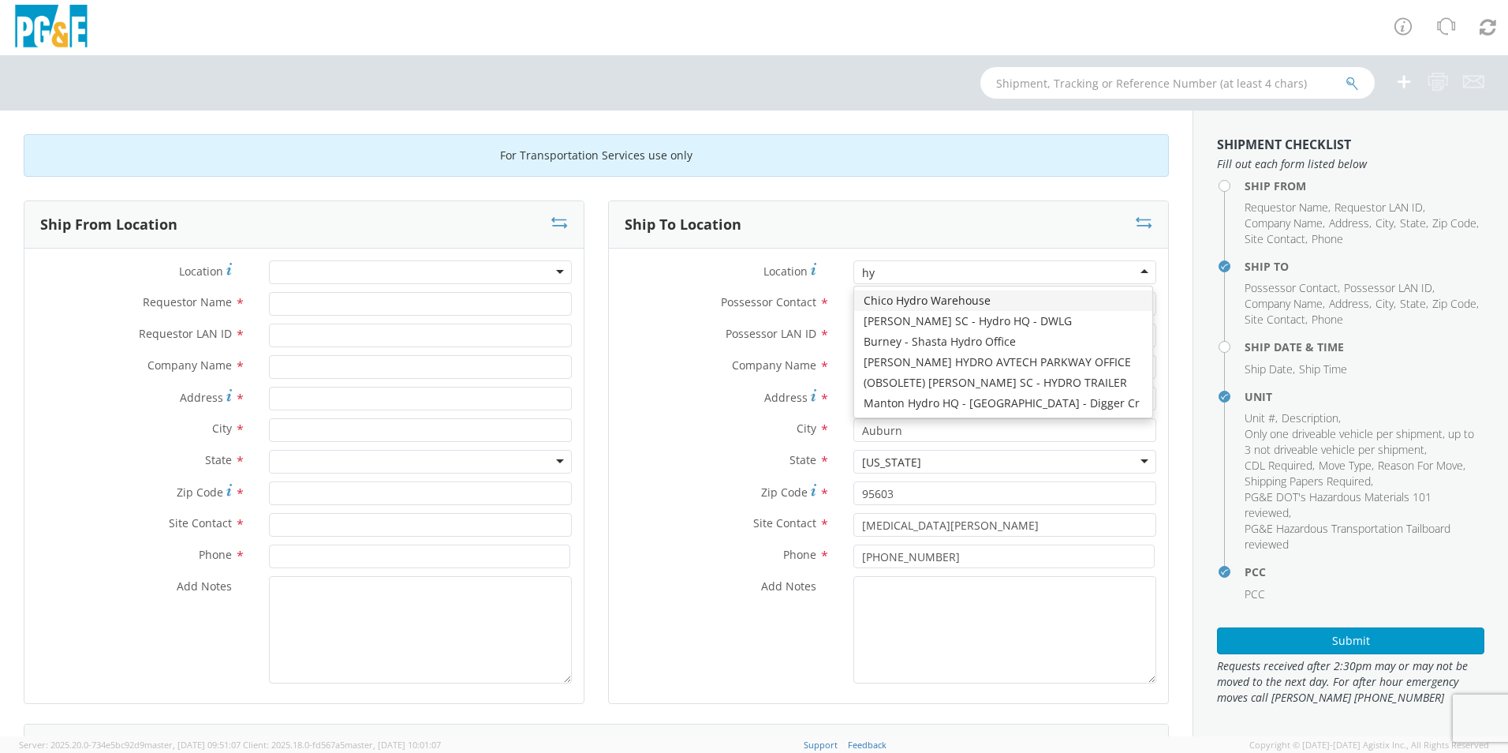
type input "h"
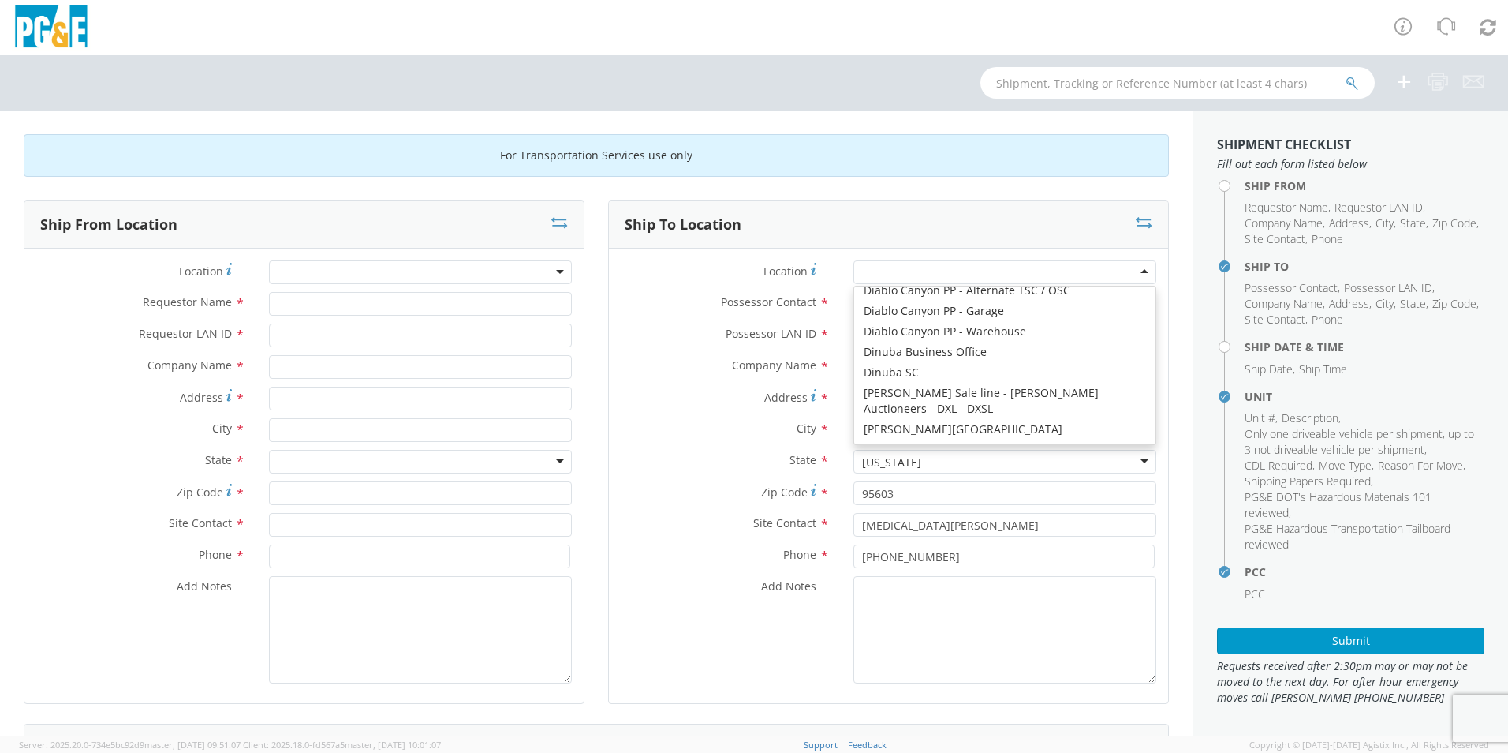
scroll to position [2069, 0]
type input "[STREET_ADDRESS]"
type input "Alta"
type input "95701"
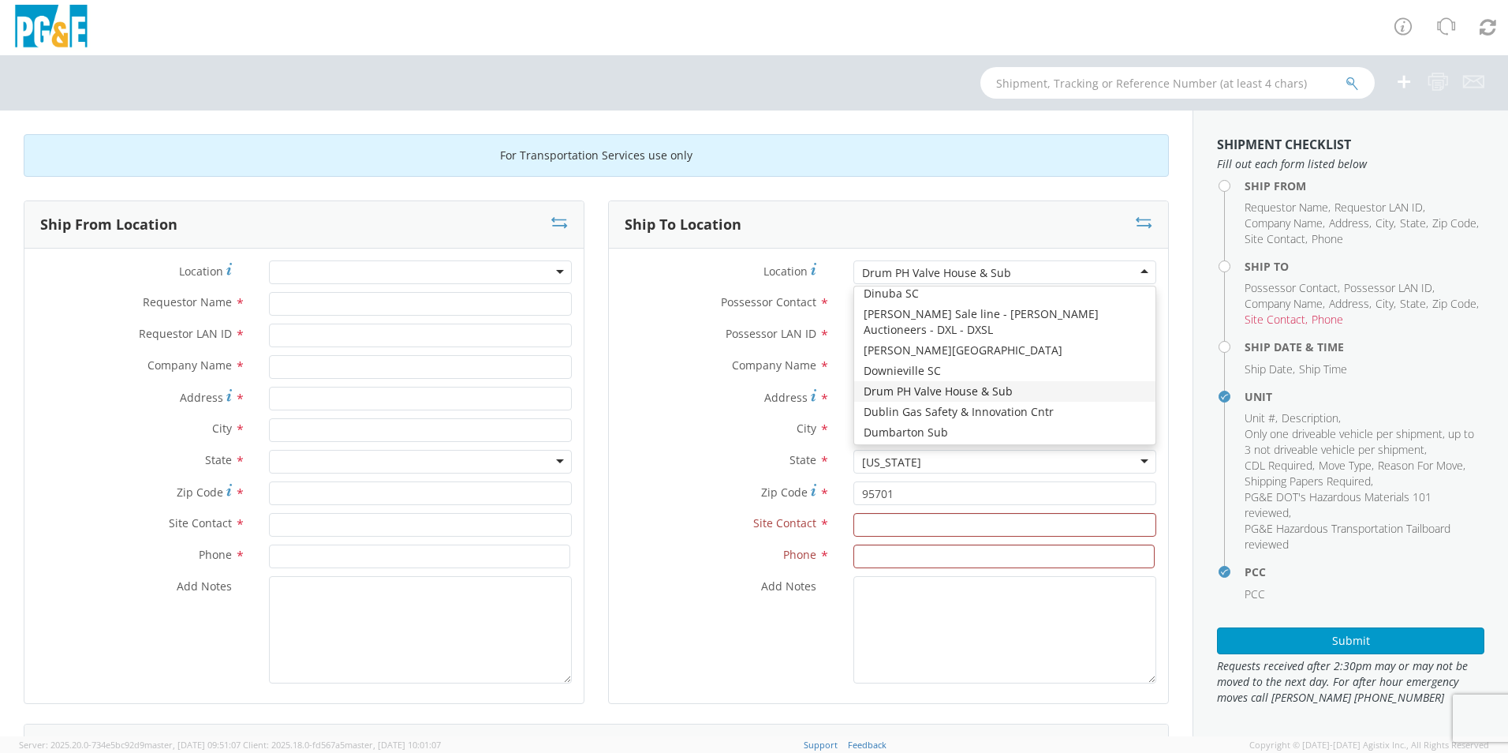
drag, startPoint x: 1024, startPoint y: 268, endPoint x: 928, endPoint y: 278, distance: 95.9
click at [928, 278] on div "Drum PH Valve House & Sub" at bounding box center [1004, 272] width 303 height 24
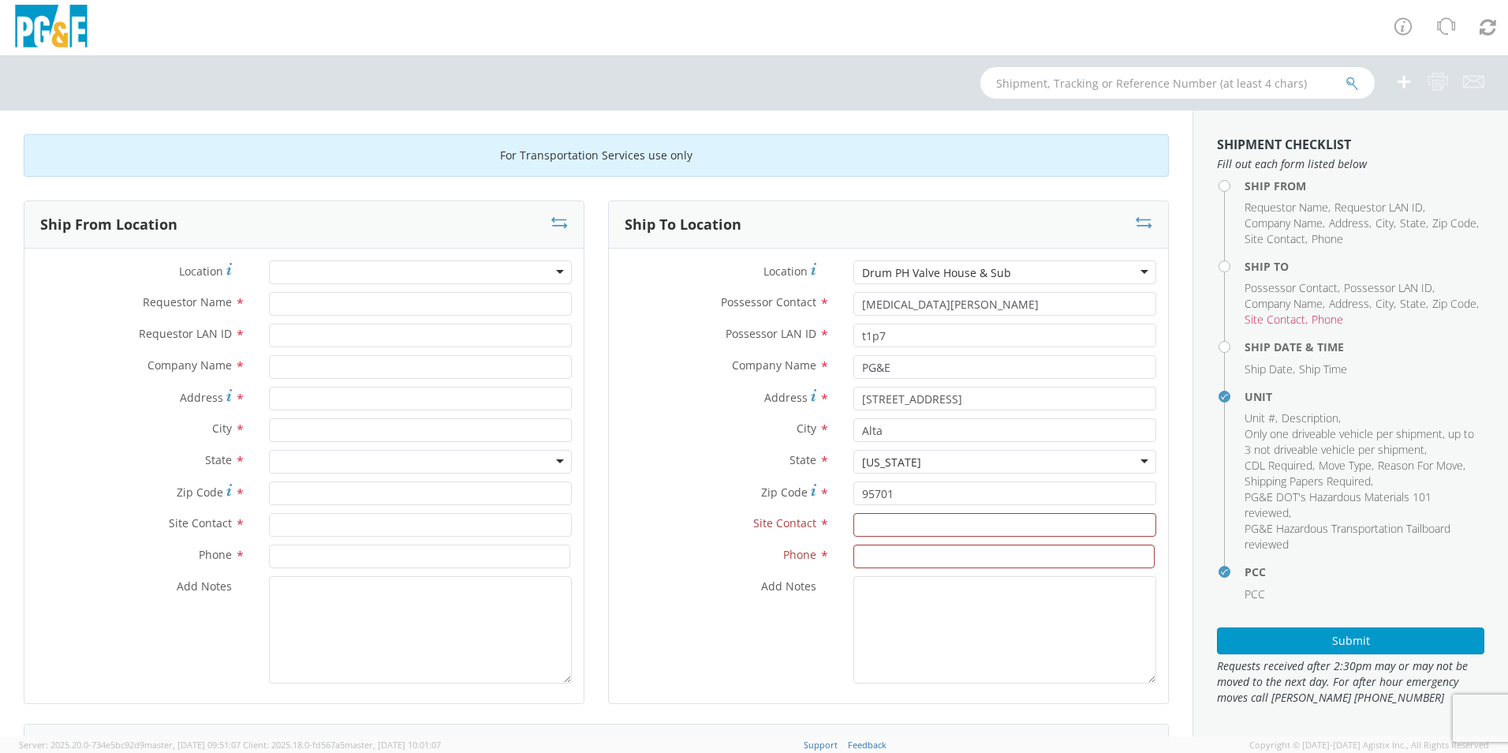
drag, startPoint x: 961, startPoint y: 271, endPoint x: 816, endPoint y: 276, distance: 145.2
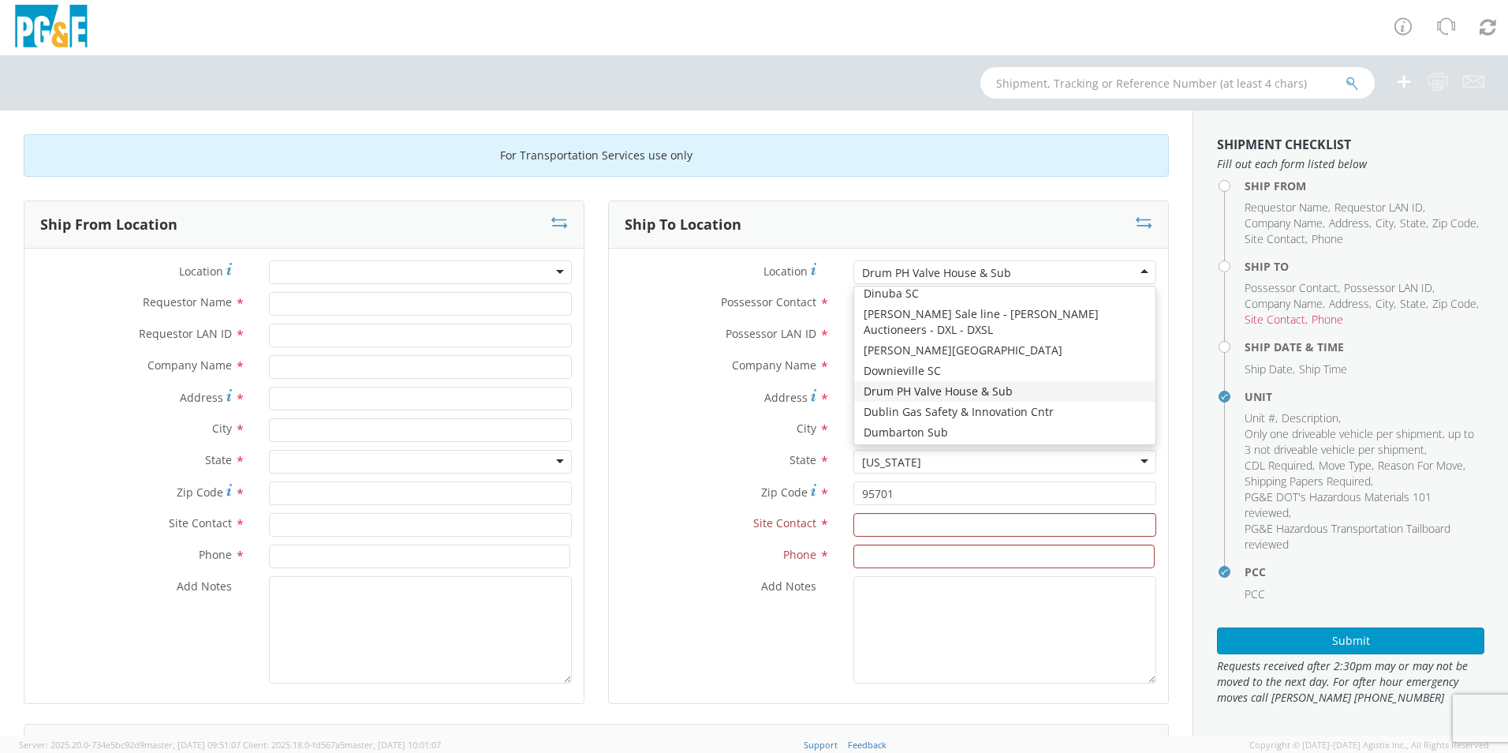
drag, startPoint x: 1010, startPoint y: 270, endPoint x: 861, endPoint y: 270, distance: 149.1
click at [861, 270] on div "Drum PH Valve House & Sub" at bounding box center [1004, 272] width 303 height 24
click at [672, 413] on div "Address * [STREET_ADDRESS]" at bounding box center [888, 403] width 559 height 32
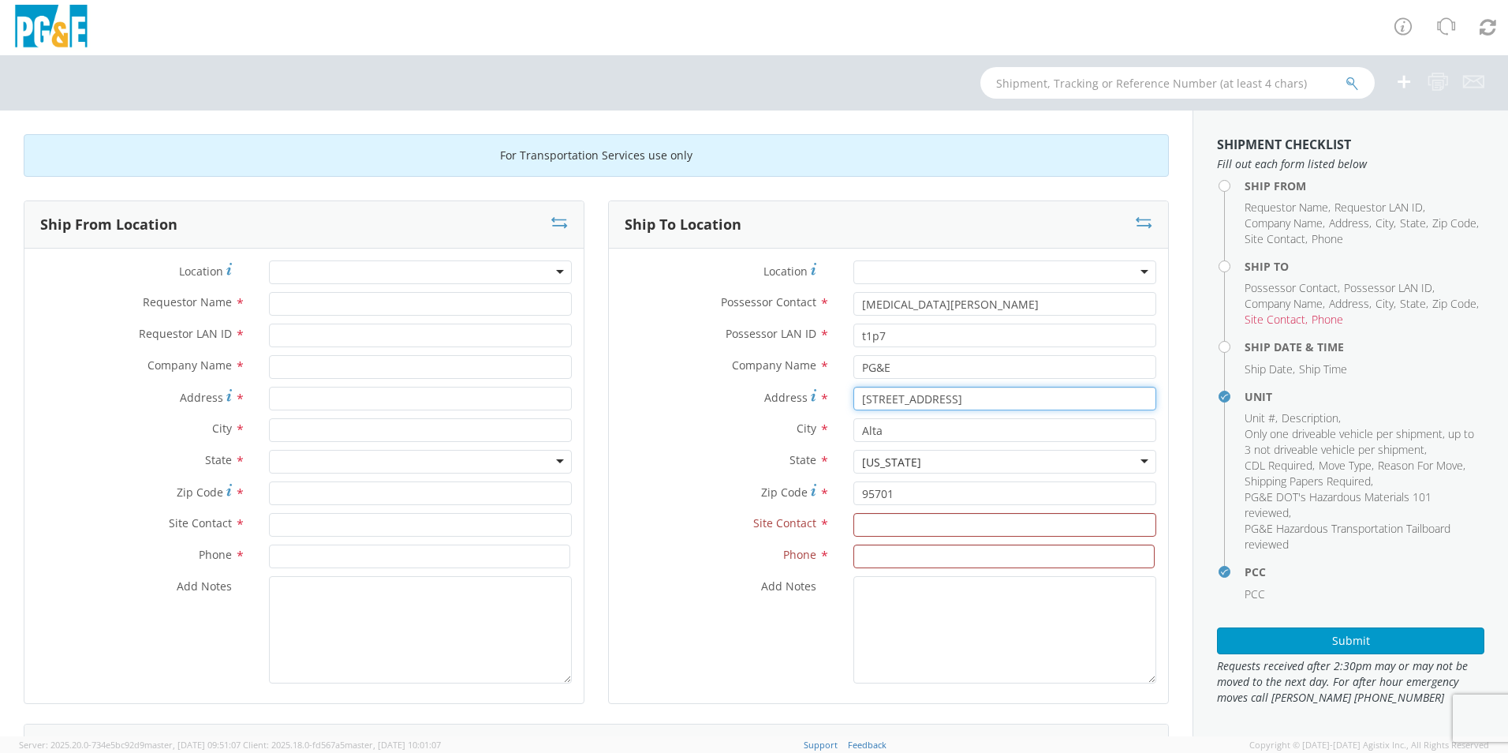
click at [1005, 399] on input "[STREET_ADDRESS]" at bounding box center [1004, 399] width 303 height 24
drag, startPoint x: 1005, startPoint y: 399, endPoint x: 845, endPoint y: 399, distance: 160.1
click at [853, 399] on input "[STREET_ADDRESS]" at bounding box center [1004, 399] width 303 height 24
type input "1649 Canal St"
drag, startPoint x: 863, startPoint y: 435, endPoint x: 827, endPoint y: 435, distance: 36.3
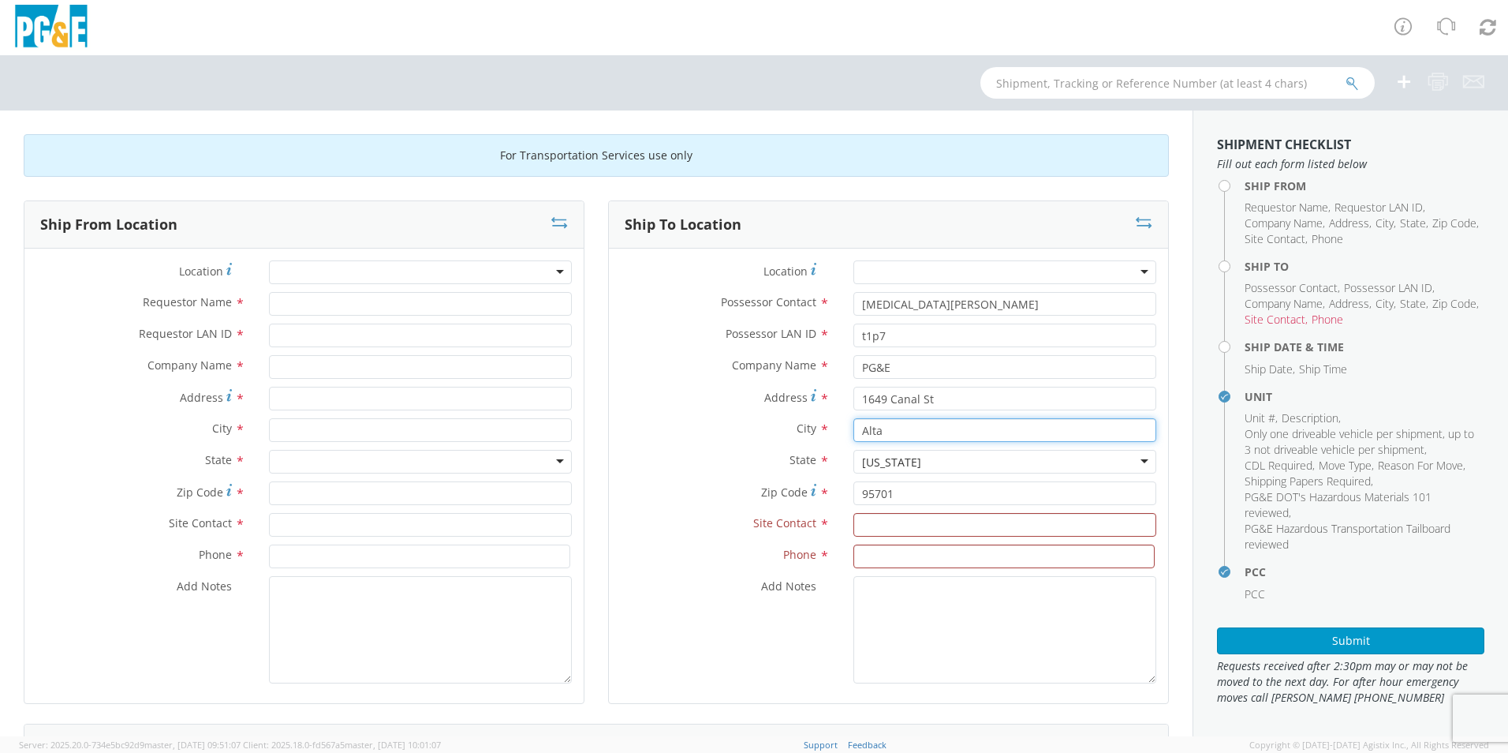
click at [827, 435] on div "City * Alta" at bounding box center [888, 430] width 559 height 24
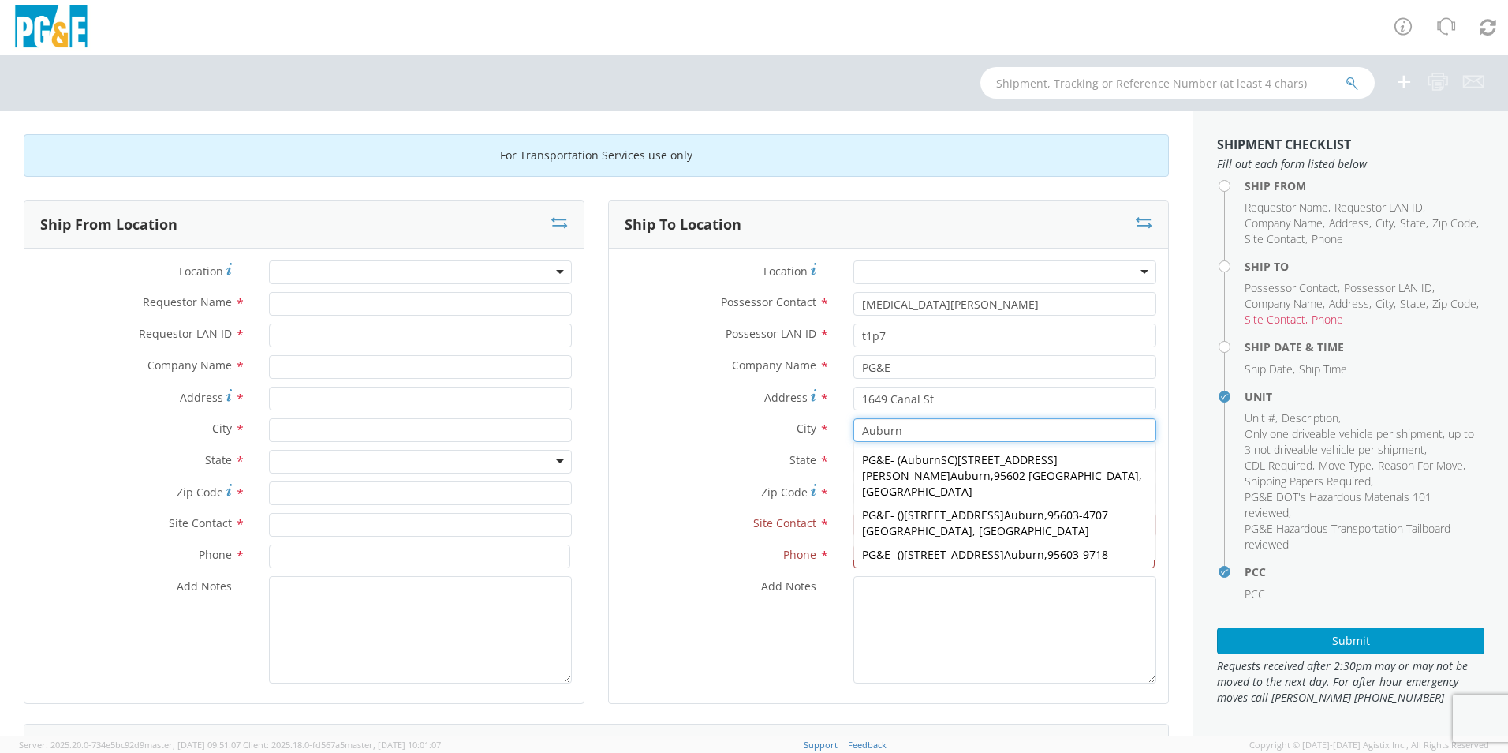
type input "Auburn"
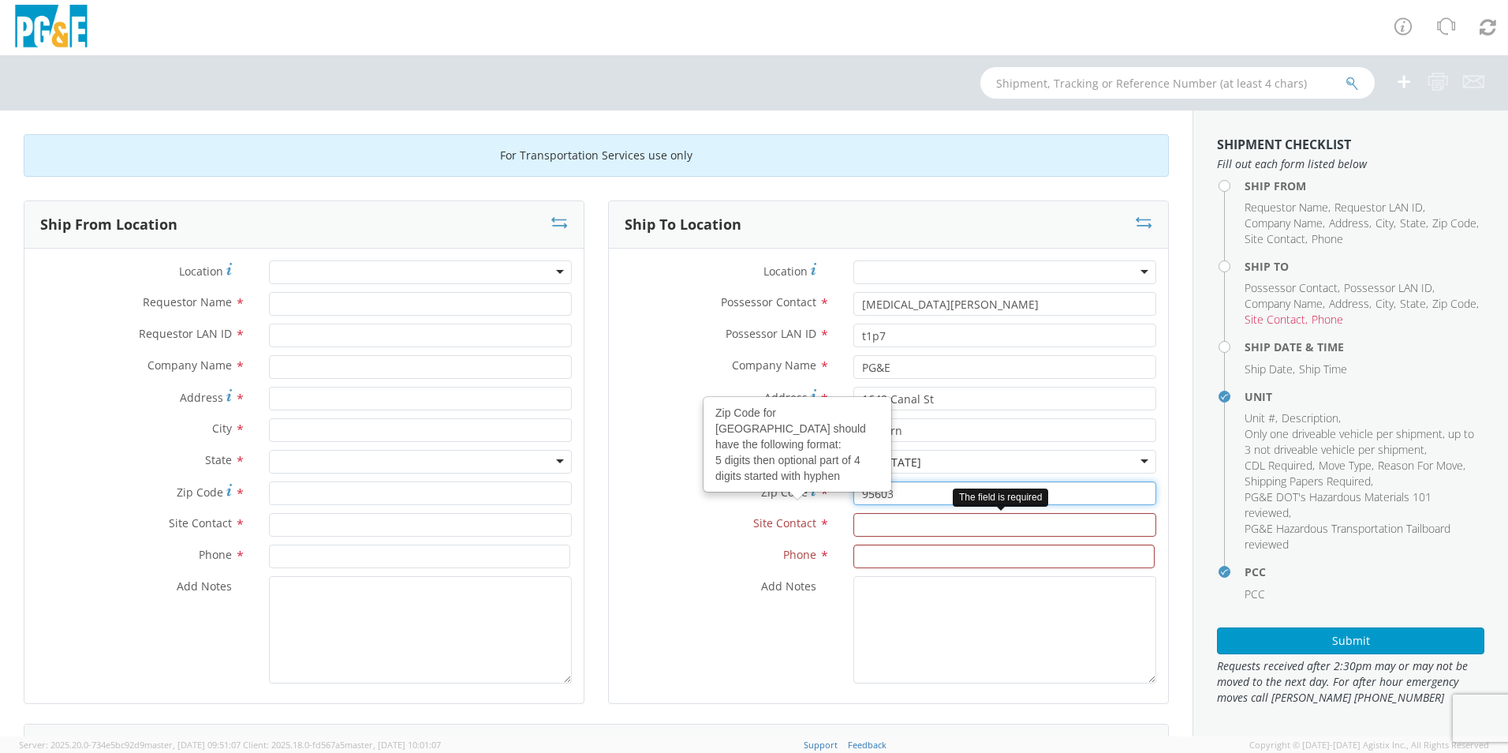
type input "95603"
click at [877, 528] on input "text" at bounding box center [1004, 525] width 303 height 24
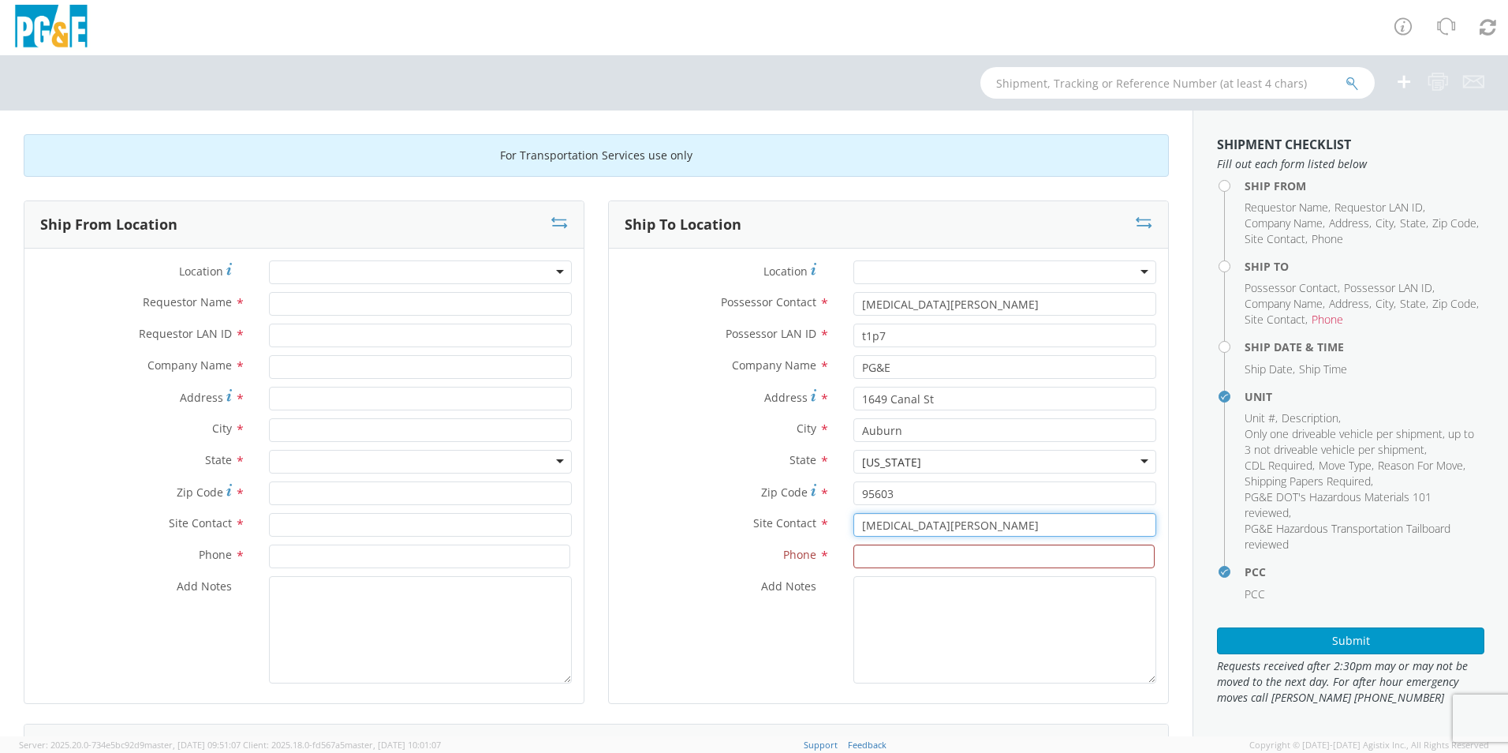
type input "[MEDICAL_DATA][PERSON_NAME]"
click at [877, 557] on input at bounding box center [1003, 556] width 301 height 24
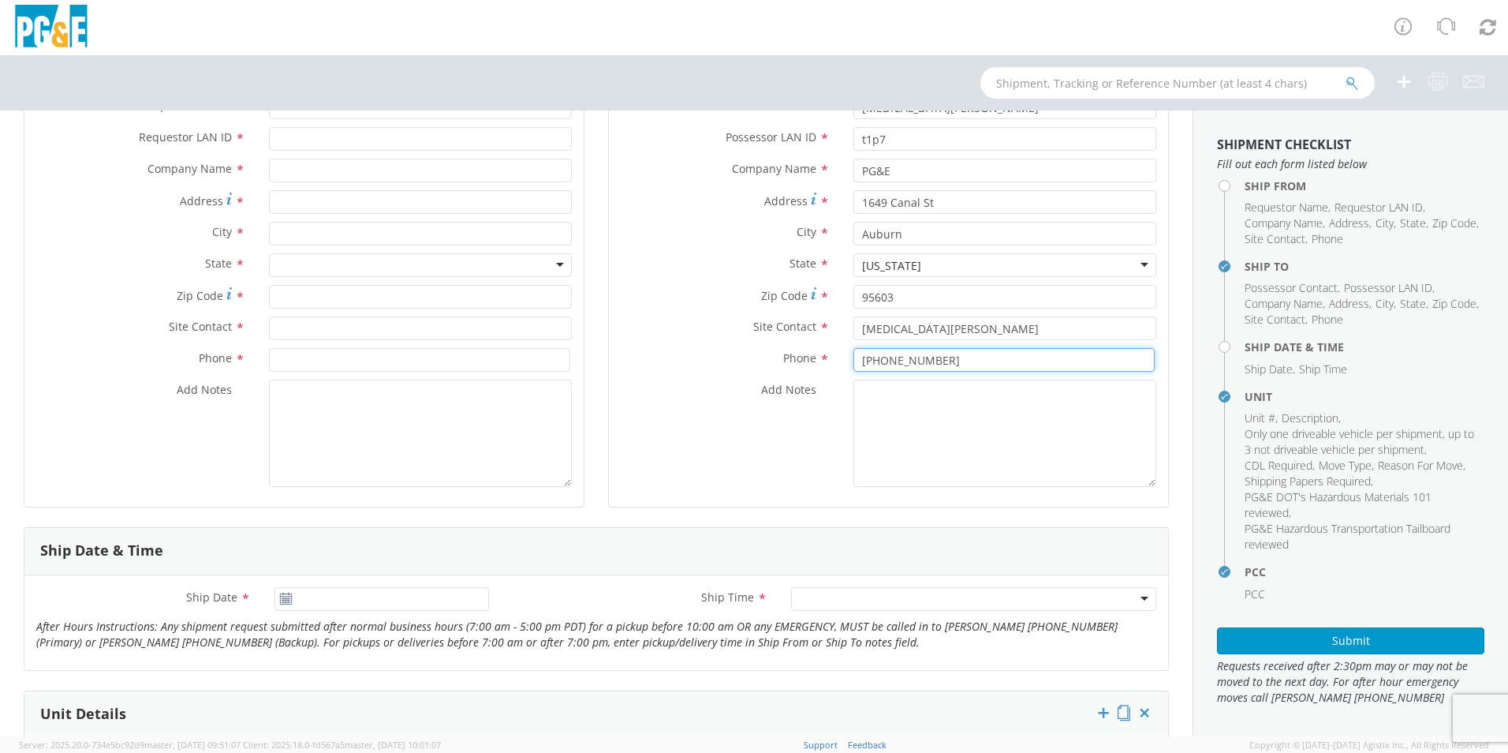
scroll to position [394, 0]
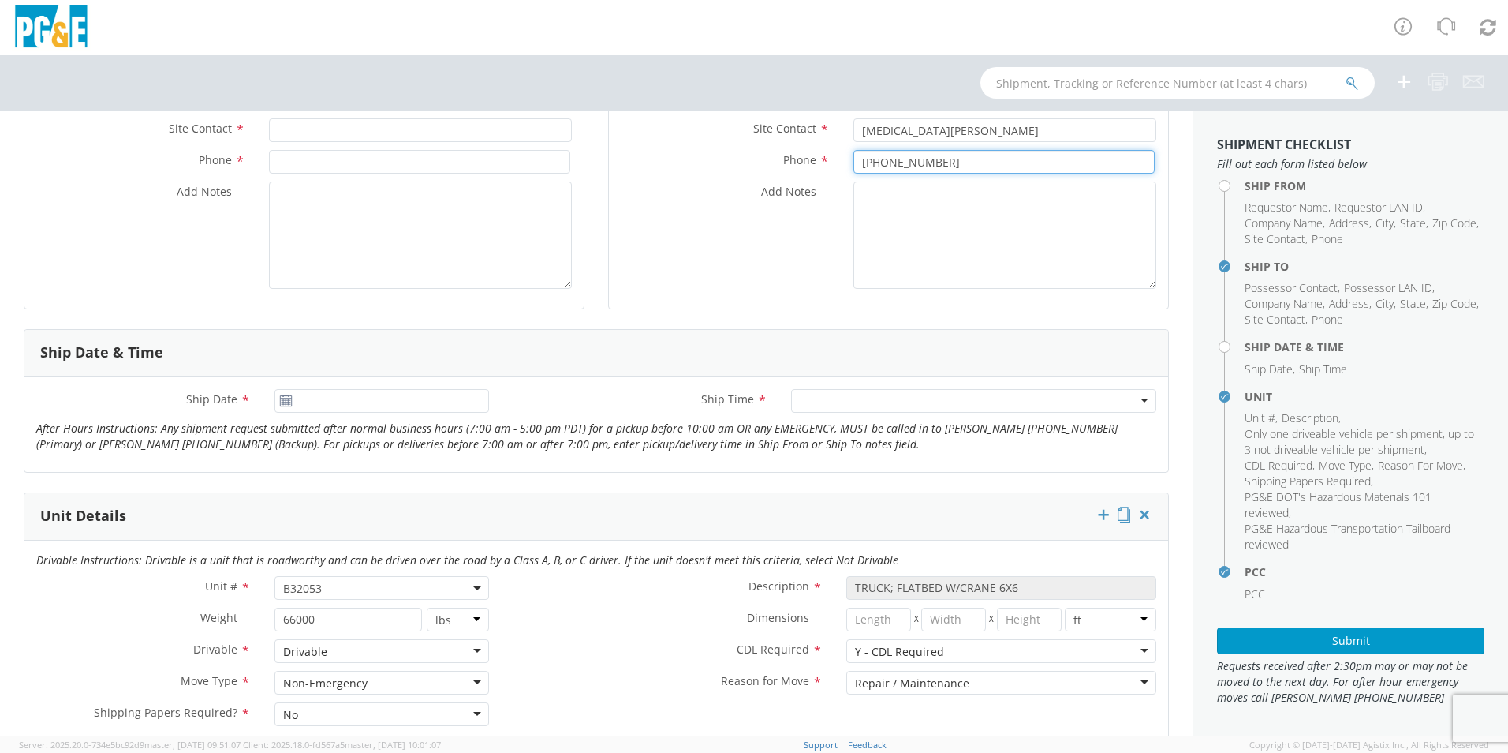
type input "[PHONE_NUMBER]"
click at [302, 398] on input "[DATE]" at bounding box center [381, 401] width 215 height 24
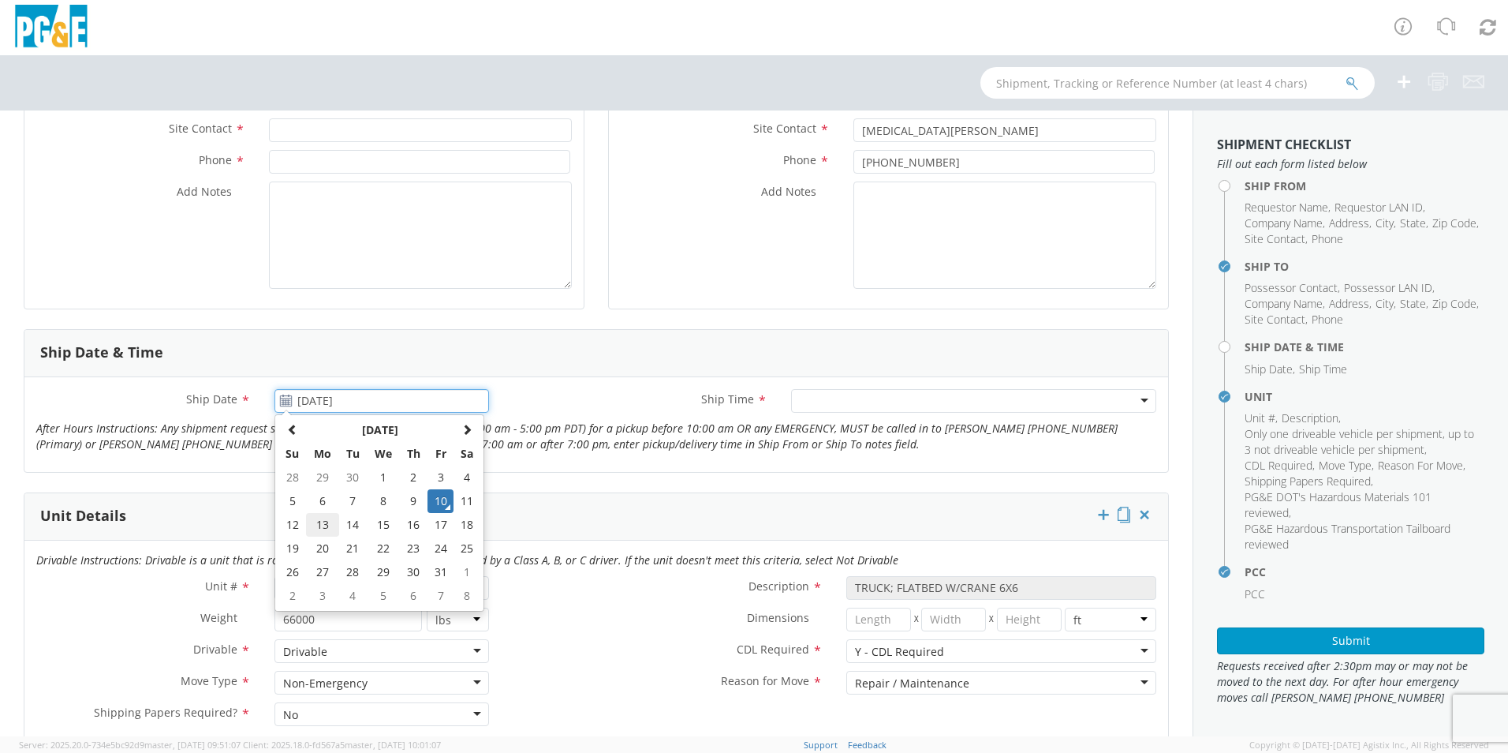
click at [319, 523] on td "13" at bounding box center [322, 525] width 33 height 24
type input "[DATE]"
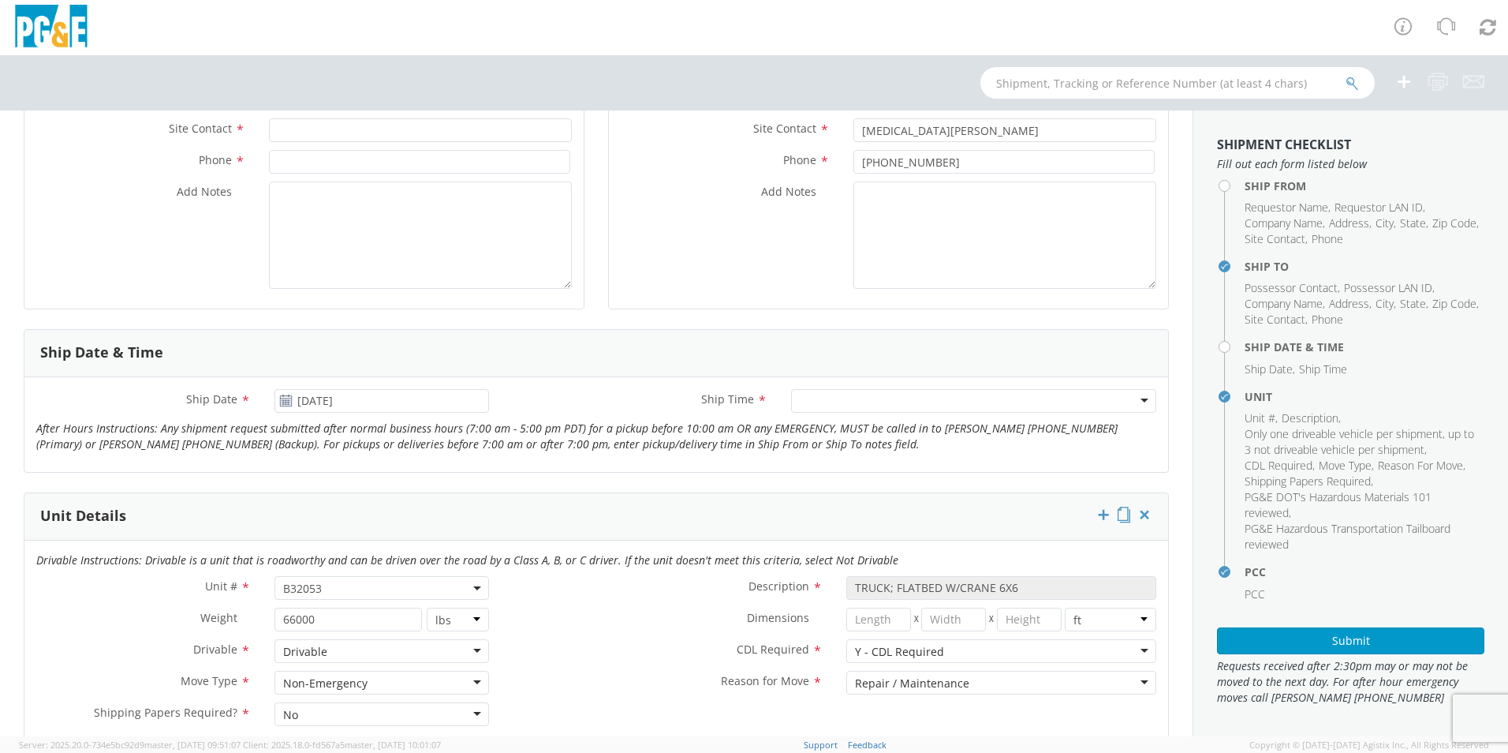
click at [956, 404] on div at bounding box center [973, 401] width 365 height 24
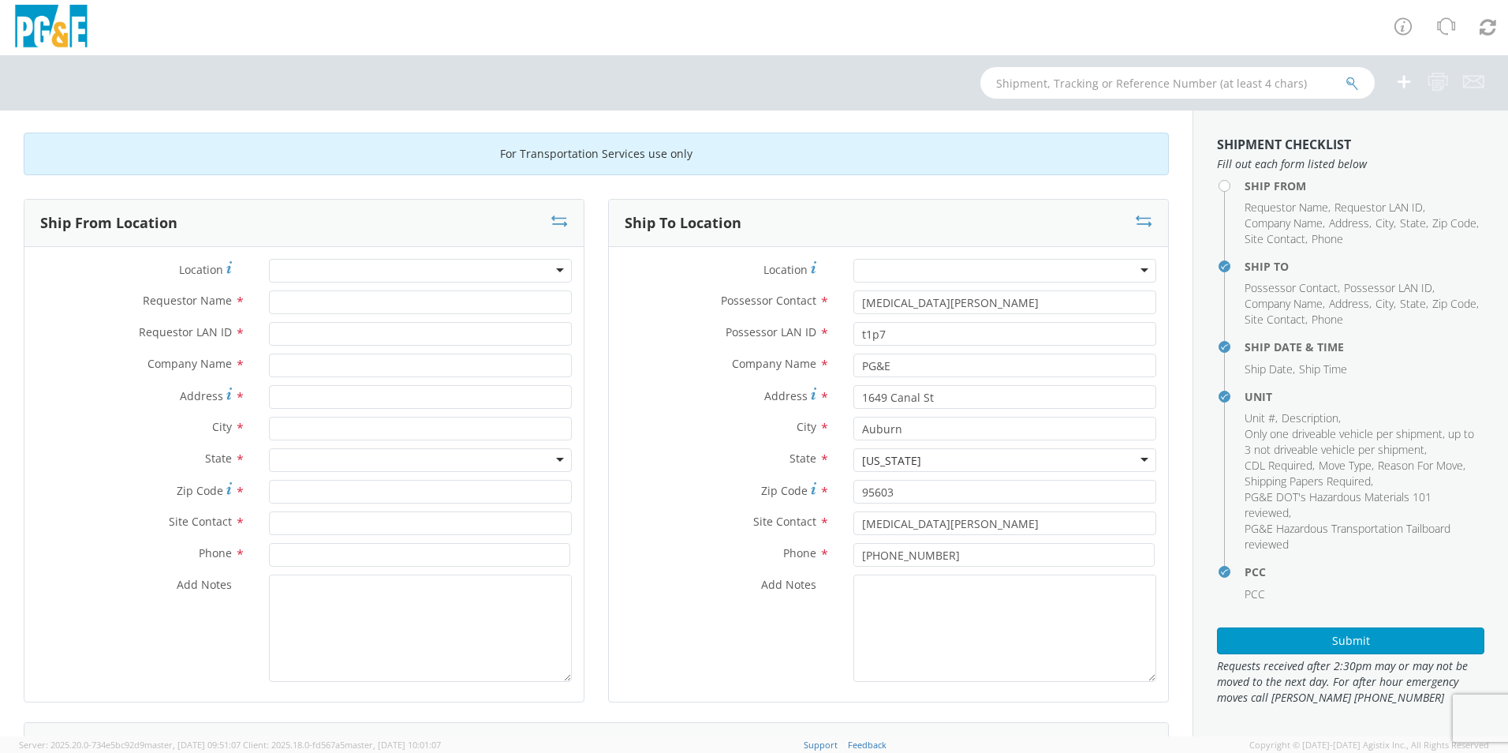
scroll to position [0, 0]
click at [293, 272] on div at bounding box center [420, 272] width 303 height 24
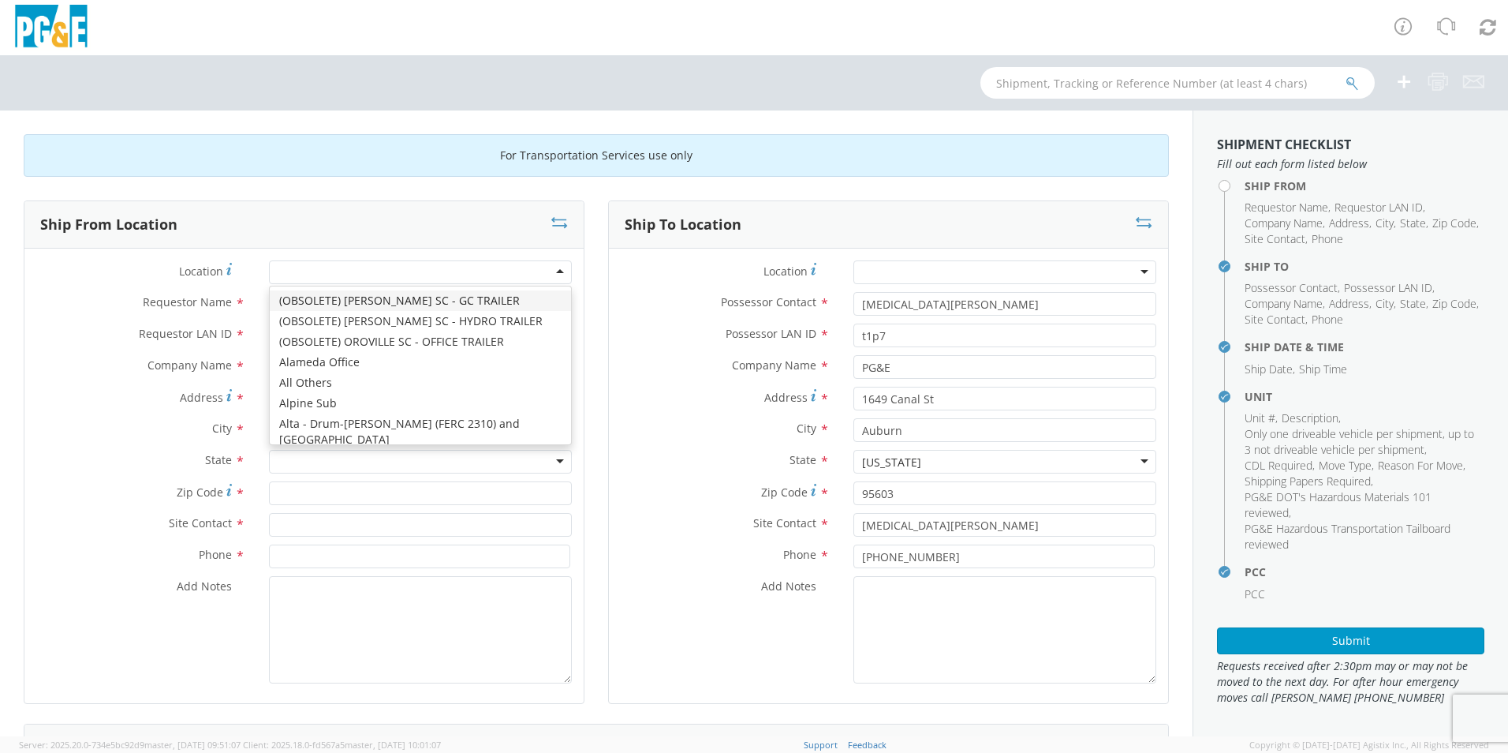
type input "d"
type input "PG&E"
type input "[STREET_ADDRESS]"
type input "[PERSON_NAME]"
type input "95616"
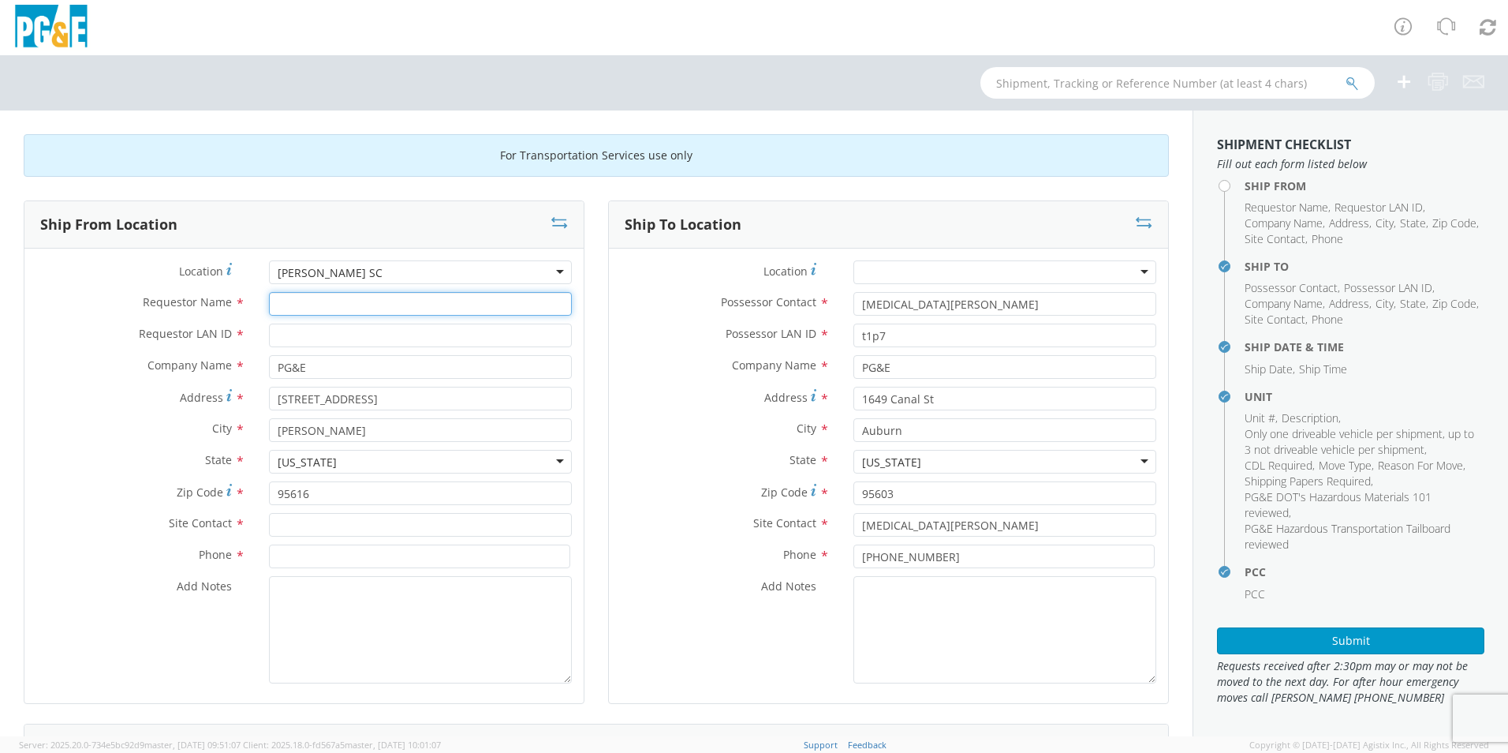
click at [304, 310] on input "Requestor Name *" at bounding box center [420, 304] width 303 height 24
type input "[PERSON_NAME]"
type input "tsd5"
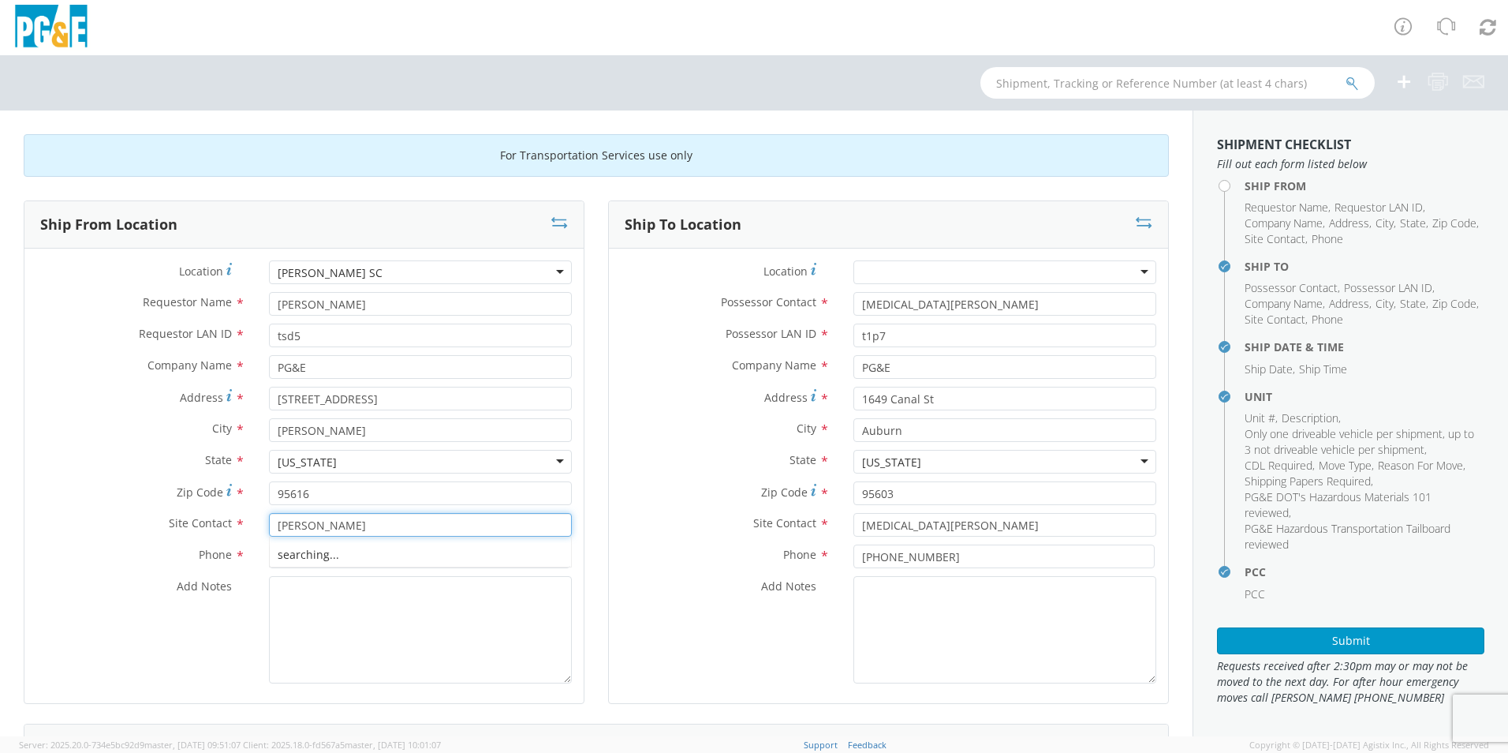
type input "[PERSON_NAME]"
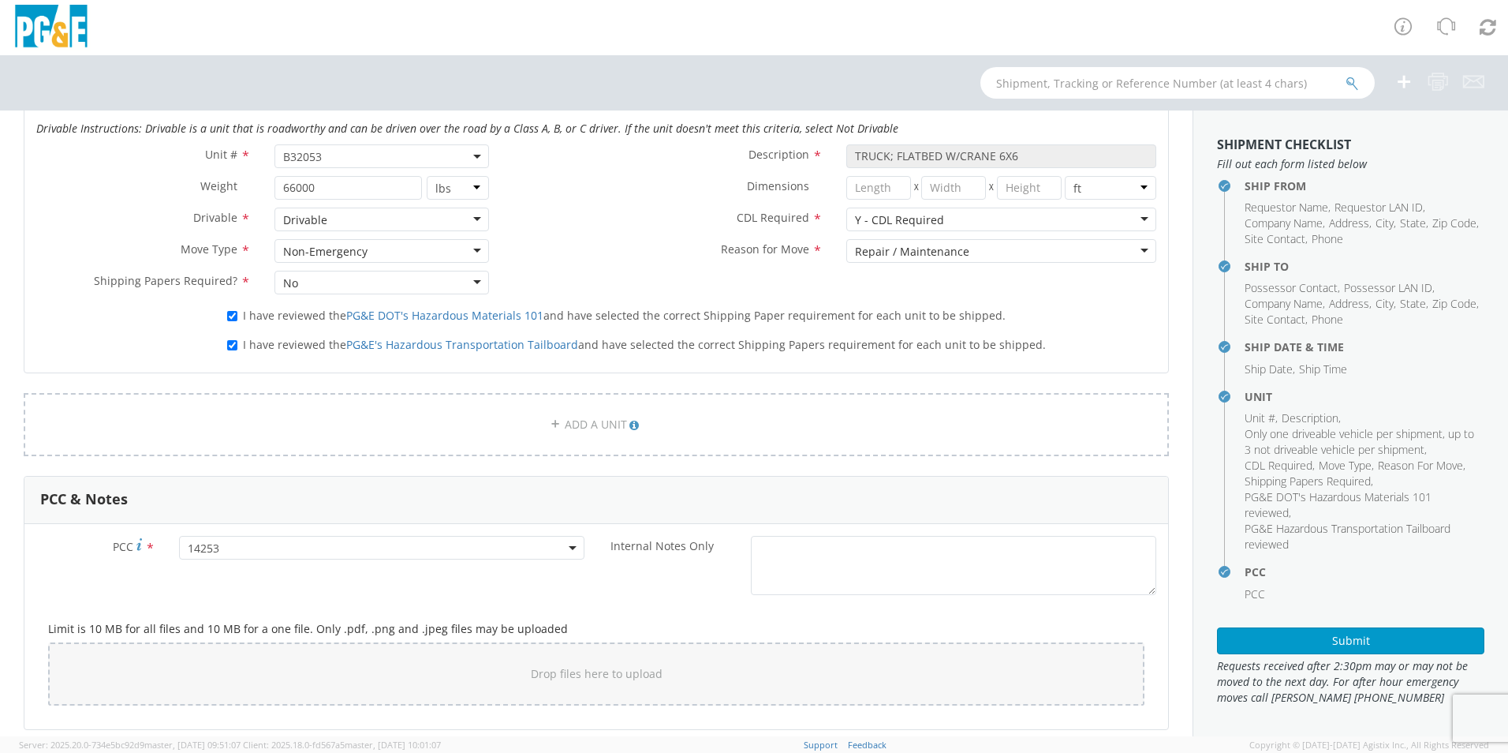
scroll to position [868, 0]
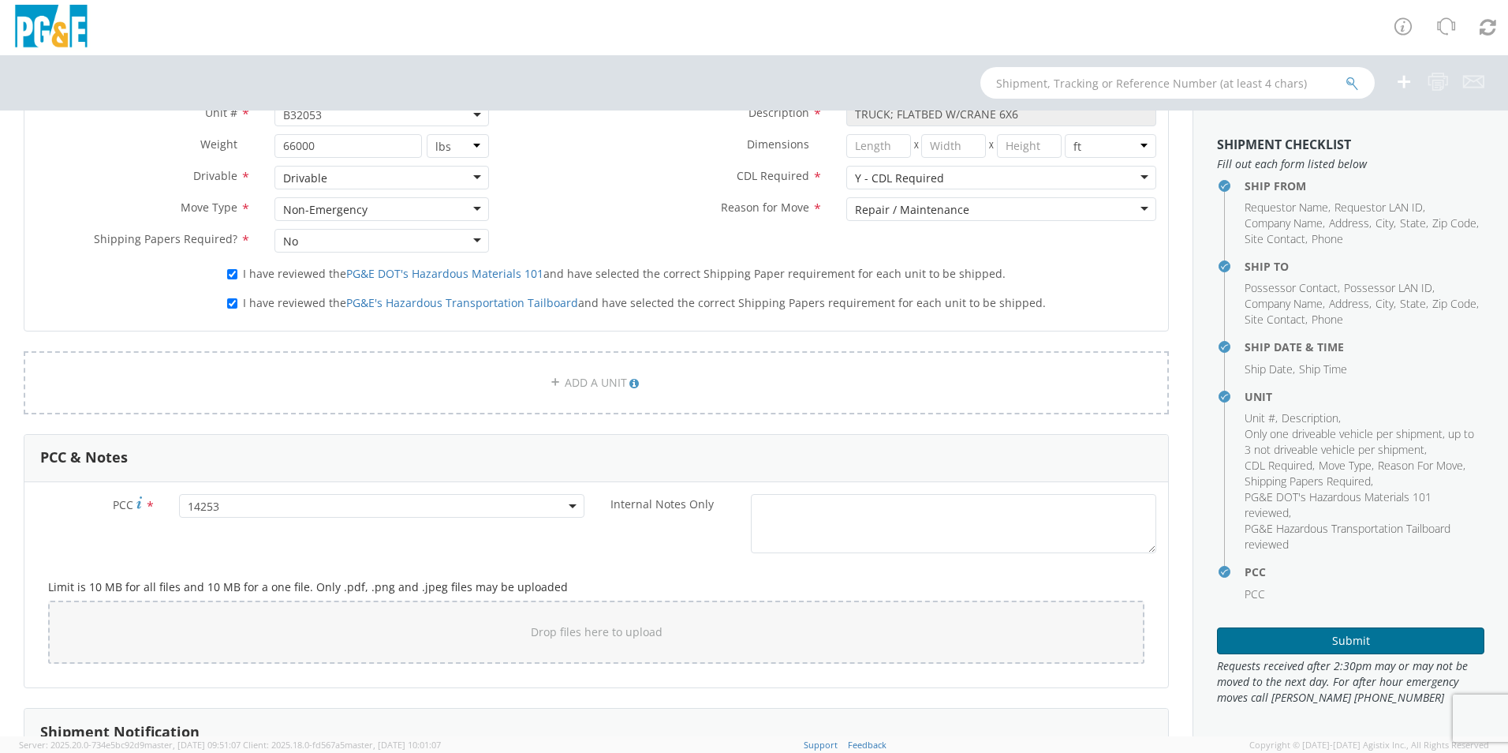
type input "[PHONE_NUMBER]"
click at [1346, 640] on button "Submit" at bounding box center [1350, 640] width 267 height 27
